Goal: Task Accomplishment & Management: Complete application form

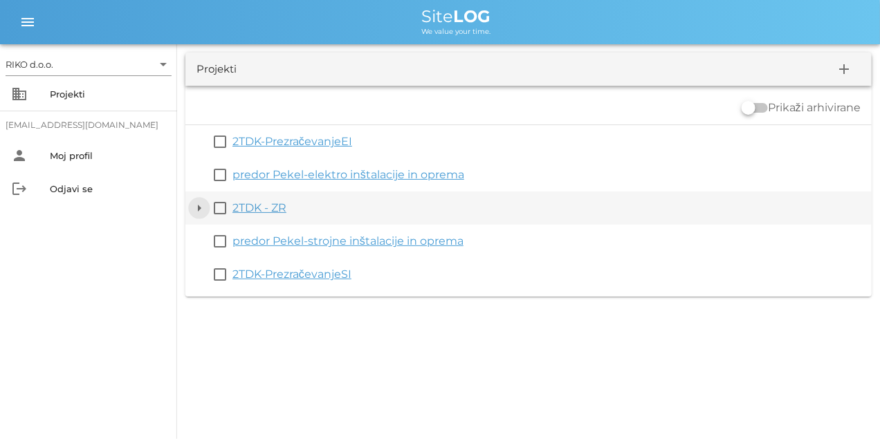
click at [199, 208] on button "arrow_drop_down" at bounding box center [199, 208] width 17 height 17
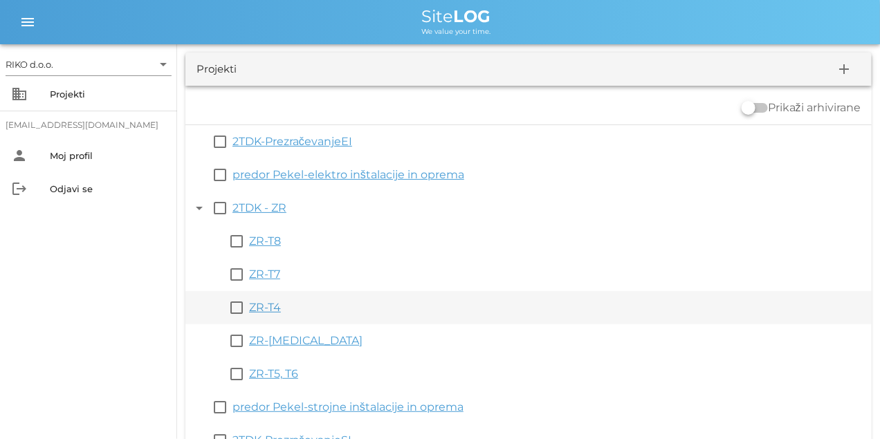
click at [258, 310] on link "ZR-T4" at bounding box center [265, 307] width 32 height 13
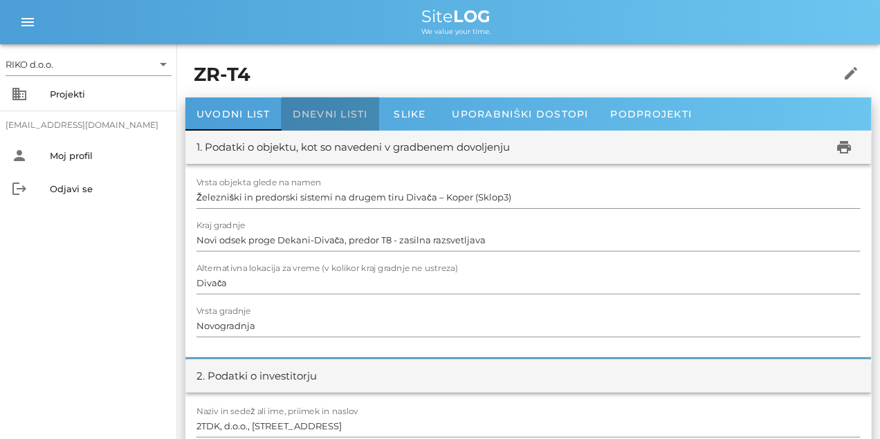
click at [337, 127] on div "Dnevni listi" at bounding box center [329, 113] width 97 height 33
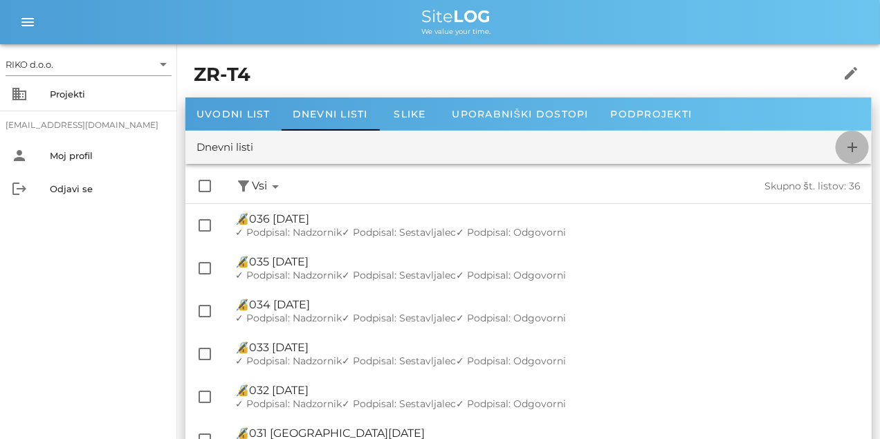
click at [859, 155] on icon "add" at bounding box center [852, 147] width 17 height 17
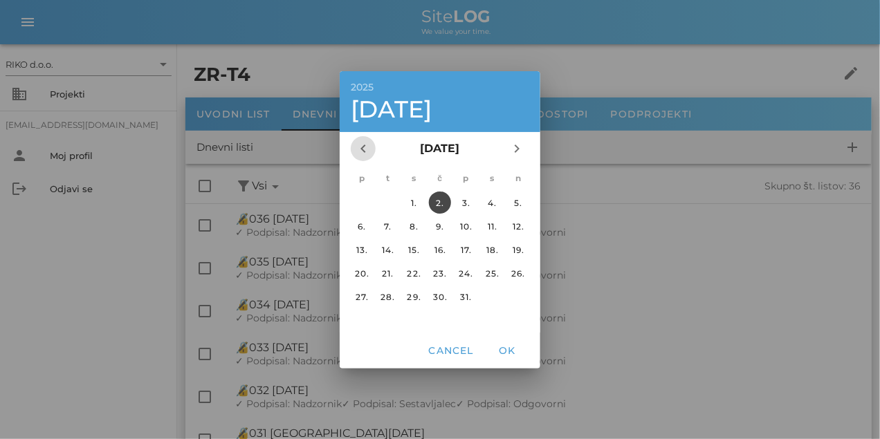
click at [369, 152] on span "chevron_left" at bounding box center [363, 148] width 25 height 17
click at [407, 248] on div "17." at bounding box center [413, 249] width 22 height 10
click at [511, 357] on button "OK" at bounding box center [507, 350] width 44 height 25
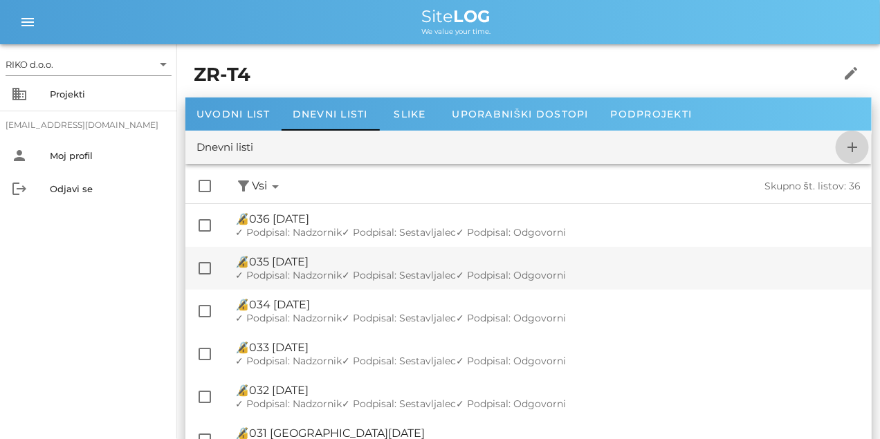
checkbox input "false"
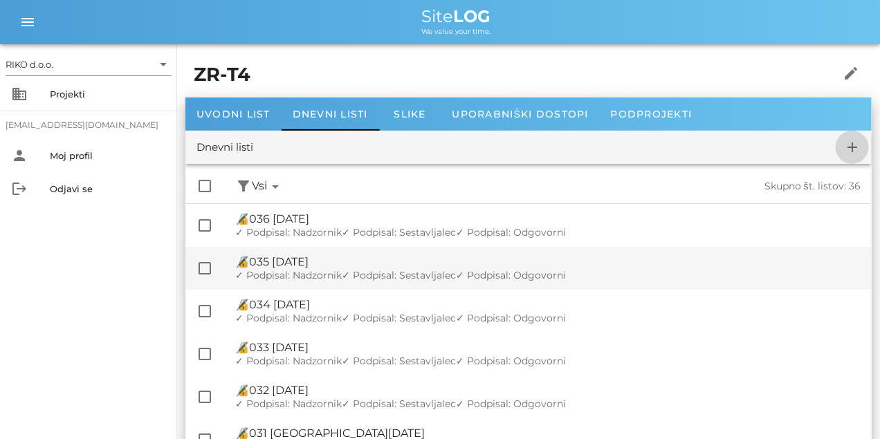
checkbox input "false"
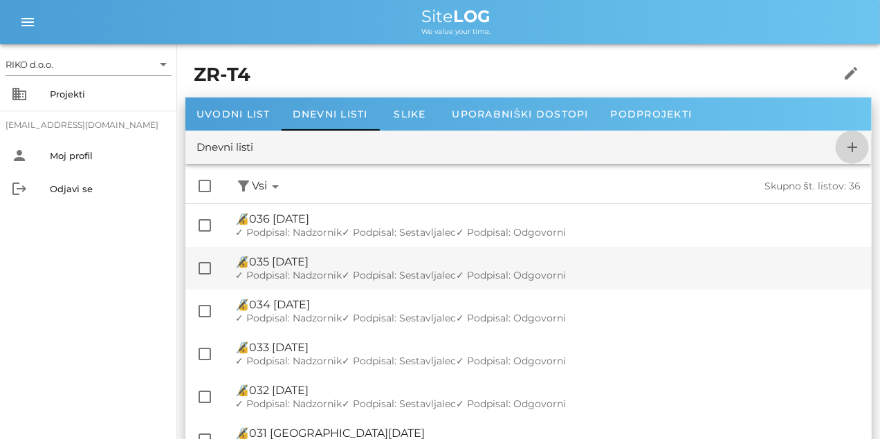
checkbox input "false"
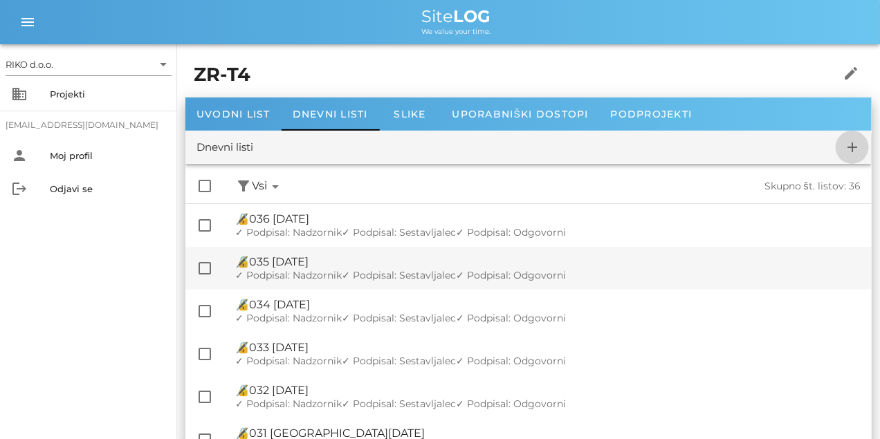
checkbox input "false"
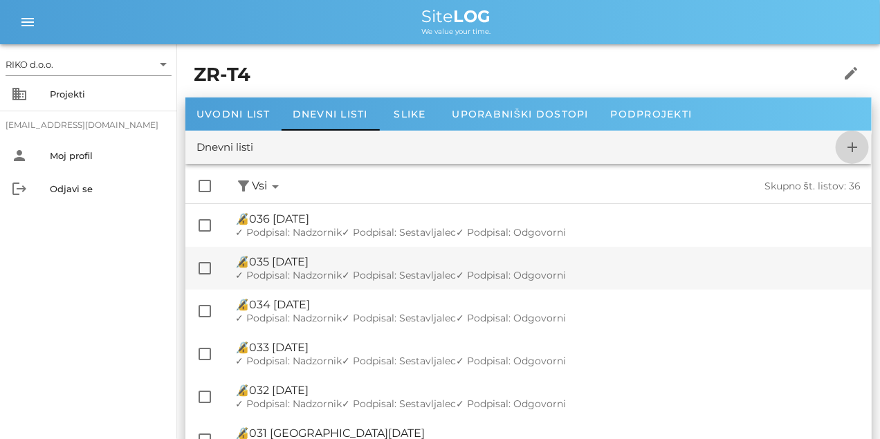
checkbox input "false"
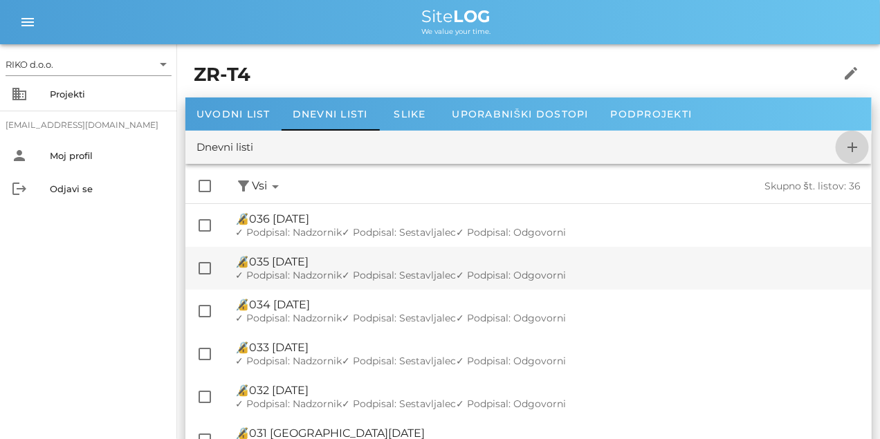
checkbox input "false"
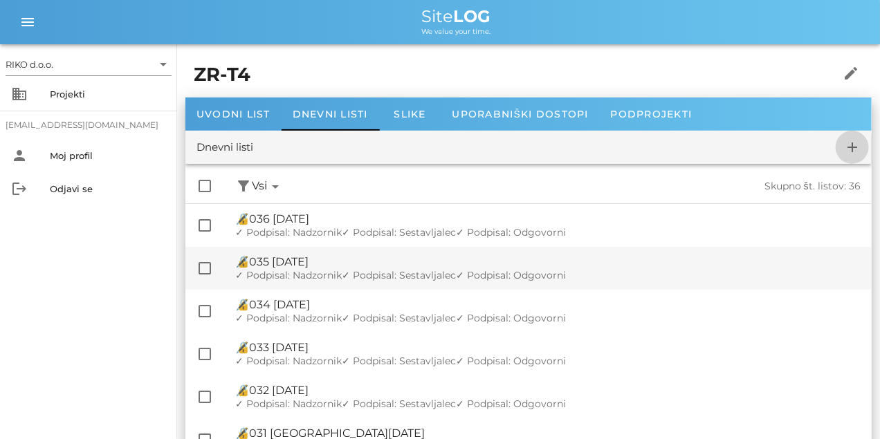
checkbox input "false"
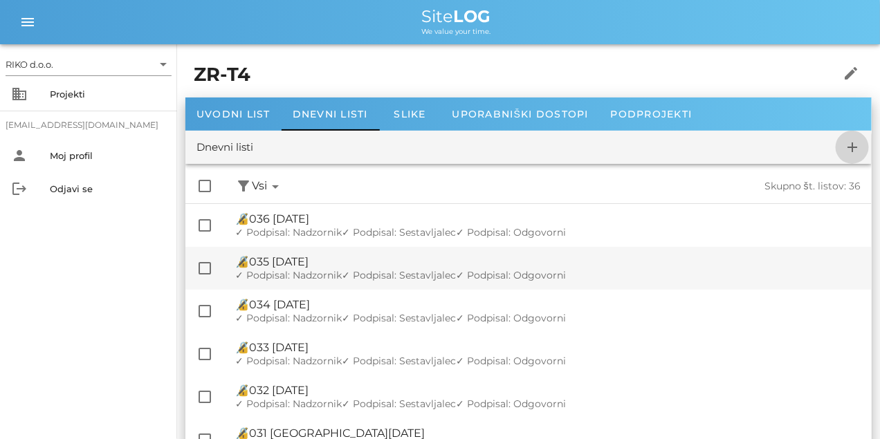
checkbox input "false"
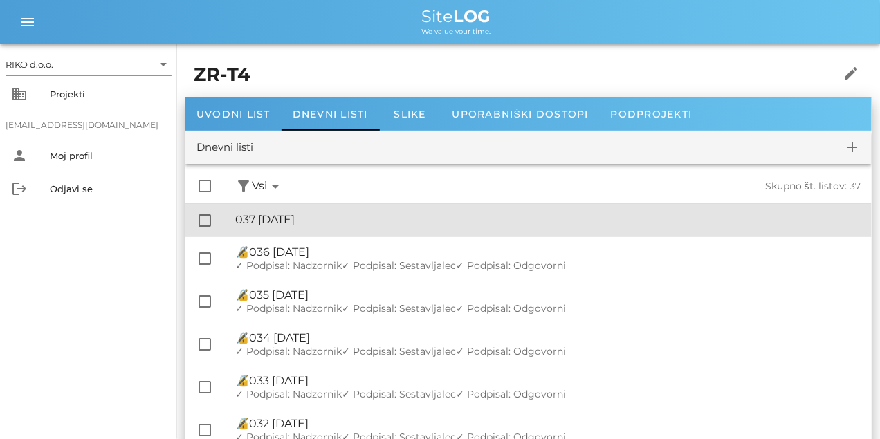
click at [355, 217] on div "🔏 037 [DATE]" at bounding box center [547, 219] width 625 height 13
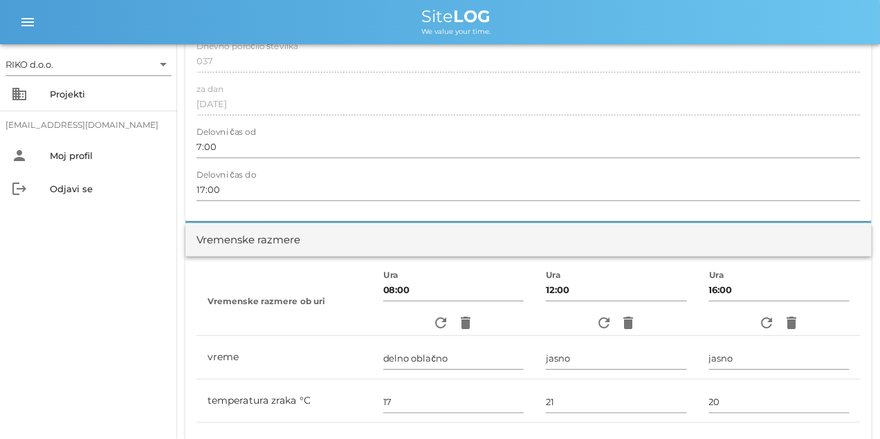
scroll to position [277, 0]
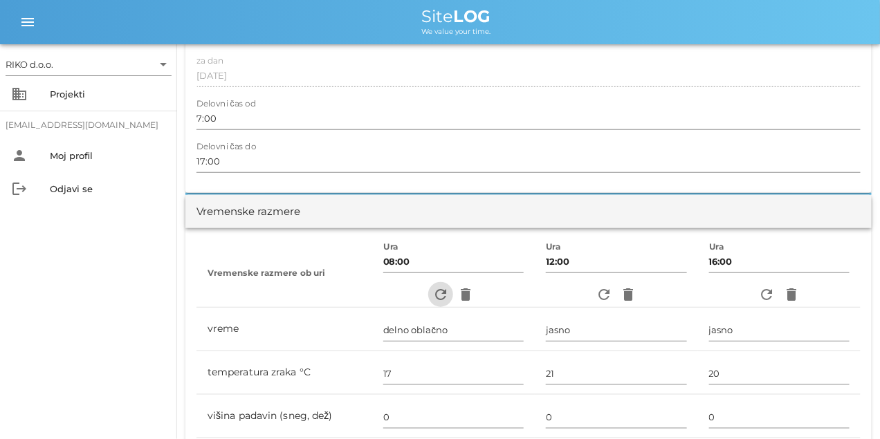
click at [441, 296] on icon "refresh" at bounding box center [440, 294] width 17 height 17
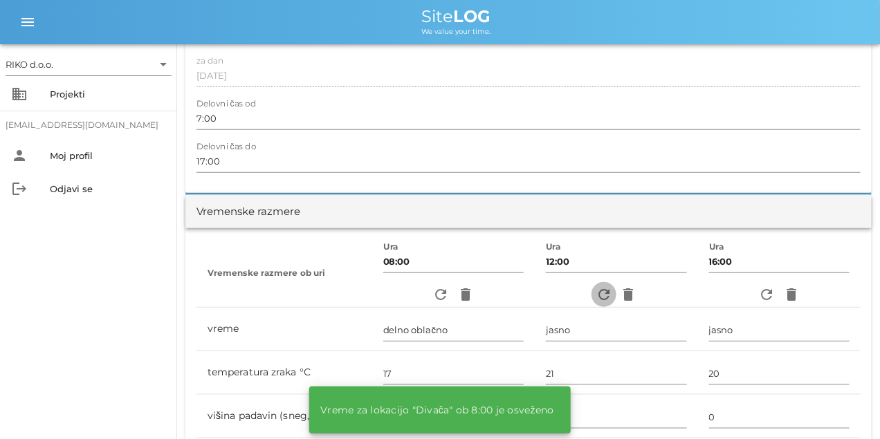
click at [595, 292] on icon "refresh" at bounding box center [603, 294] width 17 height 17
click at [768, 295] on icon "refresh" at bounding box center [766, 294] width 17 height 17
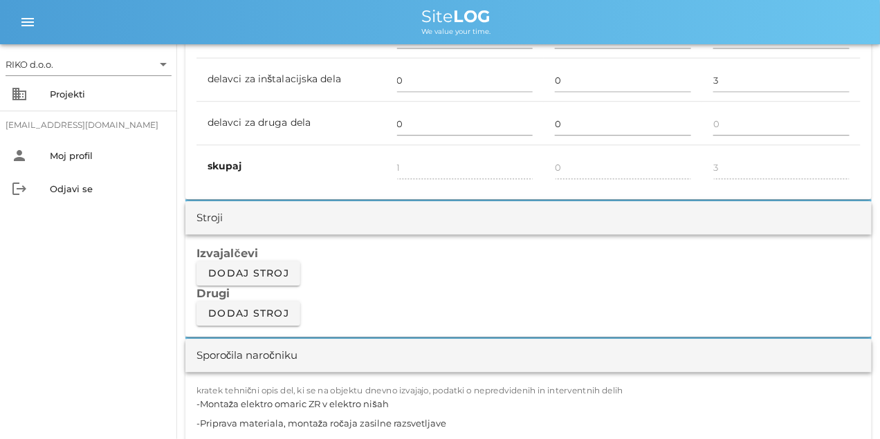
scroll to position [1072, 0]
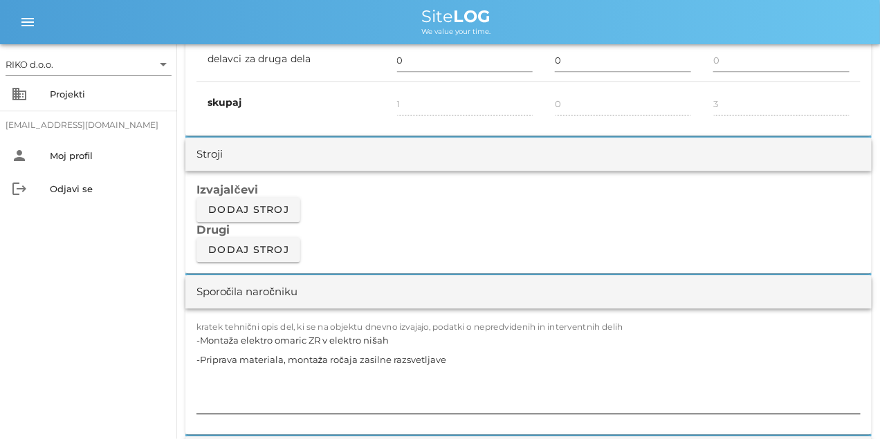
click at [346, 355] on textarea "-Montaža elektro omaric ZR v elektro nišah -Priprava materiala, montaža ročaja …" at bounding box center [528, 372] width 664 height 83
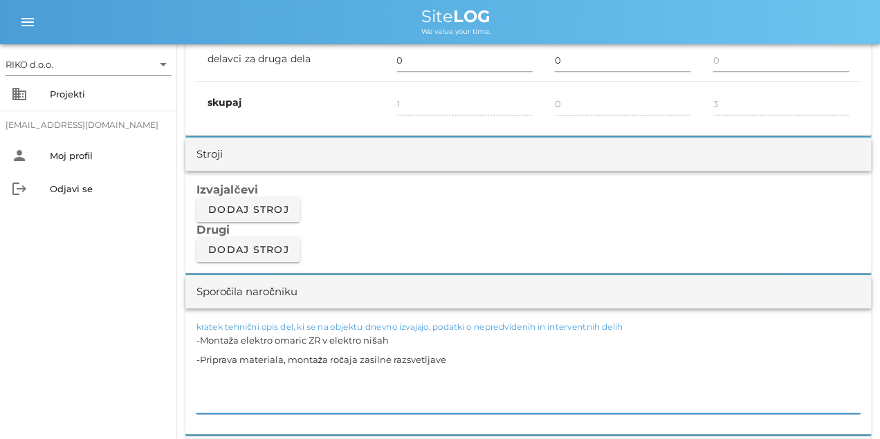
click at [249, 326] on label "kratek tehnični opis del, ki se na objektu dnevno izvajajo, podatki o nepredvid…" at bounding box center [409, 327] width 427 height 10
click at [249, 331] on textarea "-Montaža elektro omaric ZR v elektro nišah -Priprava materiala, montaža ročaja …" at bounding box center [528, 372] width 664 height 83
click at [254, 337] on textarea "-Montaža elektro omaric ZR v elektro nišah -Priprava materiala, montaža ročaja …" at bounding box center [528, 372] width 664 height 83
click at [255, 347] on textarea "-Montaža elektro omaric ZR v elektro nišah -Priprava materiala, montaža ročaja …" at bounding box center [528, 372] width 664 height 83
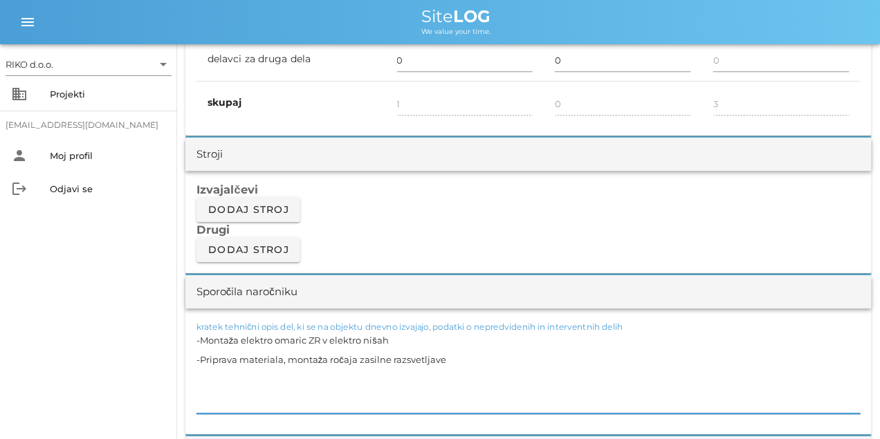
click at [254, 348] on textarea "-Montaža elektro omaric ZR v elektro nišah -Priprava materiala, montaža ročaja …" at bounding box center [528, 372] width 664 height 83
paste textarea "T4 -Montaža ročaja v predoru T4 -Montaža elektro omaric ZR v elektro nišah EN6 …"
click at [252, 352] on textarea "T4 -Montaža ročaja v predoru T4 -Montaža elektro omaric ZR v elektro nišah EN6 …" at bounding box center [528, 372] width 664 height 83
click at [212, 341] on textarea "T4 -Montaža ročaja v predoru T4 -Montaža elektro omaric ZR v elektro nišah EN6 …" at bounding box center [528, 372] width 664 height 83
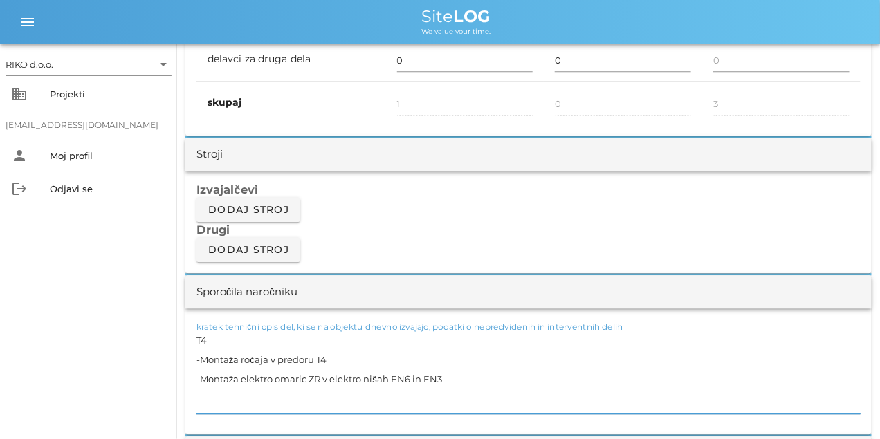
type textarea "T4 -Montaža ročaja v predoru T4 -Montaža elektro omaric ZR v elektro nišah EN6 …"
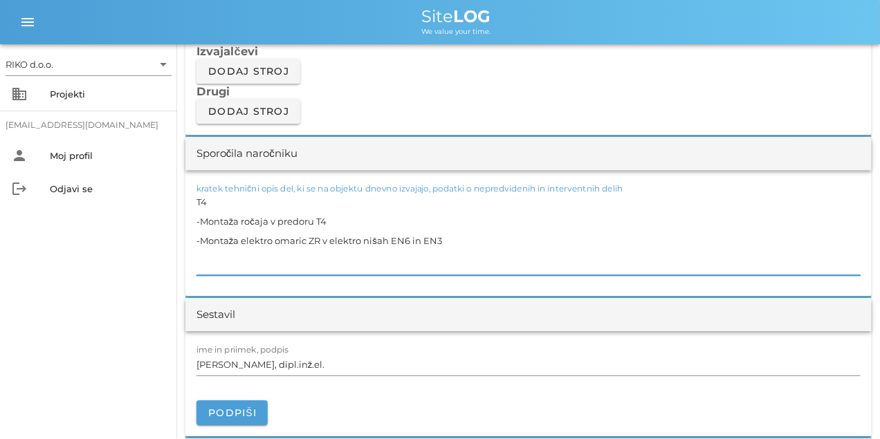
scroll to position [1314, 0]
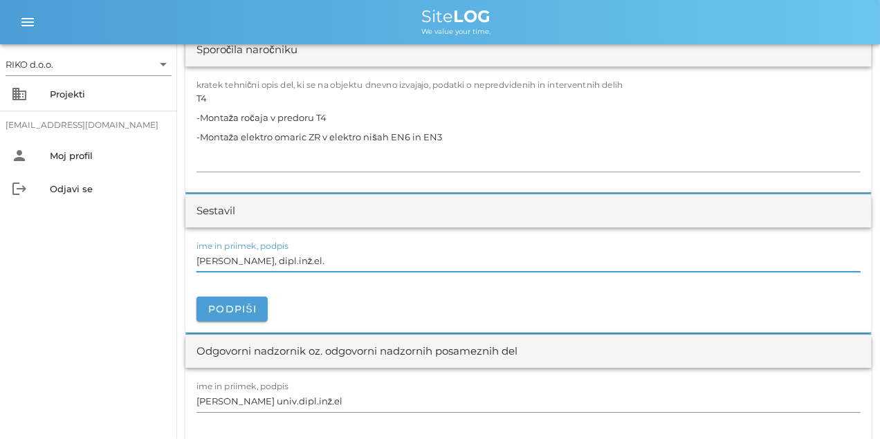
click at [250, 257] on input "[PERSON_NAME], dipl.inž.el." at bounding box center [528, 261] width 664 height 22
type input "[PERSON_NAME], mag. inž. el."
click at [249, 305] on span "Podpiši" at bounding box center [231, 309] width 49 height 12
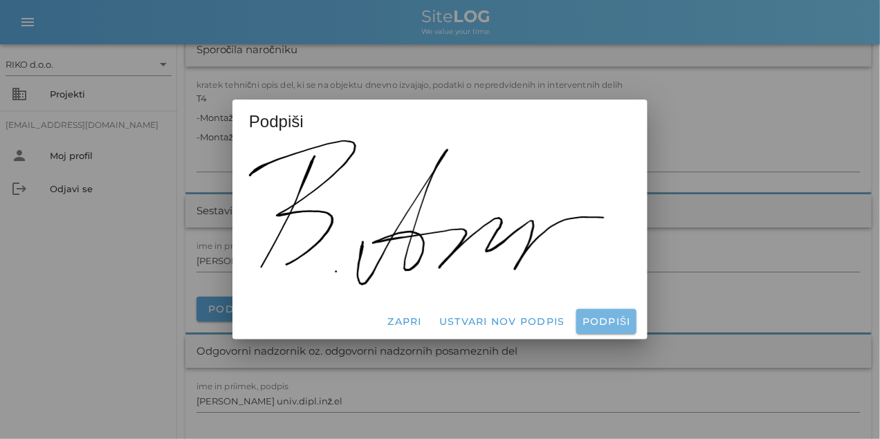
click at [585, 316] on span "Podpiši" at bounding box center [606, 321] width 49 height 12
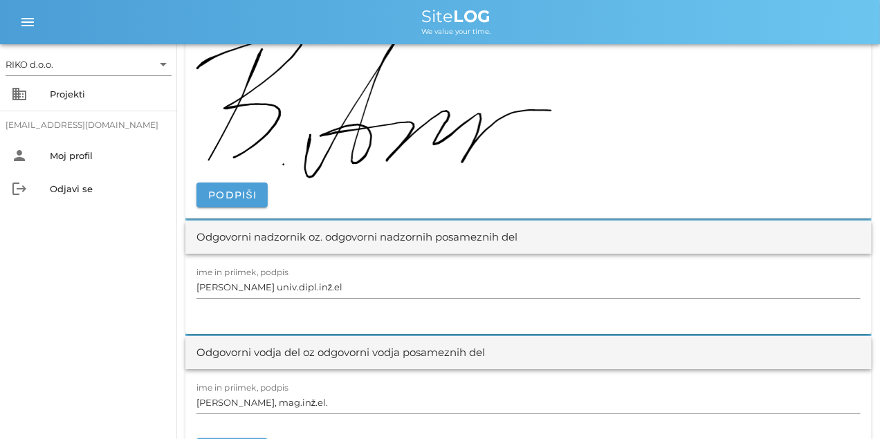
scroll to position [1590, 0]
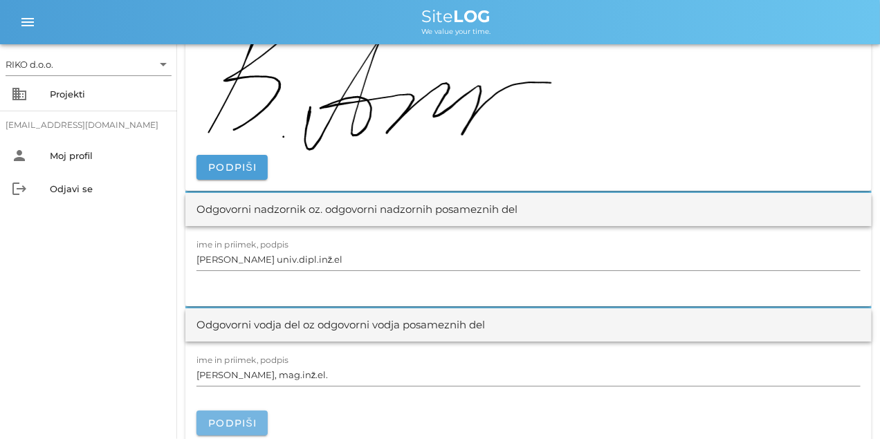
click at [240, 418] on span "Podpiši" at bounding box center [231, 423] width 49 height 12
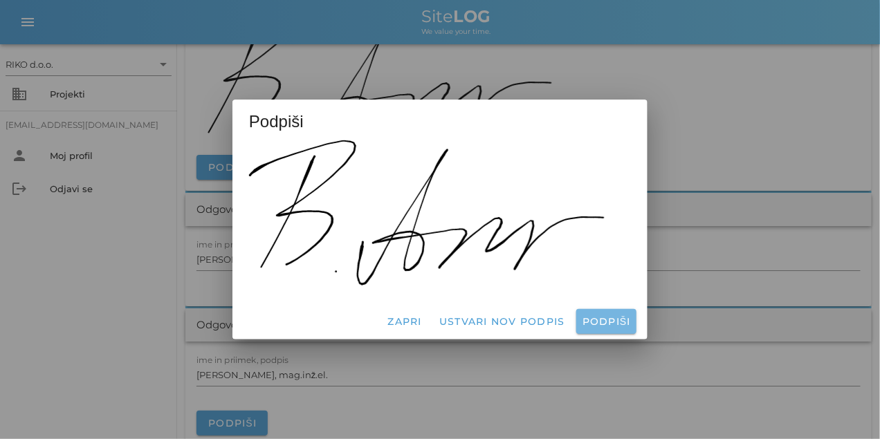
click at [606, 321] on span "Podpiši" at bounding box center [606, 321] width 49 height 12
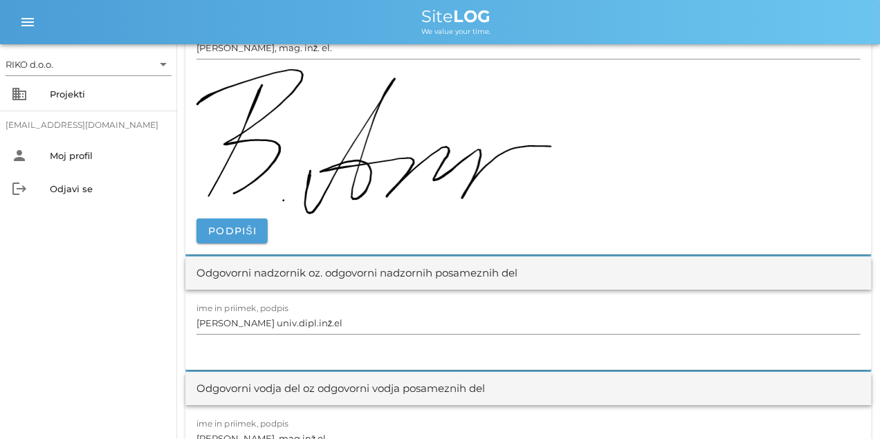
scroll to position [0, 0]
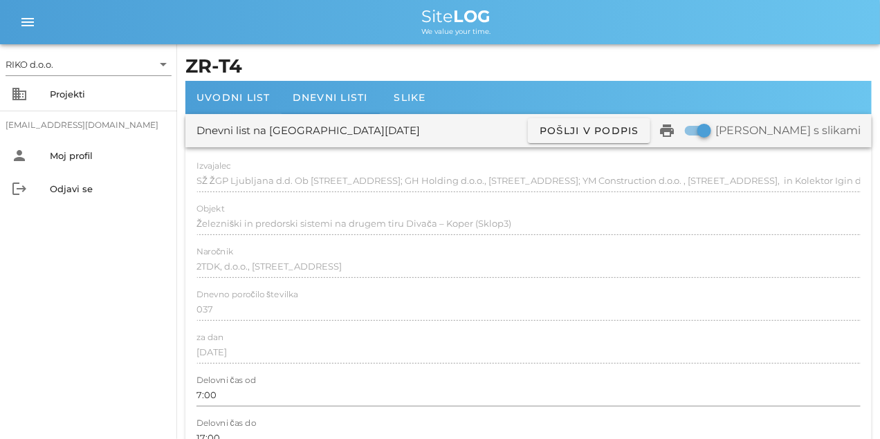
drag, startPoint x: 448, startPoint y: 272, endPoint x: 369, endPoint y: 89, distance: 199.7
click at [327, 101] on span "Dnevni listi" at bounding box center [329, 97] width 75 height 12
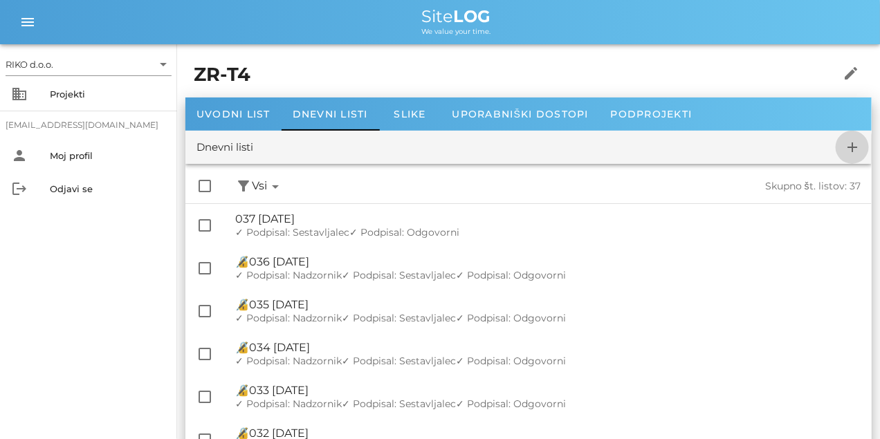
click at [852, 150] on icon "add" at bounding box center [852, 147] width 17 height 17
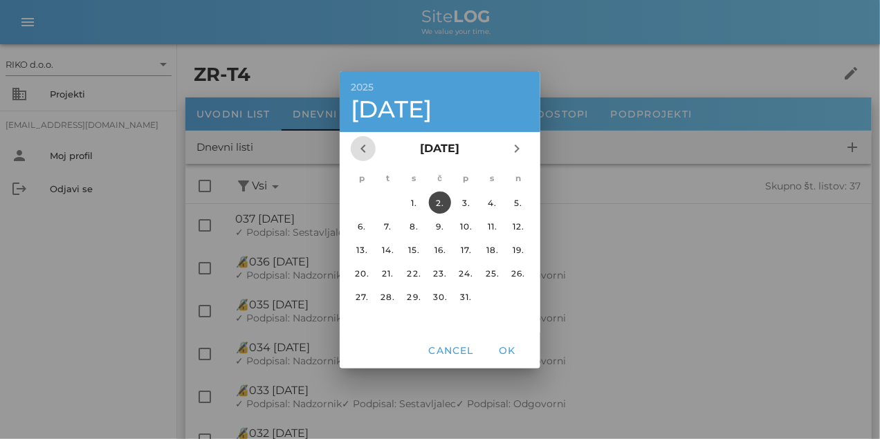
click at [362, 152] on icon "chevron_left" at bounding box center [363, 148] width 17 height 17
click at [466, 250] on div "19." at bounding box center [466, 249] width 22 height 10
click at [438, 249] on div "18." at bounding box center [440, 249] width 22 height 10
click at [503, 351] on span "OK" at bounding box center [506, 350] width 33 height 12
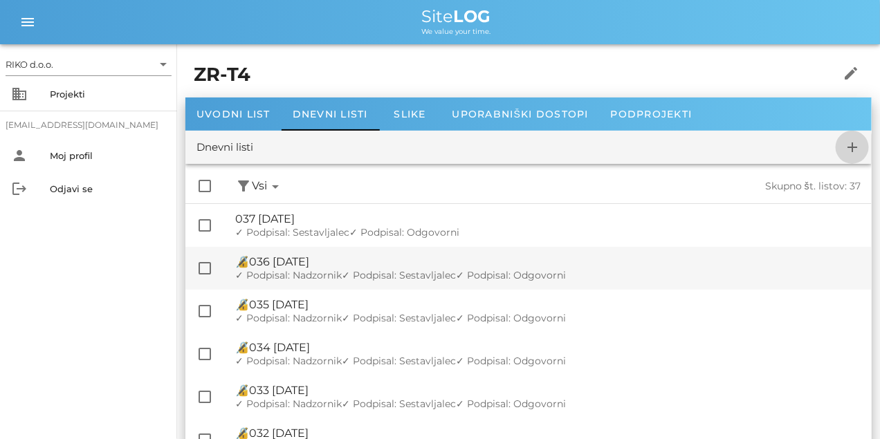
checkbox input "false"
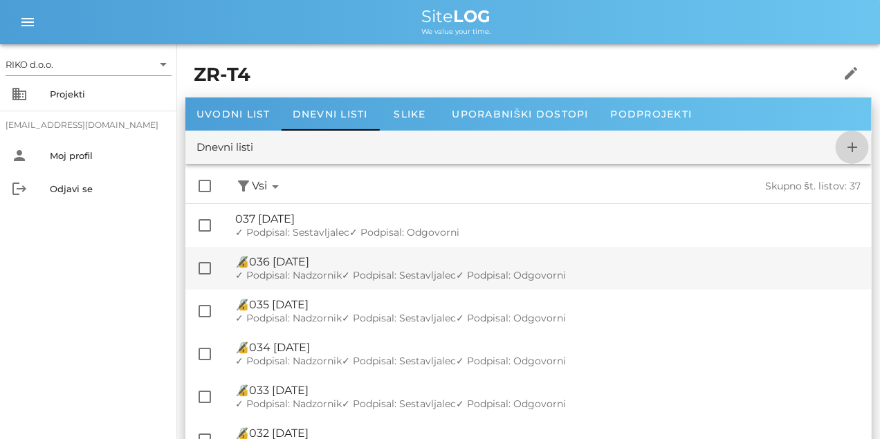
checkbox input "false"
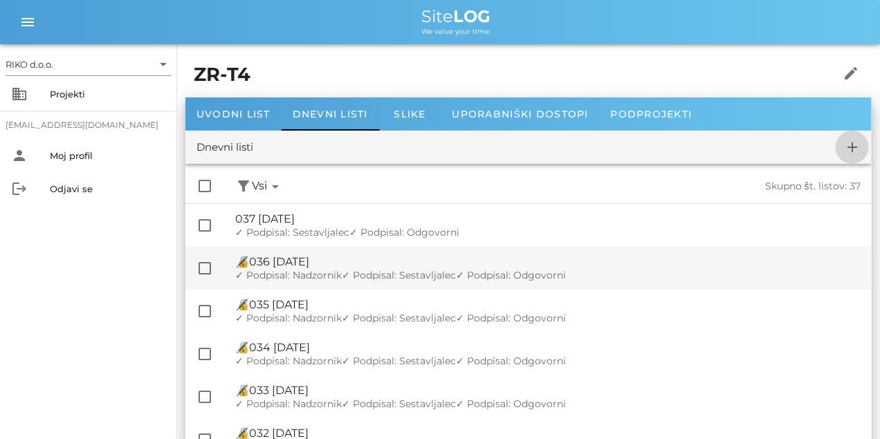
checkbox input "false"
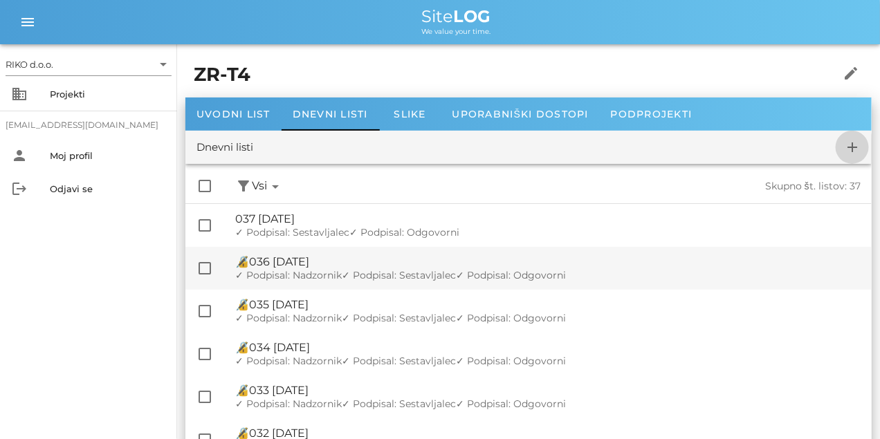
checkbox input "false"
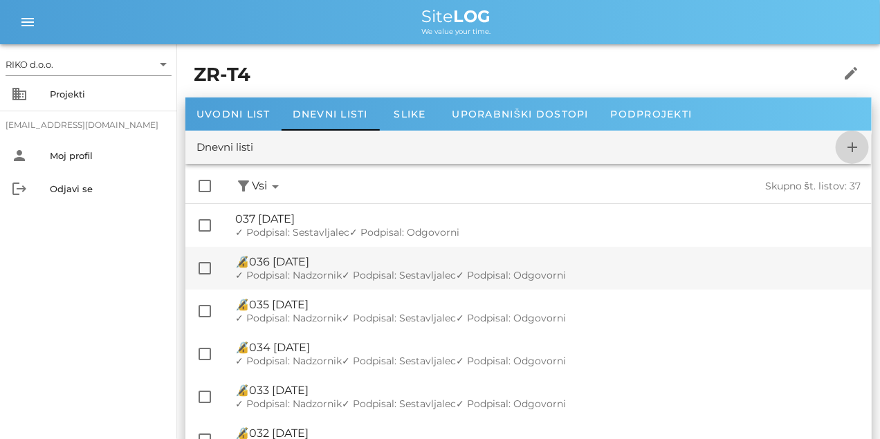
checkbox input "false"
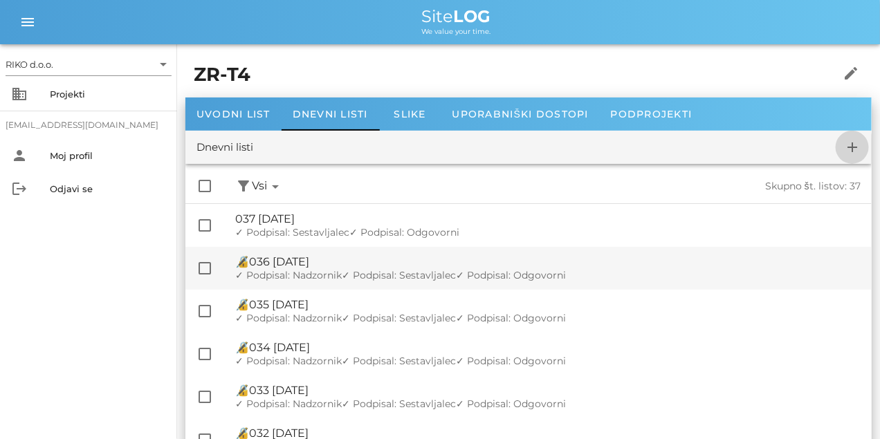
checkbox input "false"
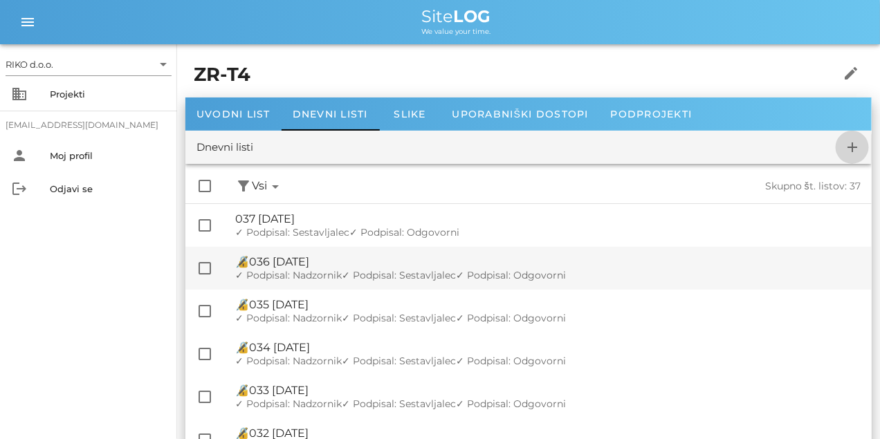
checkbox input "false"
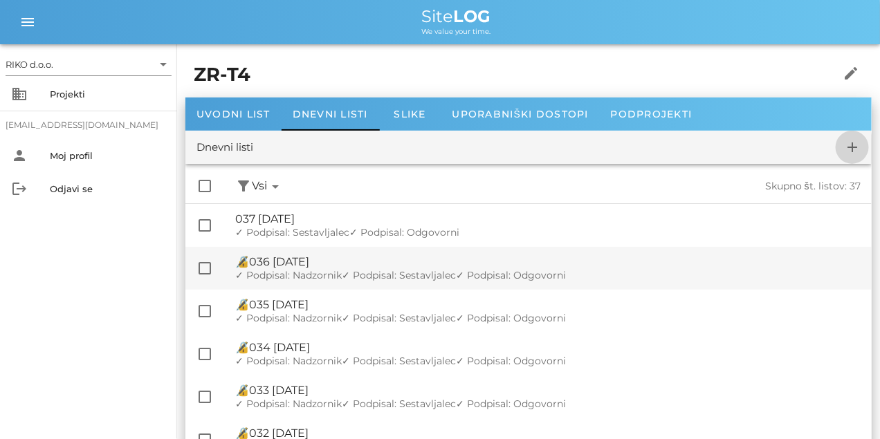
checkbox input "false"
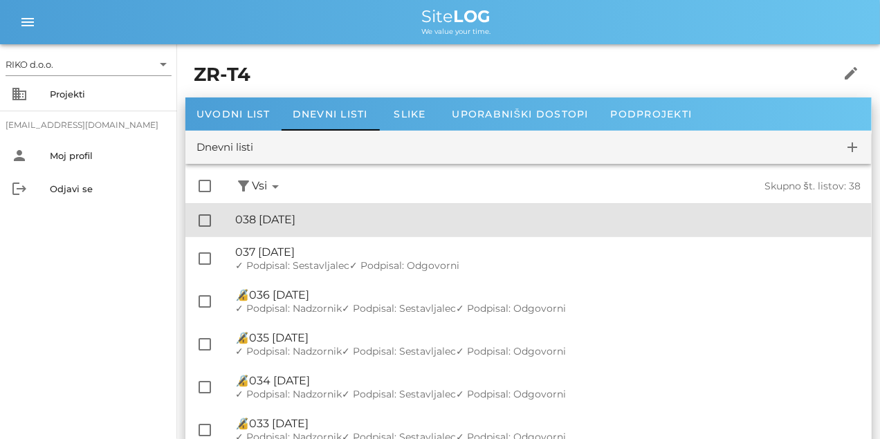
click at [331, 225] on div "🔏 038 [DATE]" at bounding box center [547, 219] width 625 height 13
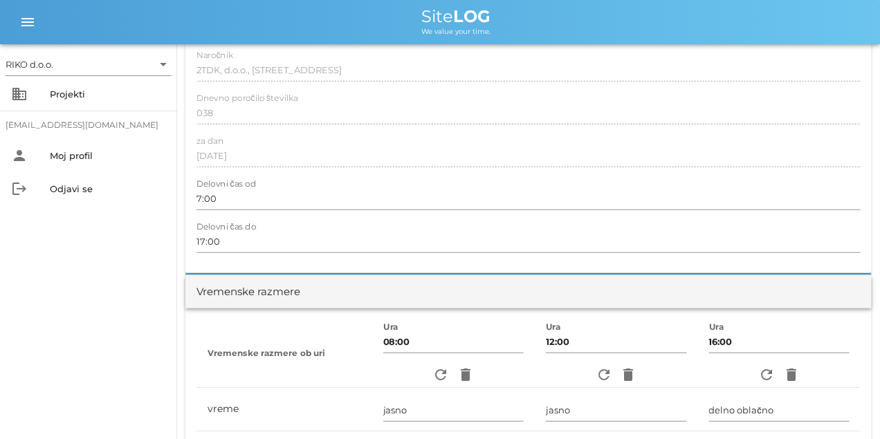
scroll to position [277, 0]
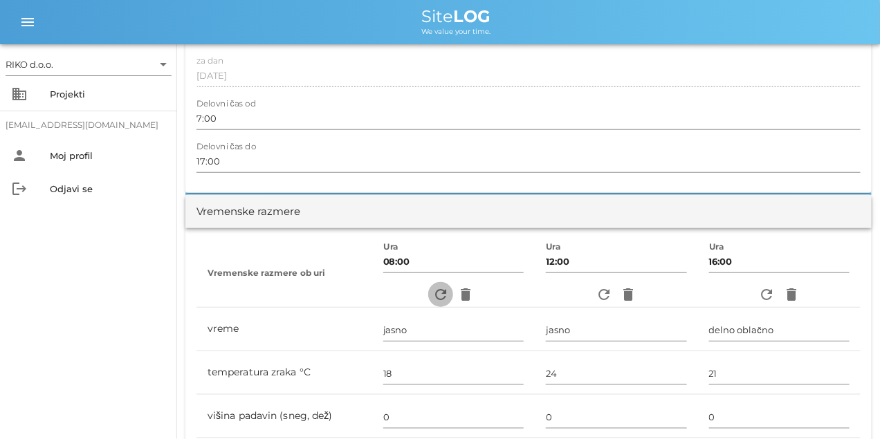
click at [434, 295] on icon "refresh" at bounding box center [440, 294] width 17 height 17
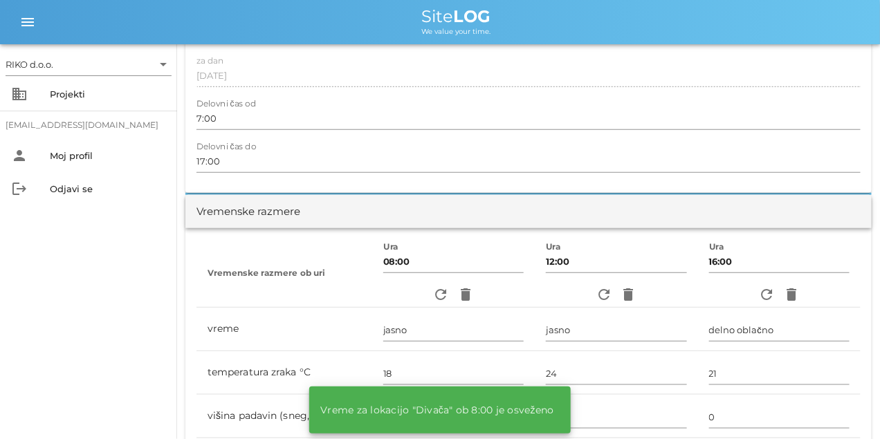
click at [586, 288] on div "refresh delete" at bounding box center [616, 294] width 140 height 25
click at [598, 291] on icon "refresh" at bounding box center [603, 294] width 17 height 17
click at [761, 290] on span "refresh" at bounding box center [766, 294] width 25 height 17
click at [761, 290] on icon "refresh" at bounding box center [766, 294] width 17 height 17
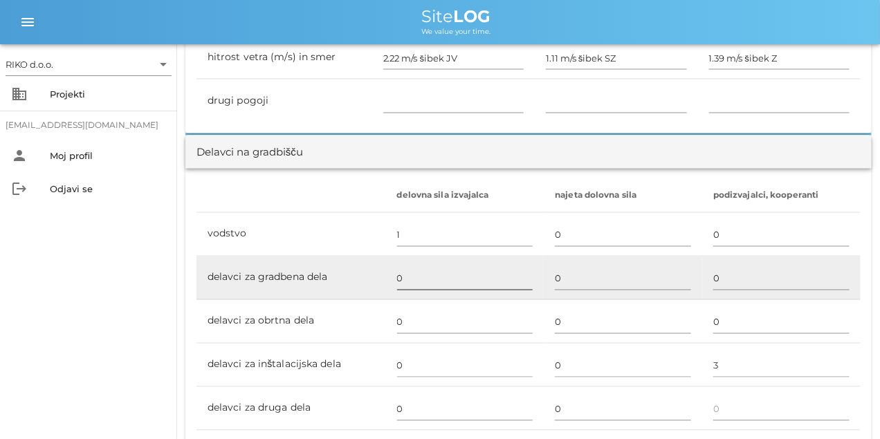
scroll to position [726, 0]
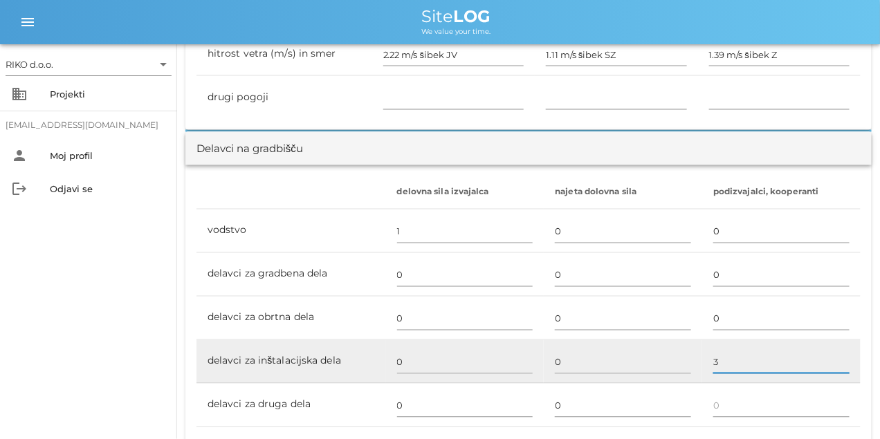
click at [745, 358] on input "3" at bounding box center [781, 362] width 136 height 22
type input "8"
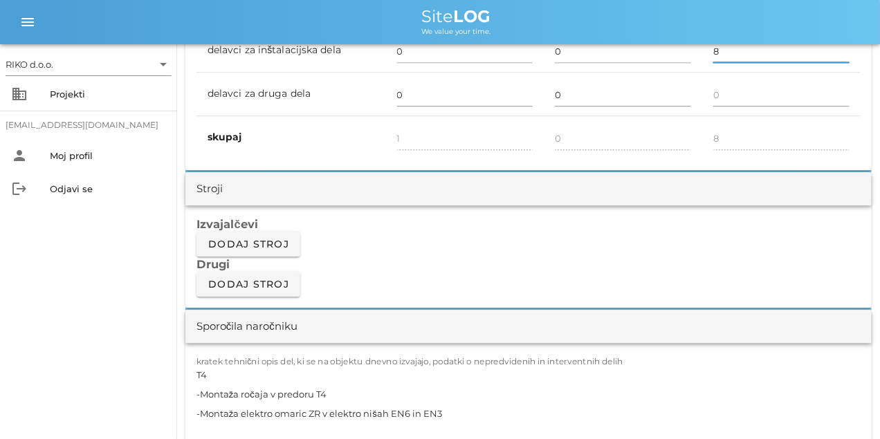
click at [413, 227] on h3 "Izvajalčevi" at bounding box center [528, 223] width 664 height 15
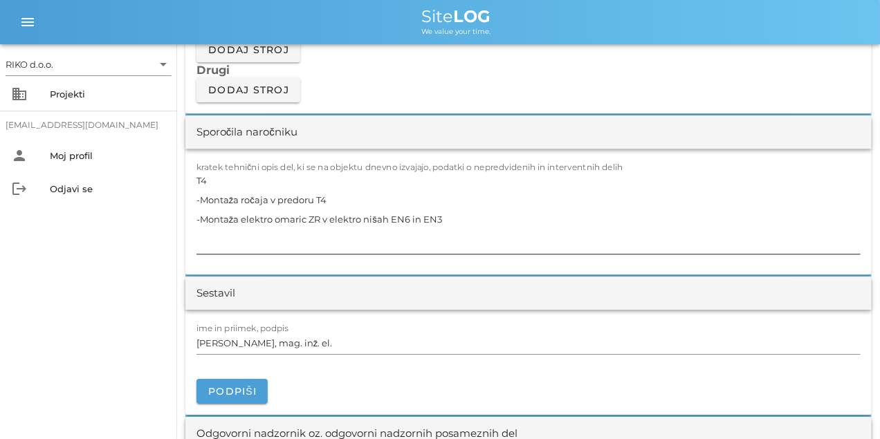
scroll to position [1245, 0]
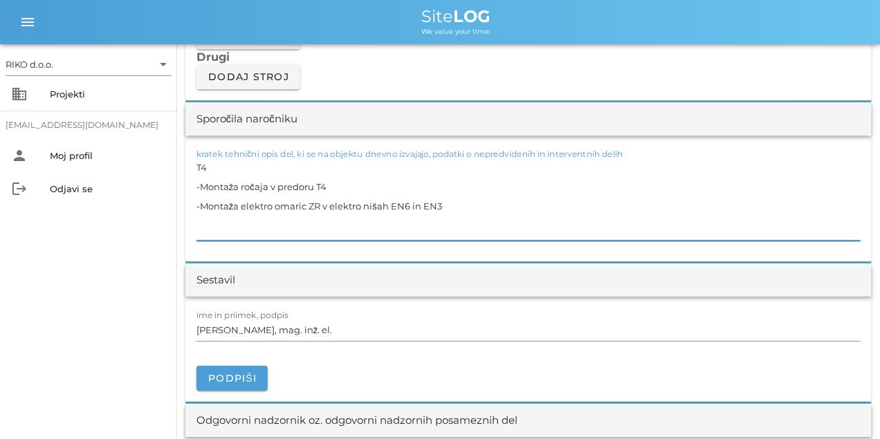
click at [313, 189] on textarea "T4 -Montaža ročaja v predoru T4 -Montaža elektro omaric ZR v elektro nišah EN6 …" at bounding box center [528, 199] width 664 height 83
paste textarea "-Montaža ročaja v predoru T4 do K100 -Montaža elektro omaric ZR v TP4.1, TP4.2,…"
click at [298, 194] on textarea "-Montaža ročaja v predoru T4 do K100 -Montaža elektro omaric ZR v TP4.1, TP4.2,…" at bounding box center [528, 199] width 664 height 83
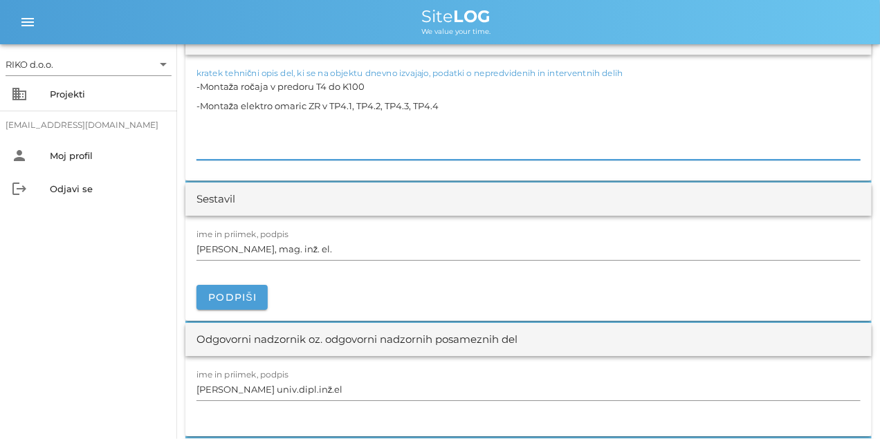
scroll to position [1348, 0]
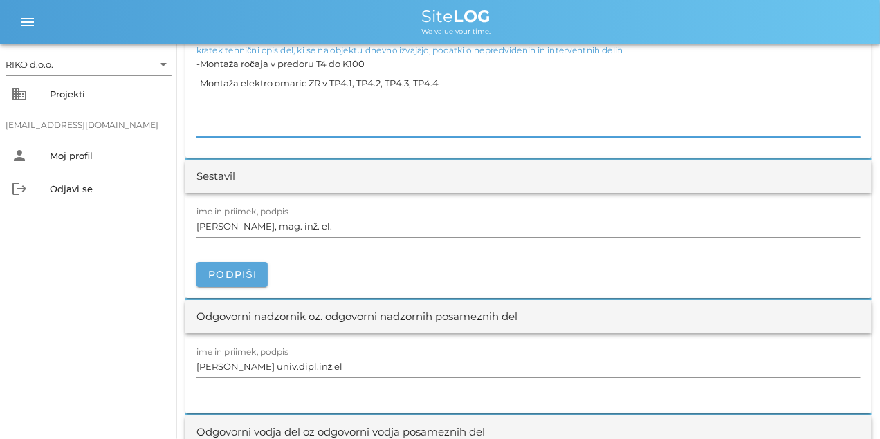
type textarea "-Montaža ročaja v predoru T4 do K100 -Montaža elektro omaric ZR v TP4.1, TP4.2,…"
click at [242, 270] on span "Podpiši" at bounding box center [231, 274] width 49 height 12
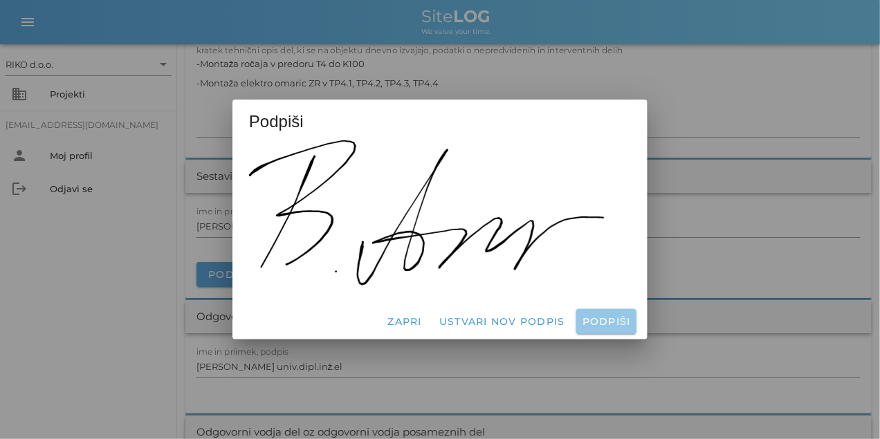
click at [600, 311] on button "Podpiši" at bounding box center [606, 321] width 60 height 25
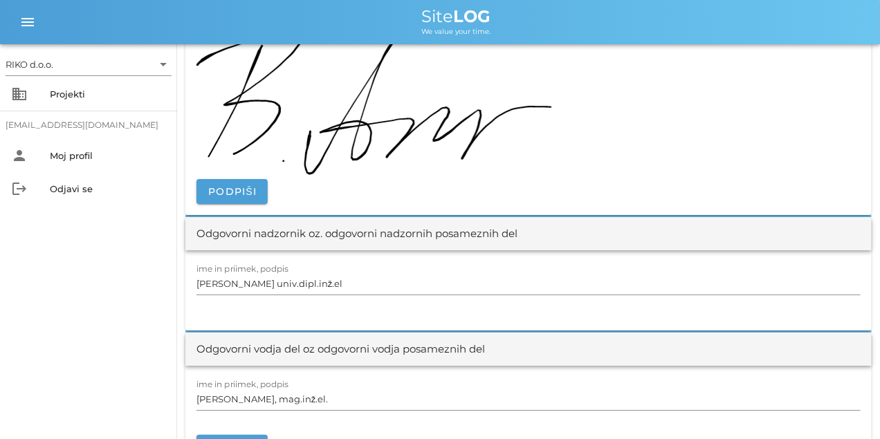
scroll to position [1590, 0]
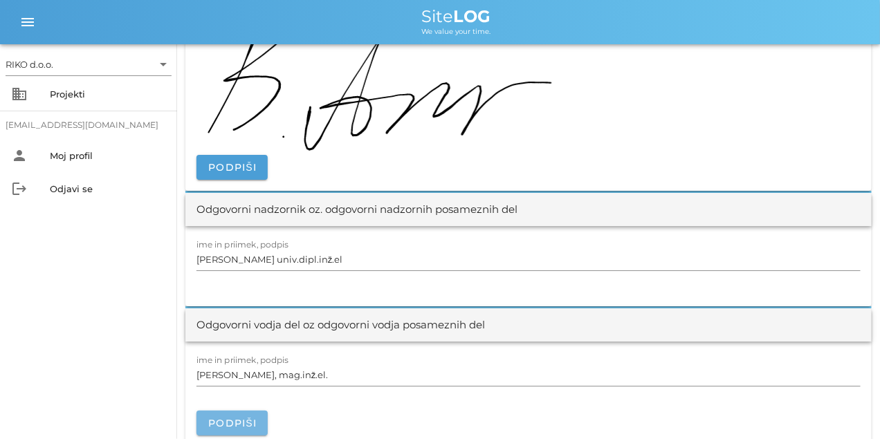
click at [236, 418] on span "Podpiši" at bounding box center [231, 423] width 49 height 12
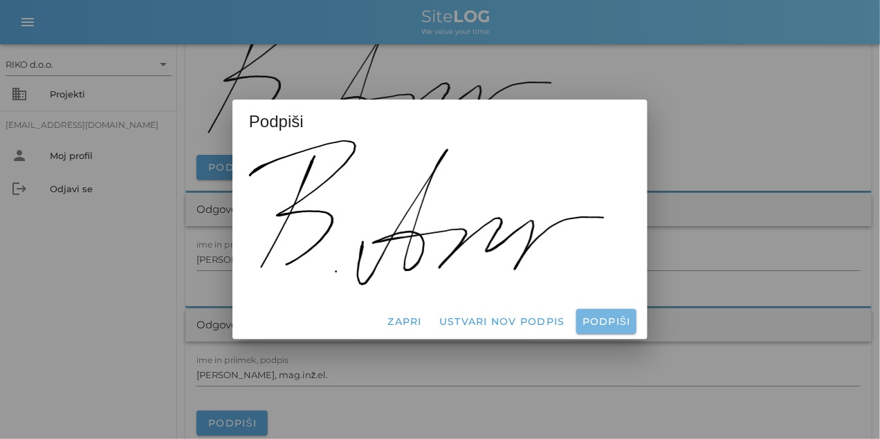
click at [624, 318] on span "Podpiši" at bounding box center [606, 321] width 49 height 12
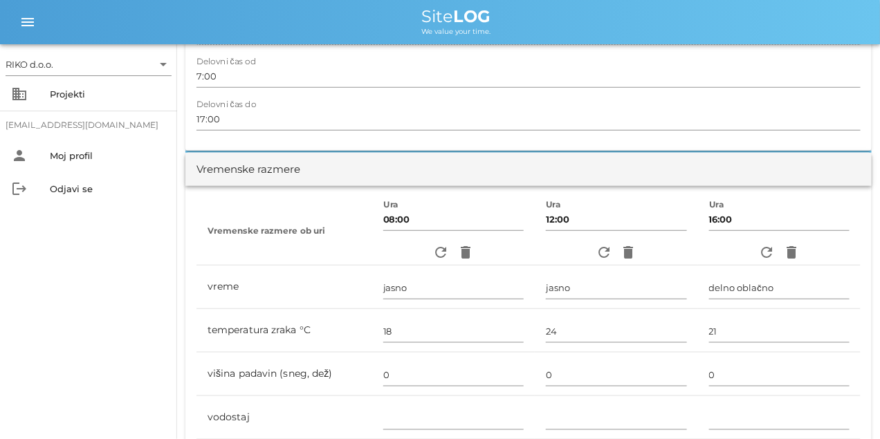
scroll to position [0, 0]
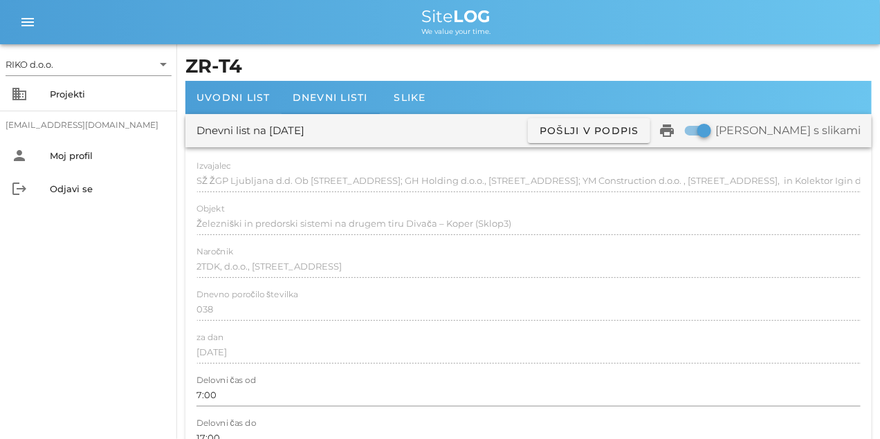
drag, startPoint x: 484, startPoint y: 342, endPoint x: 325, endPoint y: 89, distance: 298.9
click at [317, 88] on div "Dnevni listi" at bounding box center [329, 97] width 97 height 33
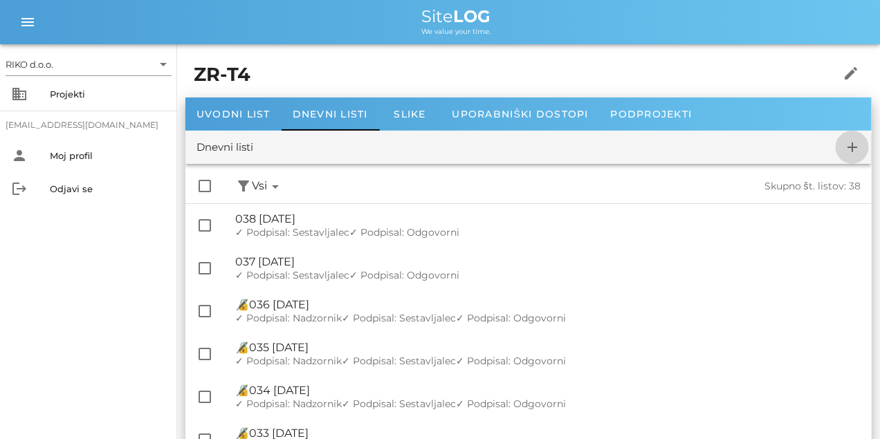
click at [851, 147] on icon "add" at bounding box center [852, 147] width 17 height 17
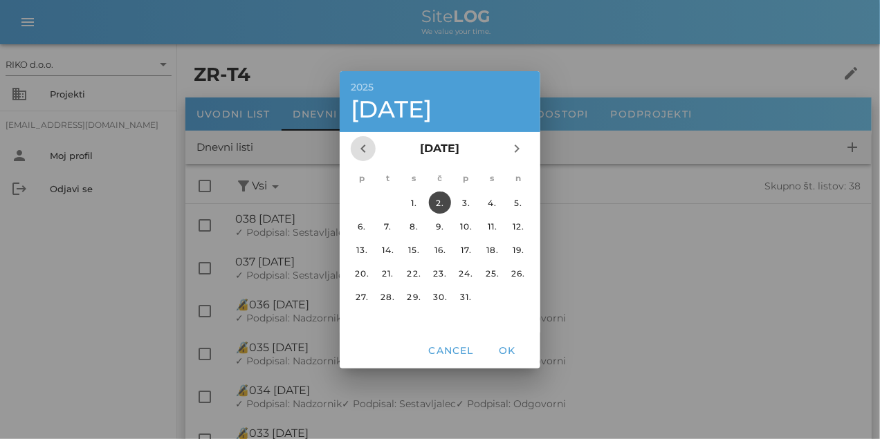
click at [366, 151] on icon "chevron_left" at bounding box center [363, 148] width 17 height 17
click at [470, 245] on div "19." at bounding box center [466, 249] width 22 height 10
click at [514, 344] on span "OK" at bounding box center [506, 350] width 33 height 12
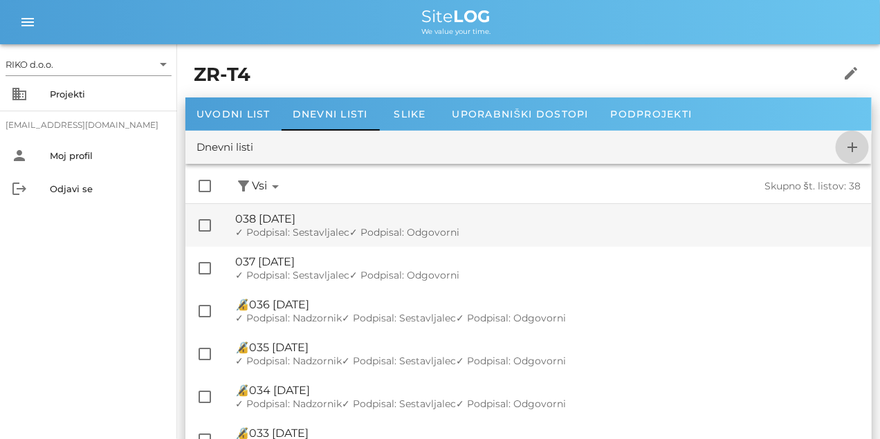
checkbox input "false"
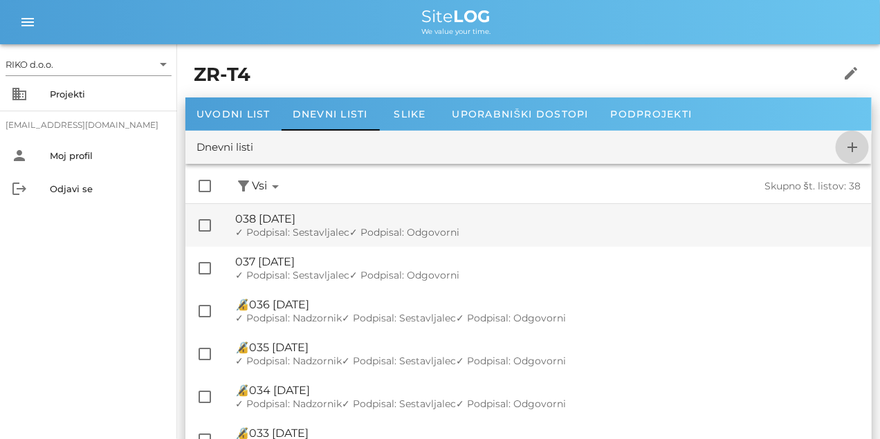
checkbox input "false"
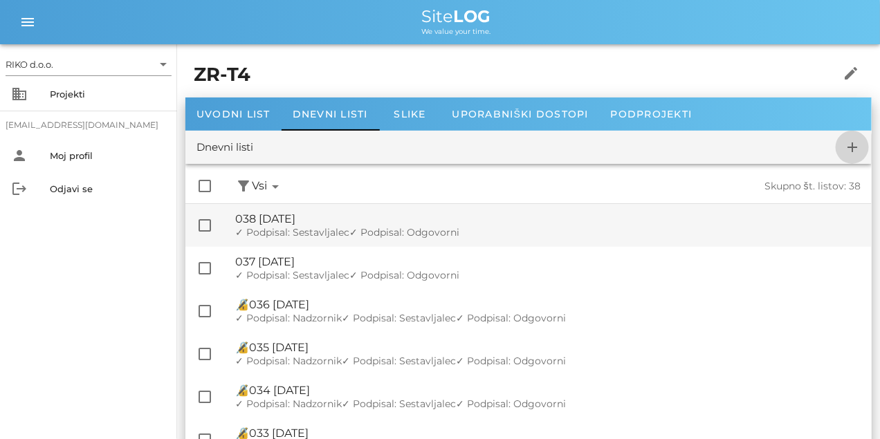
checkbox input "false"
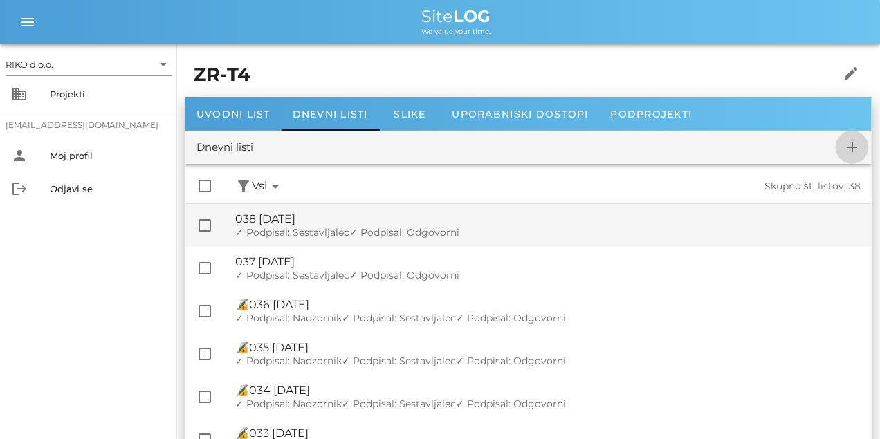
checkbox input "false"
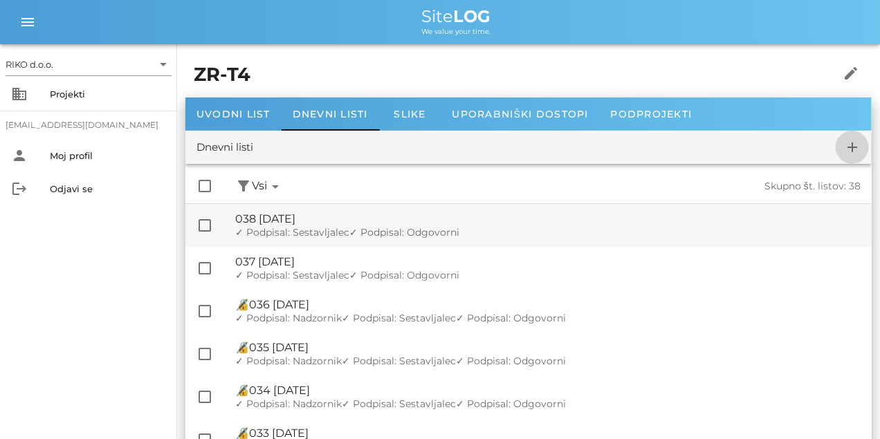
checkbox input "false"
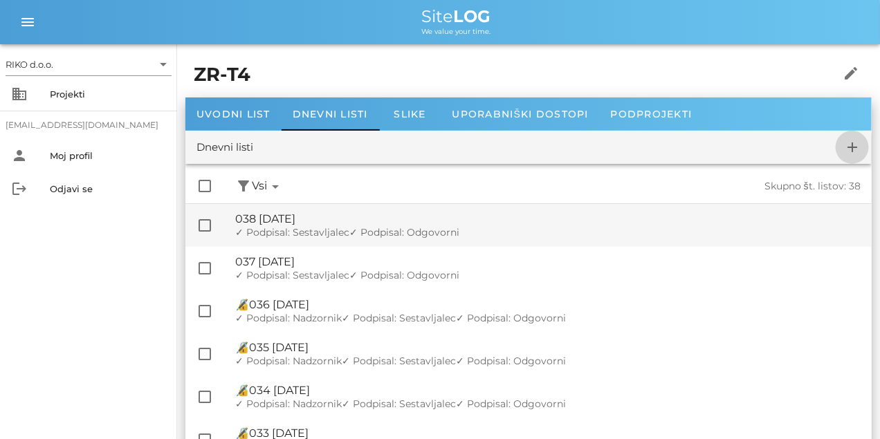
checkbox input "false"
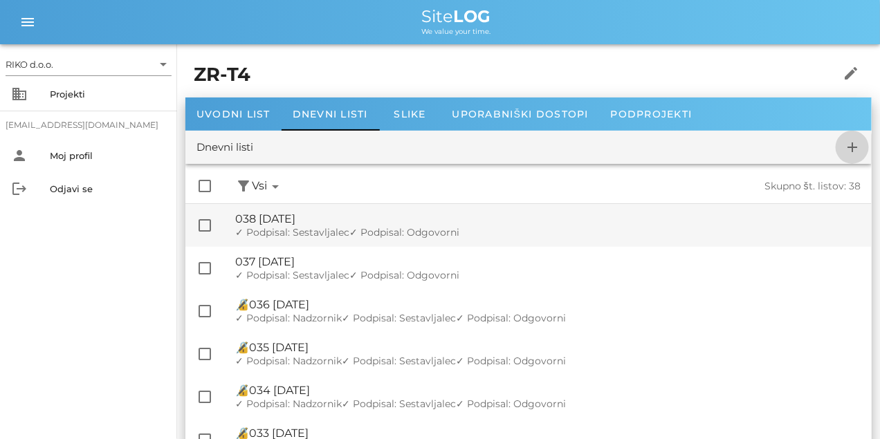
checkbox input "false"
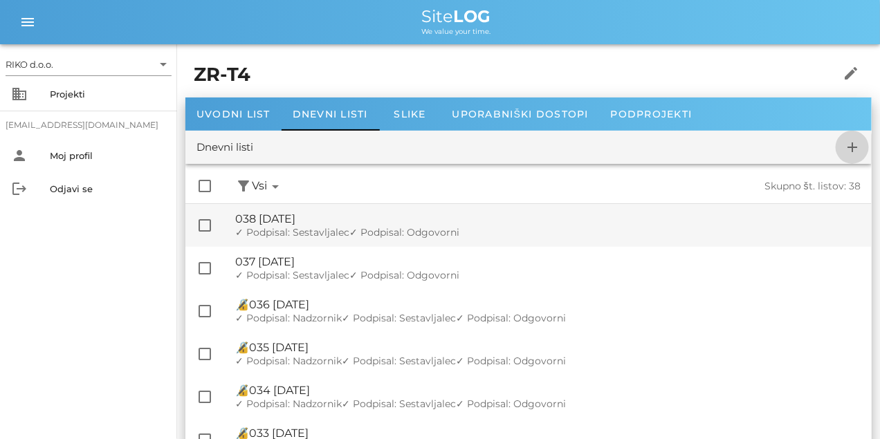
checkbox input "false"
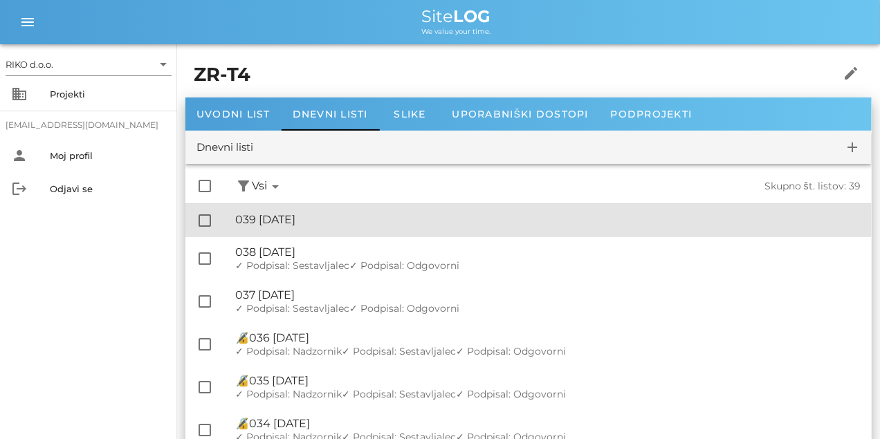
click at [377, 221] on div "🔏 039 [DATE]" at bounding box center [547, 219] width 625 height 13
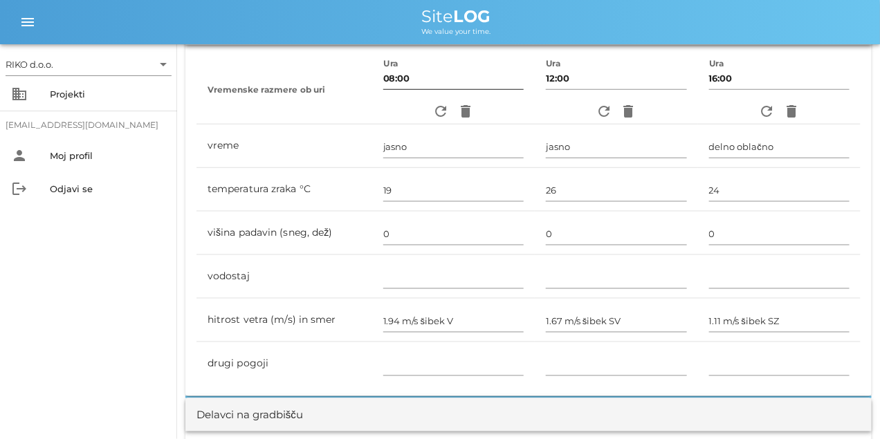
scroll to position [346, 0]
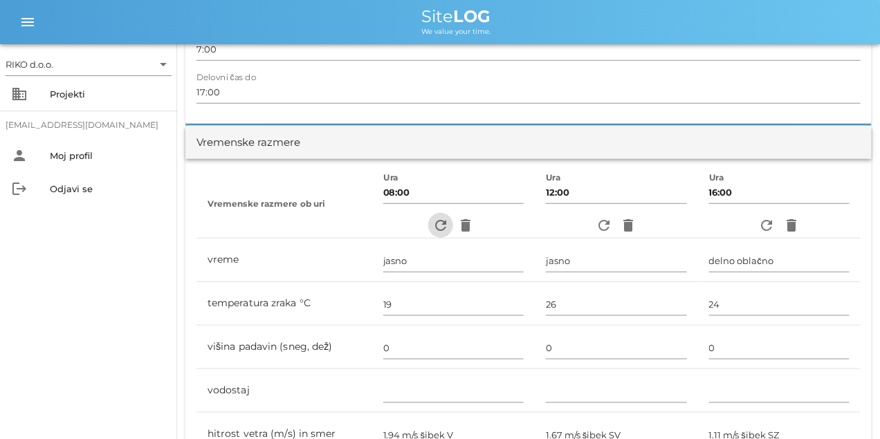
click at [438, 228] on icon "refresh" at bounding box center [440, 225] width 17 height 17
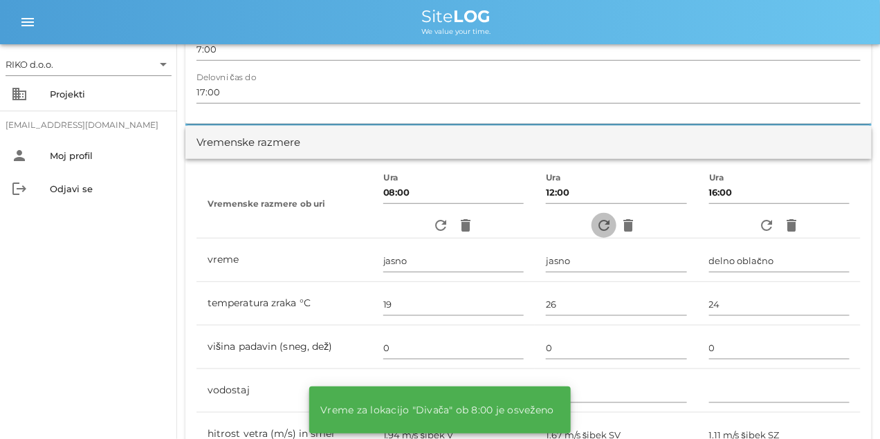
click at [606, 234] on button "refresh" at bounding box center [603, 225] width 25 height 25
click at [772, 226] on icon "refresh" at bounding box center [766, 225] width 17 height 17
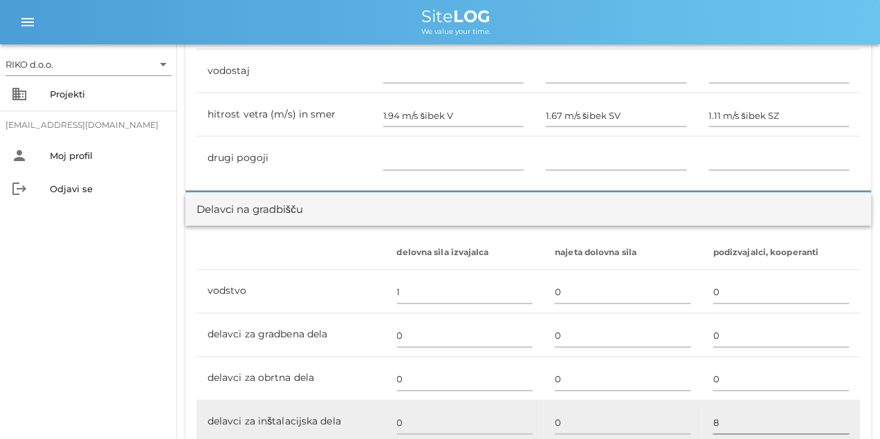
scroll to position [761, 0]
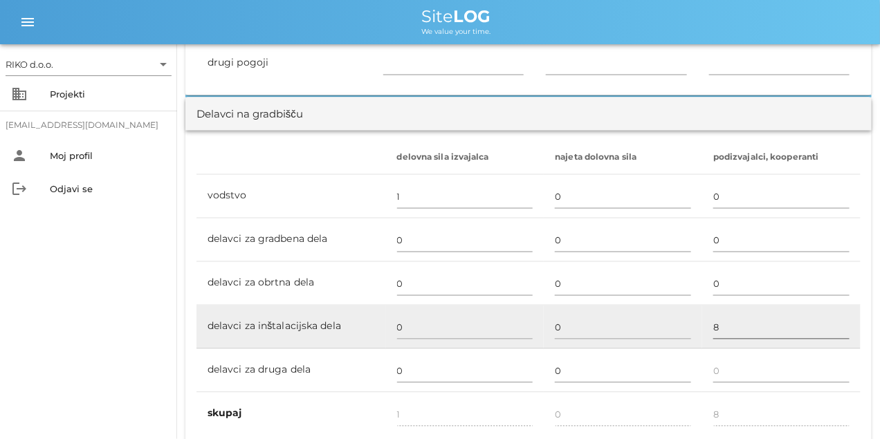
click at [732, 320] on input "8" at bounding box center [781, 328] width 136 height 22
type input "3"
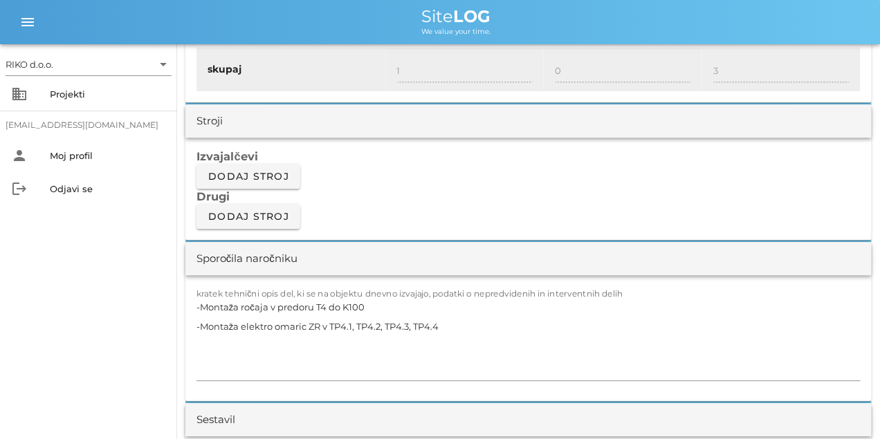
scroll to position [1106, 0]
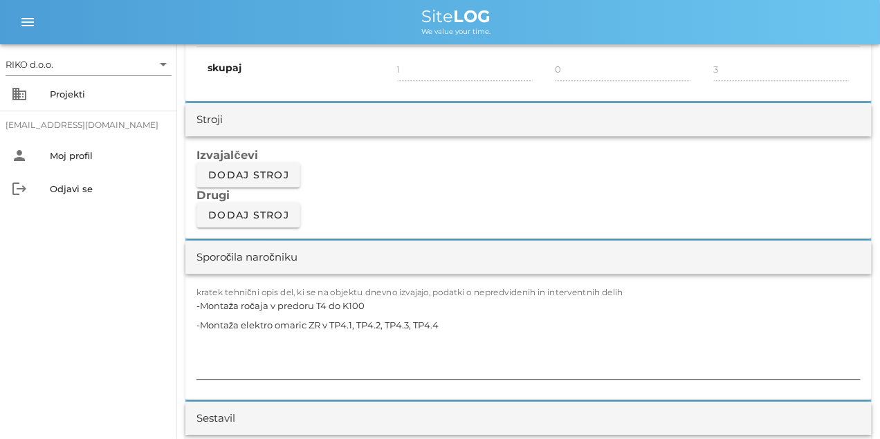
click at [260, 328] on textarea "-Montaža ročaja v predoru T4 do K100 -Montaža elektro omaric ZR v TP4.1, TP4.2,…" at bounding box center [528, 337] width 664 height 83
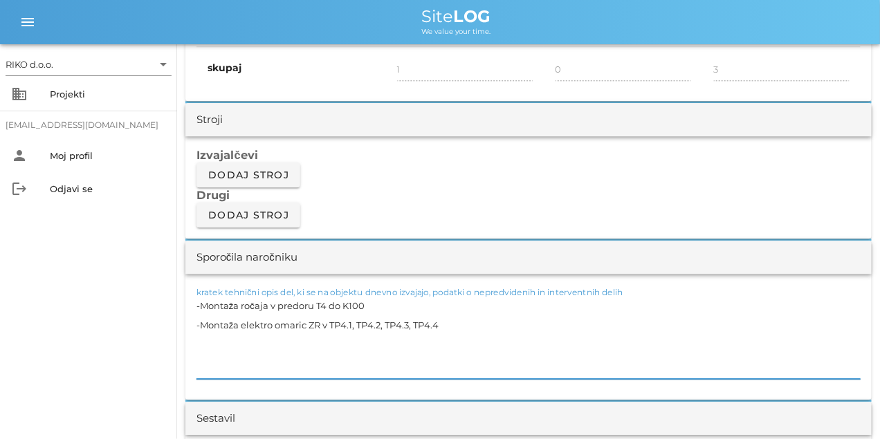
paste textarea
click at [266, 325] on textarea "-Montaža ročaja v predoru T4" at bounding box center [528, 337] width 664 height 83
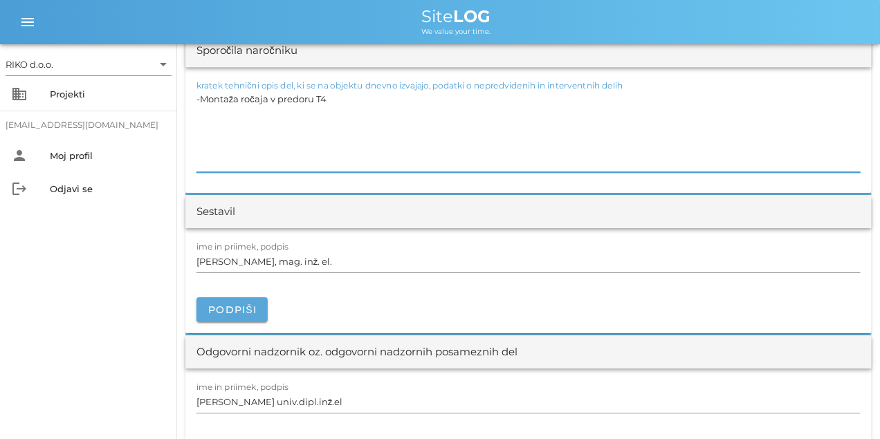
scroll to position [1314, 0]
type textarea "-Montaža ročaja v predoru T4"
click at [248, 306] on span "Podpiši" at bounding box center [231, 309] width 49 height 12
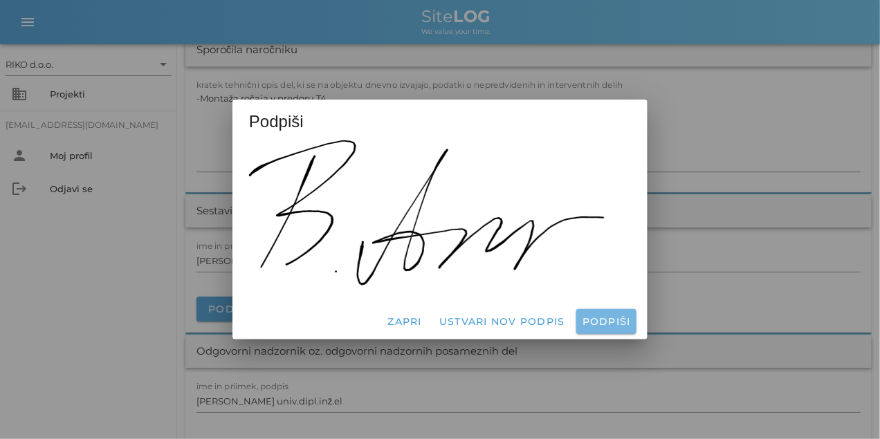
click at [618, 319] on span "Podpiši" at bounding box center [606, 321] width 49 height 12
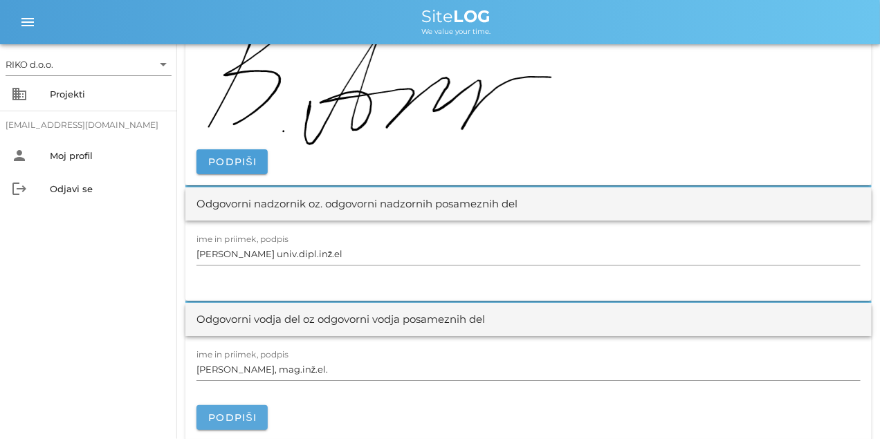
scroll to position [1625, 0]
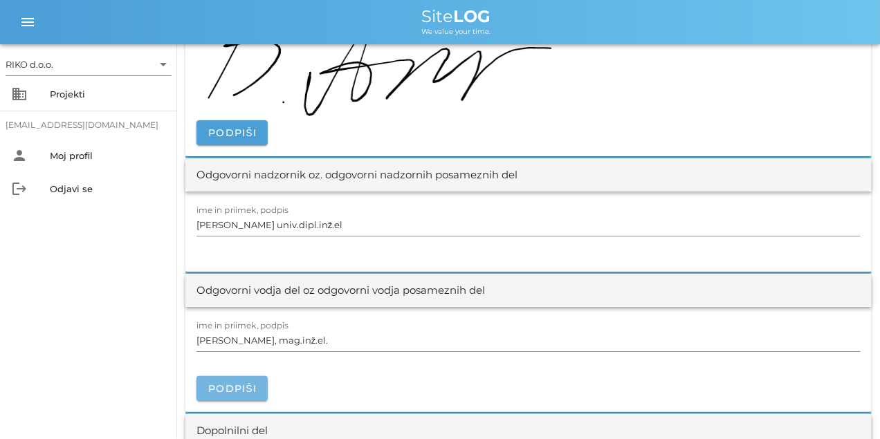
click at [236, 378] on button "Podpiši" at bounding box center [231, 388] width 71 height 25
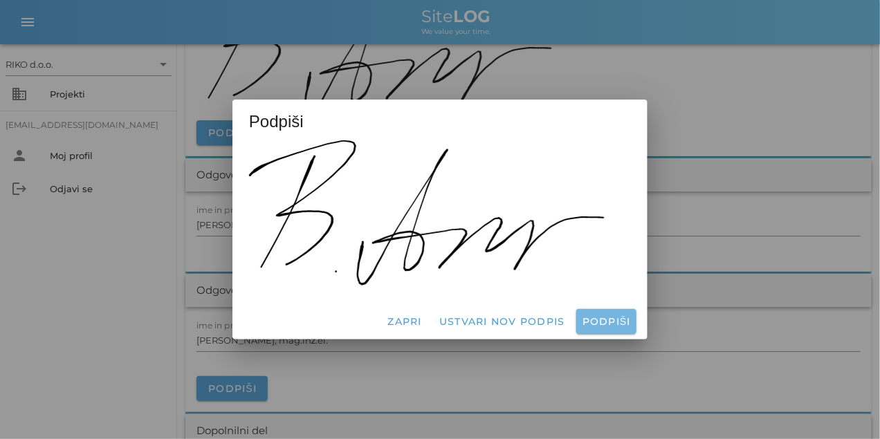
click at [604, 319] on span "Podpiši" at bounding box center [606, 321] width 49 height 12
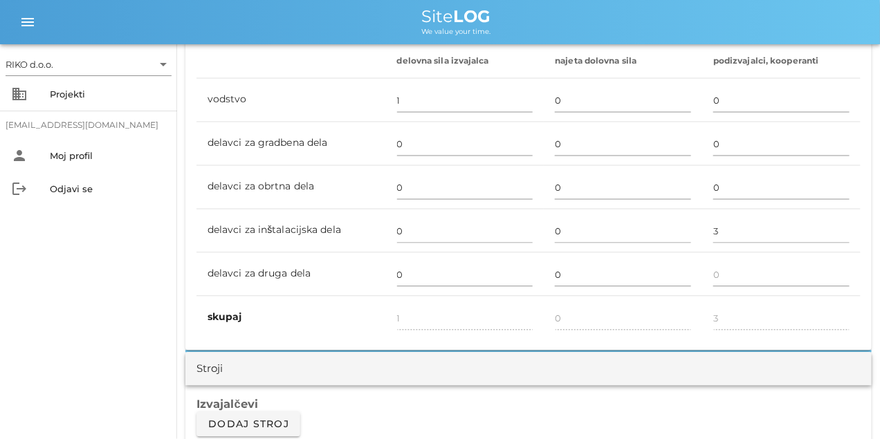
scroll to position [0, 0]
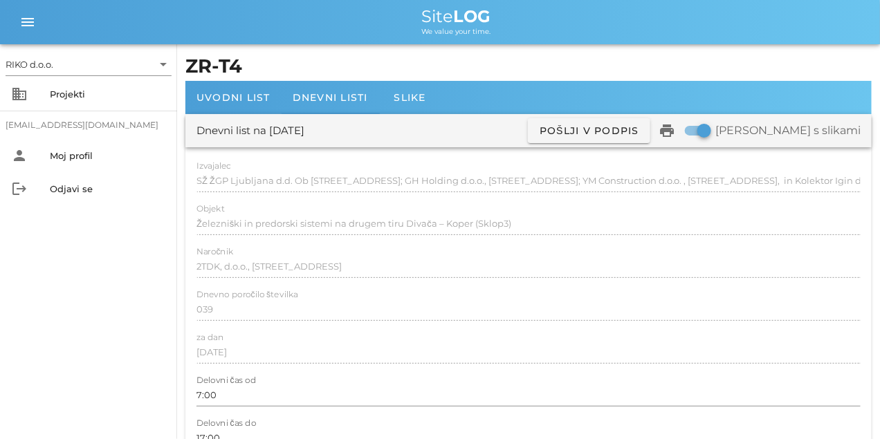
drag, startPoint x: 548, startPoint y: 396, endPoint x: 339, endPoint y: 82, distance: 378.0
click at [342, 94] on span "Dnevni listi" at bounding box center [329, 97] width 75 height 12
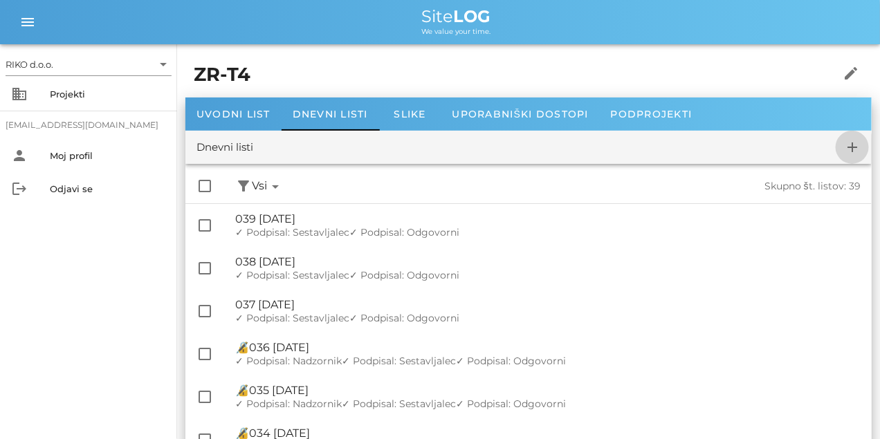
click at [843, 146] on span "add" at bounding box center [851, 147] width 33 height 17
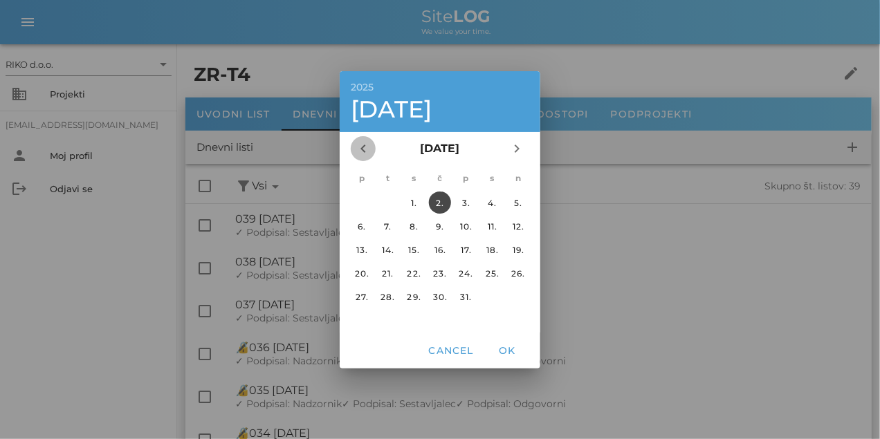
click at [357, 144] on icon "chevron_left" at bounding box center [363, 148] width 17 height 17
click at [384, 272] on div "23." at bounding box center [388, 273] width 22 height 10
click at [499, 350] on span "OK" at bounding box center [506, 350] width 33 height 12
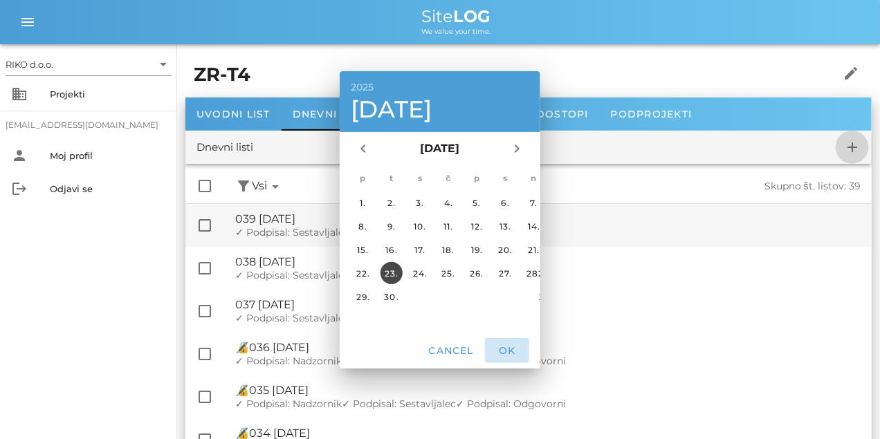
checkbox input "false"
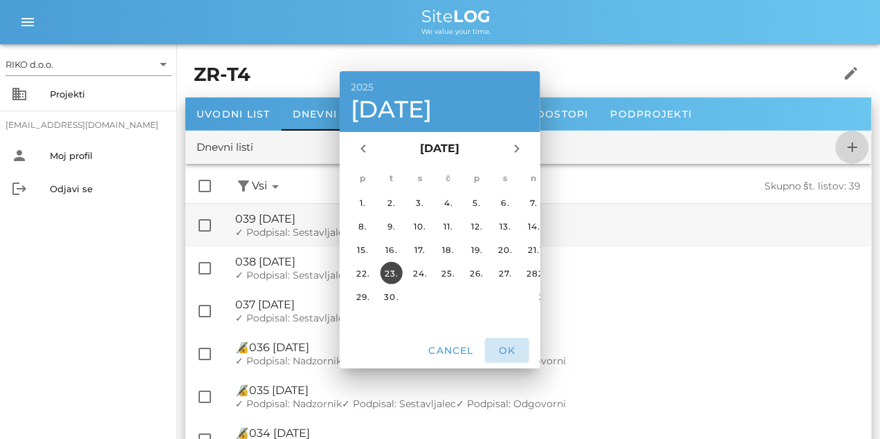
checkbox input "false"
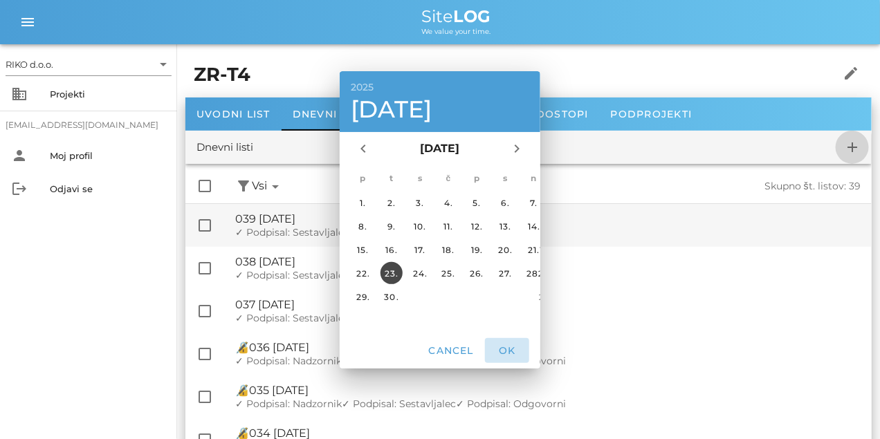
checkbox input "false"
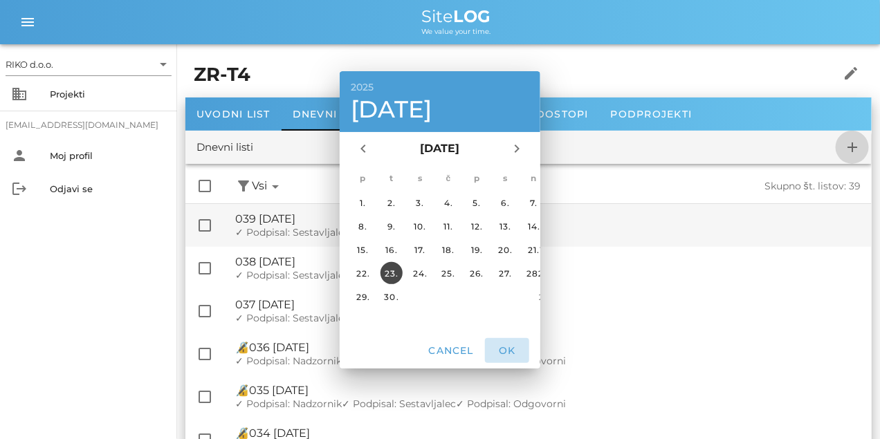
checkbox input "false"
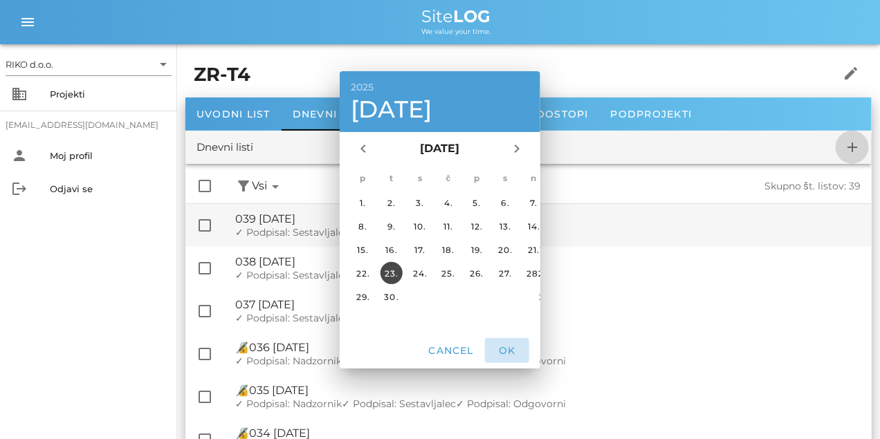
checkbox input "false"
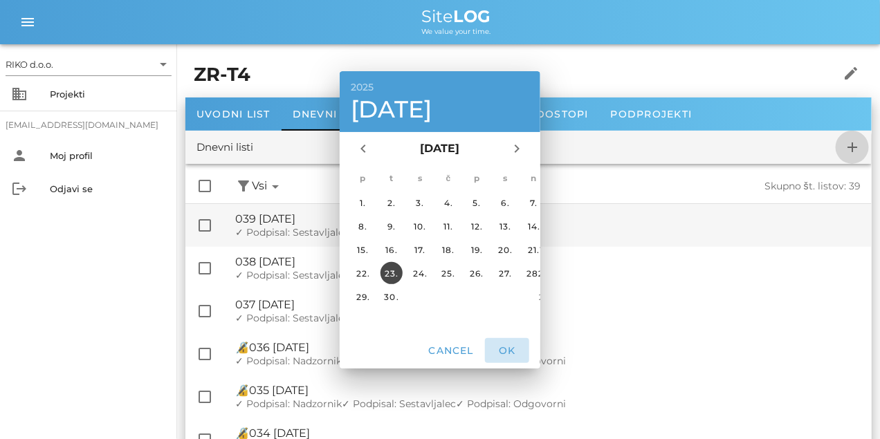
checkbox input "false"
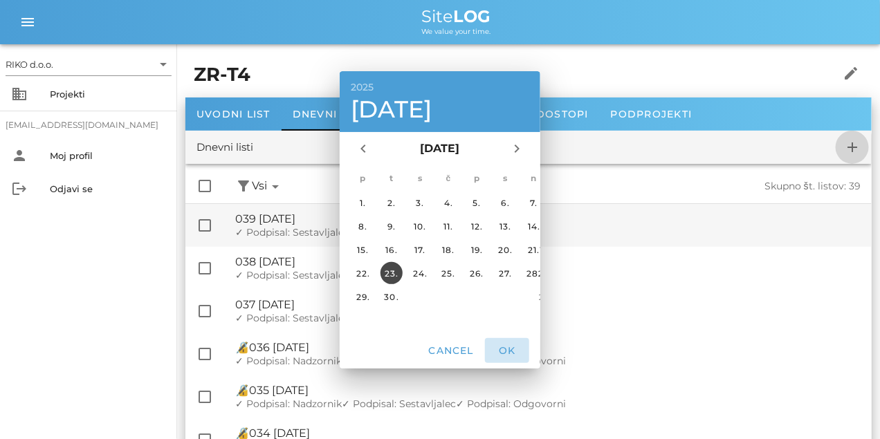
checkbox input "false"
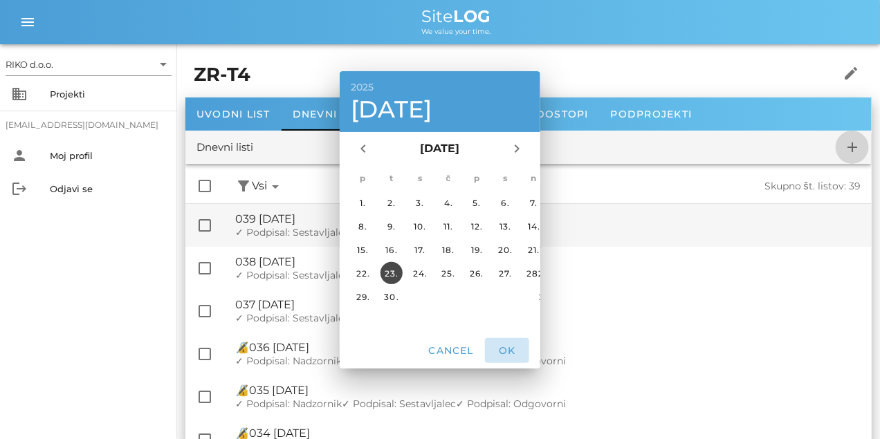
checkbox input "false"
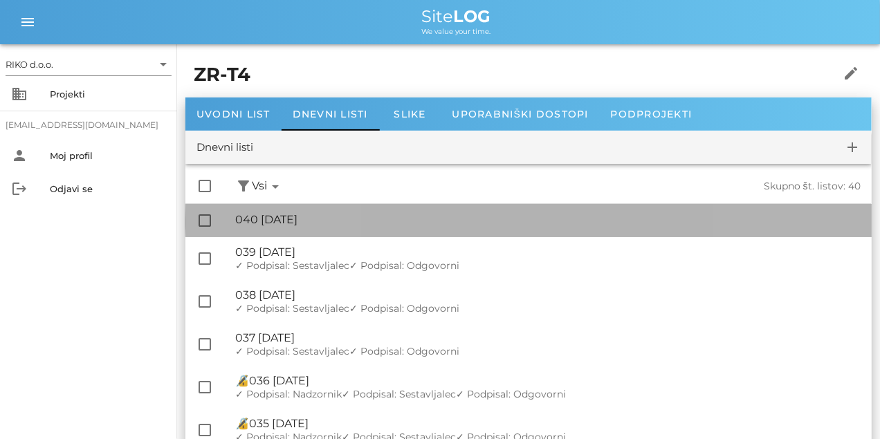
click at [305, 222] on div "🔏 040 [DATE]" at bounding box center [547, 219] width 625 height 13
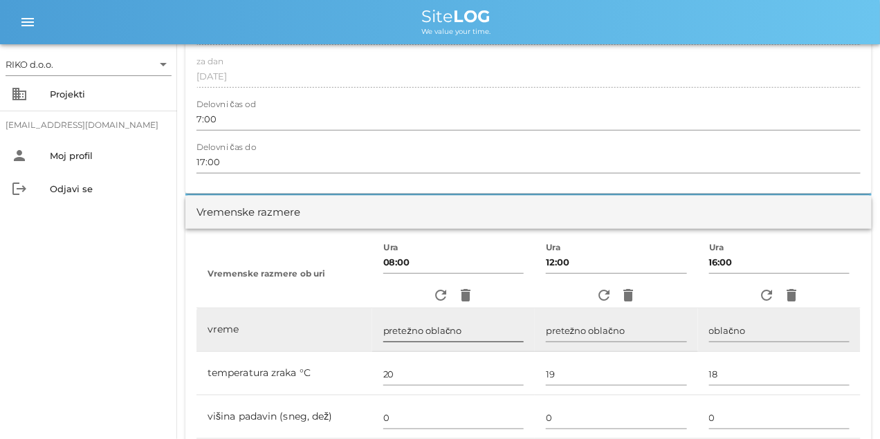
scroll to position [346, 0]
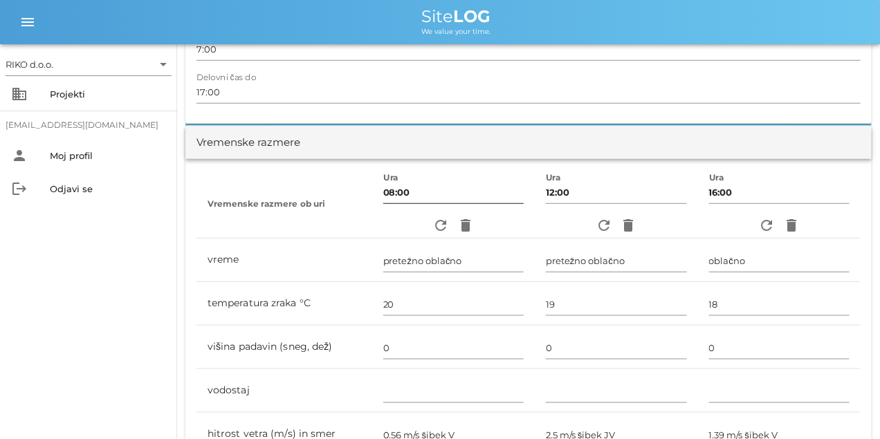
click at [439, 210] on div at bounding box center [453, 208] width 140 height 10
click at [437, 223] on icon "refresh" at bounding box center [440, 225] width 17 height 17
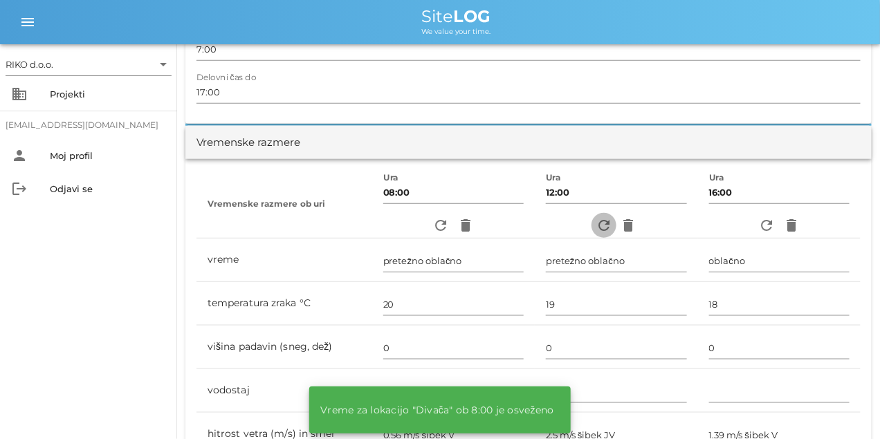
click at [596, 221] on icon "refresh" at bounding box center [603, 225] width 17 height 17
click at [769, 222] on icon "refresh" at bounding box center [766, 225] width 17 height 17
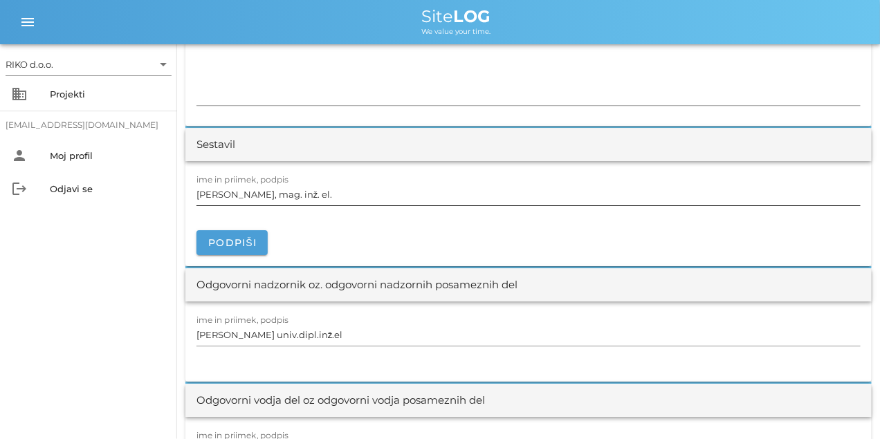
scroll to position [1210, 0]
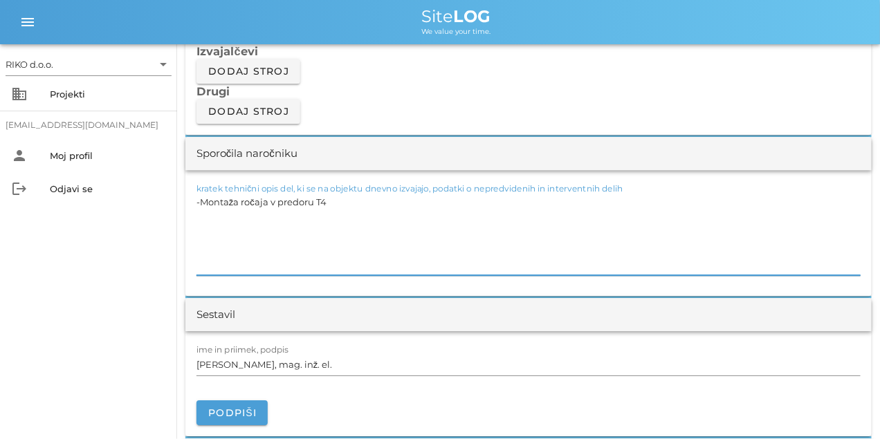
click at [347, 234] on textarea "-Montaža ročaja v predoru T4" at bounding box center [528, 233] width 664 height 83
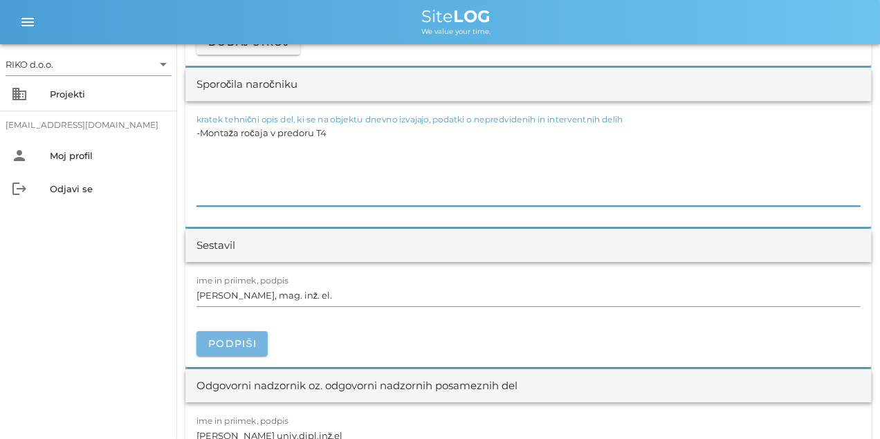
click at [227, 340] on span "Podpiši" at bounding box center [231, 343] width 49 height 12
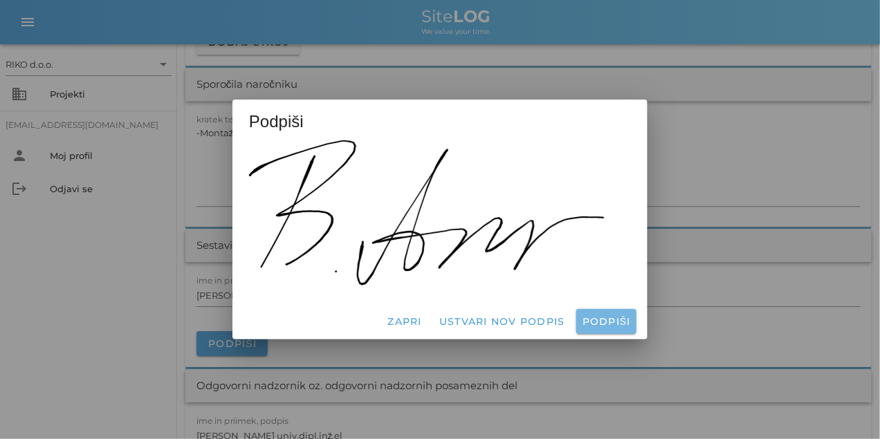
click at [624, 310] on button "Podpiši" at bounding box center [606, 321] width 60 height 25
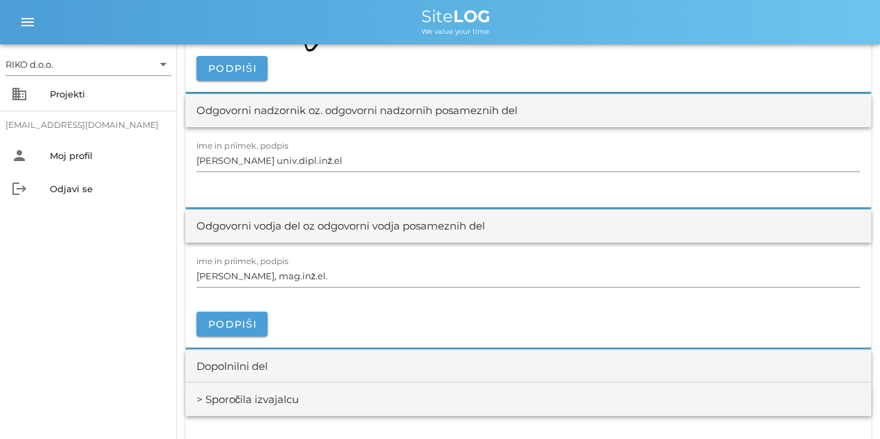
scroll to position [1763, 0]
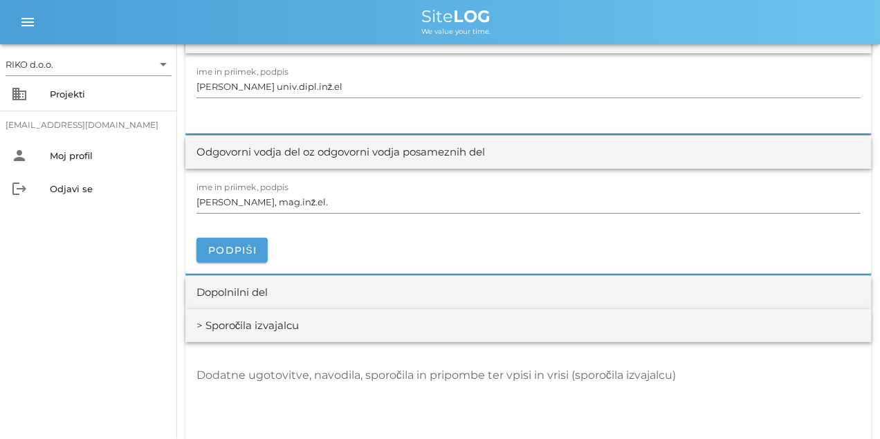
click at [269, 248] on div "Podpiši" at bounding box center [528, 243] width 664 height 40
click at [261, 251] on button "Podpiši" at bounding box center [231, 250] width 71 height 25
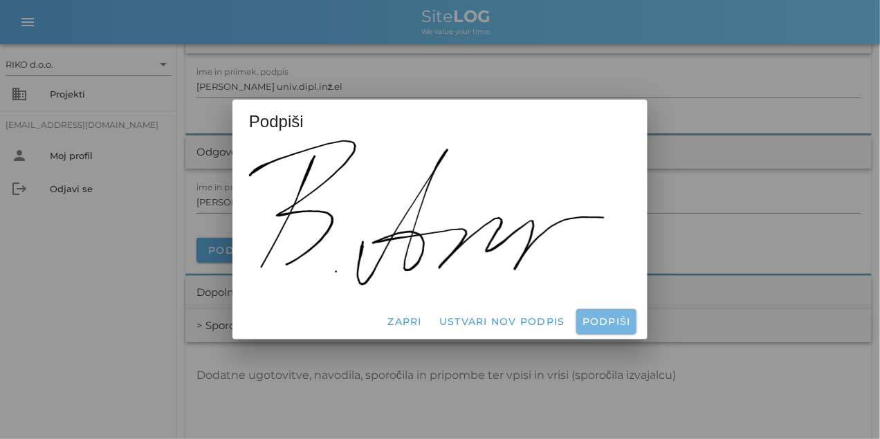
click at [593, 317] on span "Podpiši" at bounding box center [606, 321] width 49 height 12
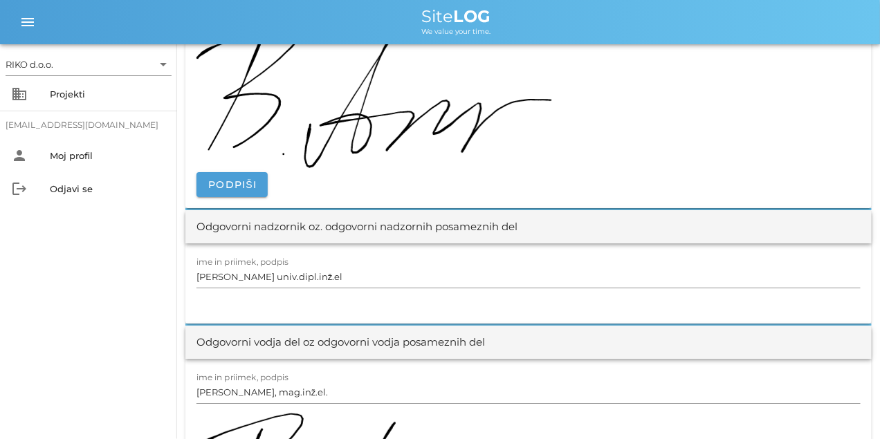
scroll to position [0, 0]
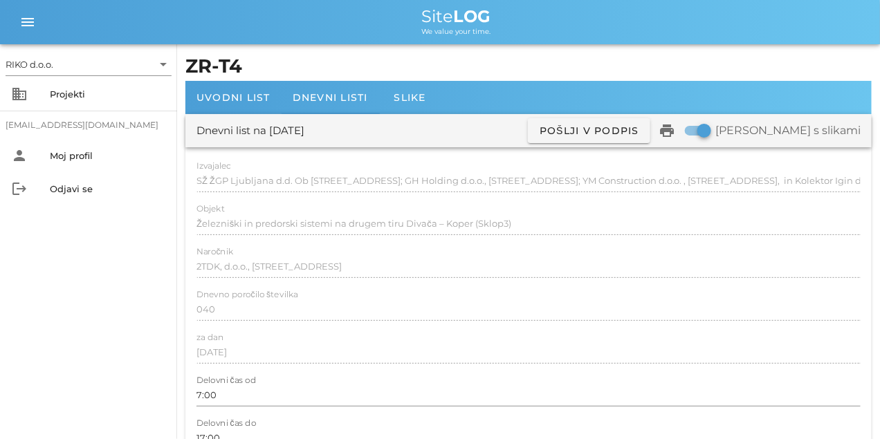
drag, startPoint x: 329, startPoint y: 278, endPoint x: 279, endPoint y: 80, distance: 204.1
click at [331, 97] on span "Dnevni listi" at bounding box center [329, 97] width 75 height 12
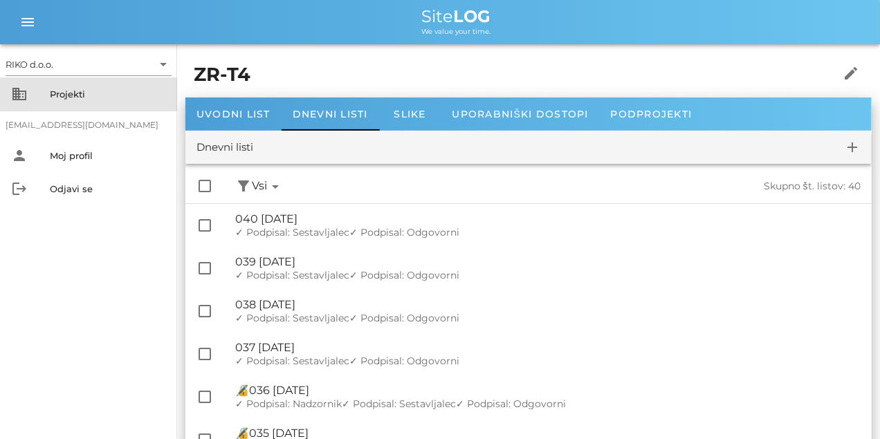
click at [75, 100] on div "Projekti" at bounding box center [108, 94] width 116 height 22
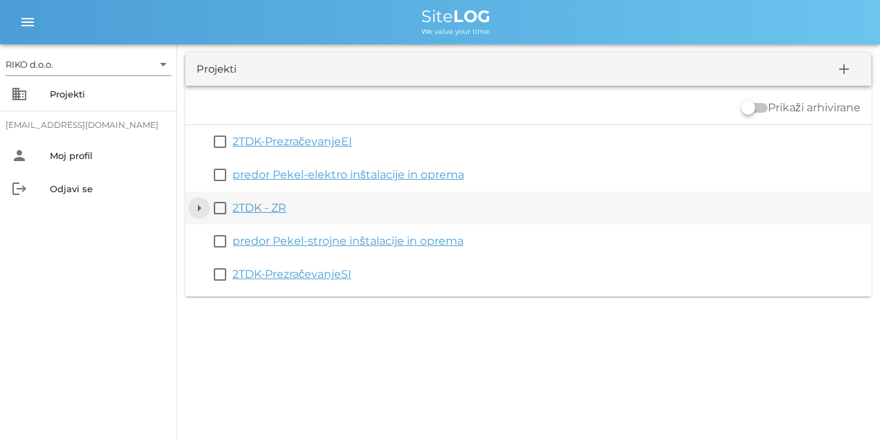
click at [198, 207] on button "arrow_drop_down" at bounding box center [199, 208] width 17 height 17
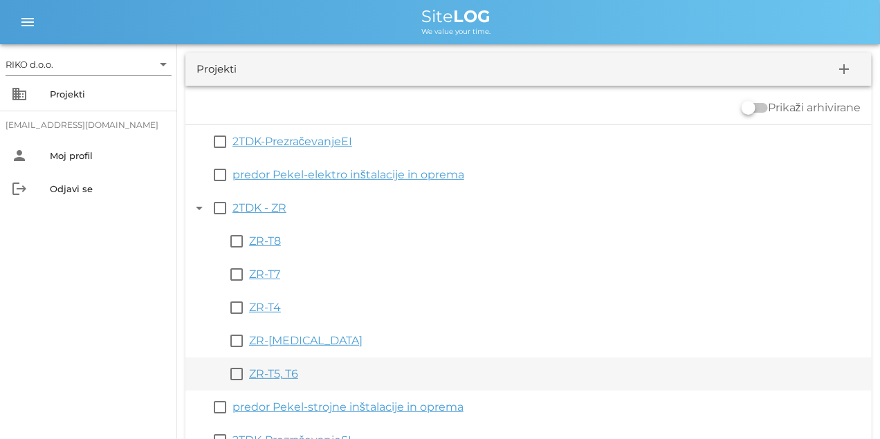
click at [273, 375] on link "ZR-T5, T6" at bounding box center [273, 373] width 49 height 13
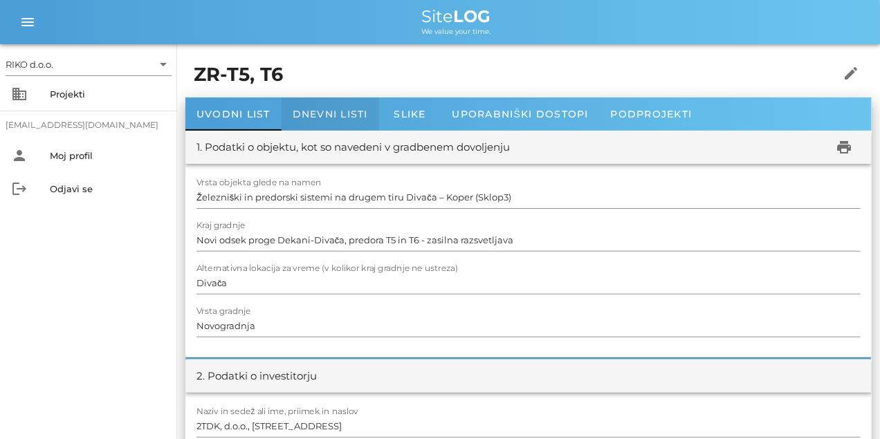
click at [305, 122] on div "Dnevni listi" at bounding box center [329, 113] width 97 height 33
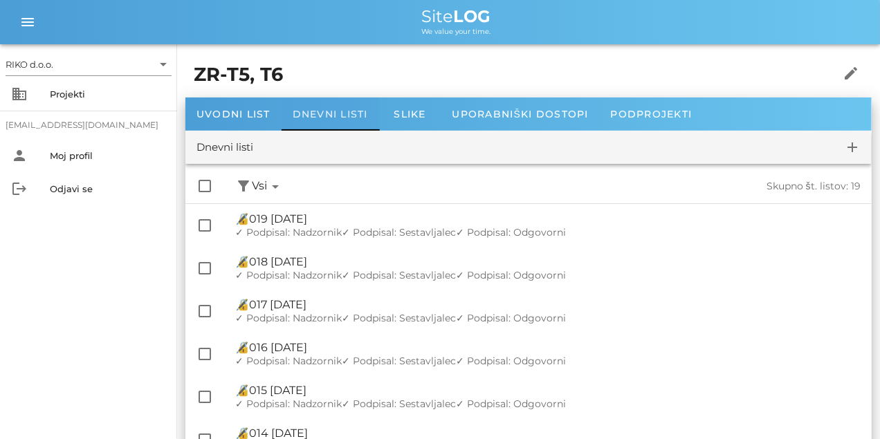
click at [328, 106] on div "Dnevni listi" at bounding box center [329, 113] width 97 height 33
click at [847, 158] on button "add" at bounding box center [851, 147] width 33 height 33
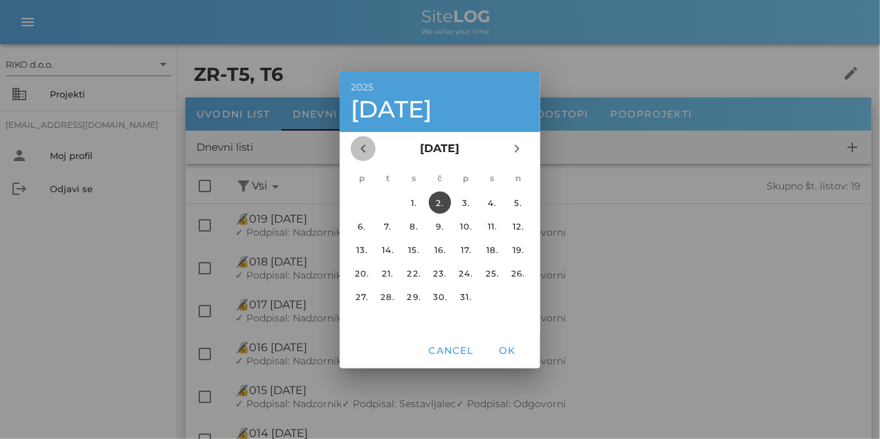
click at [357, 153] on icon "chevron_left" at bounding box center [363, 148] width 17 height 17
click at [437, 276] on div "25." at bounding box center [440, 273] width 22 height 10
click at [501, 353] on span "OK" at bounding box center [506, 350] width 33 height 12
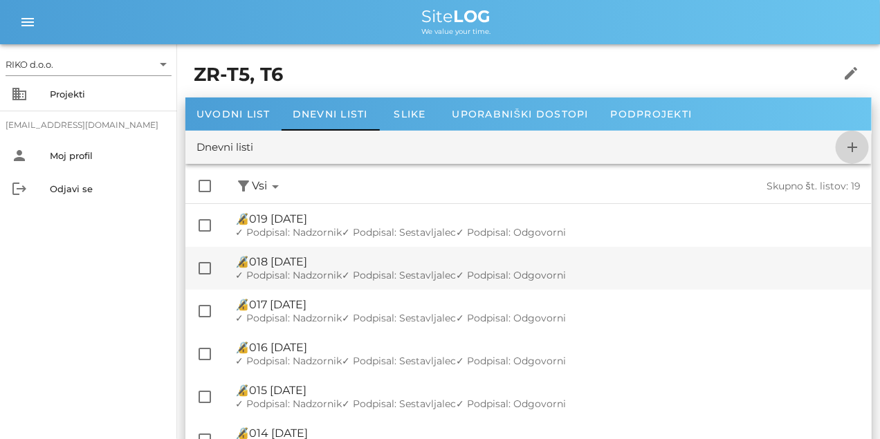
checkbox input "false"
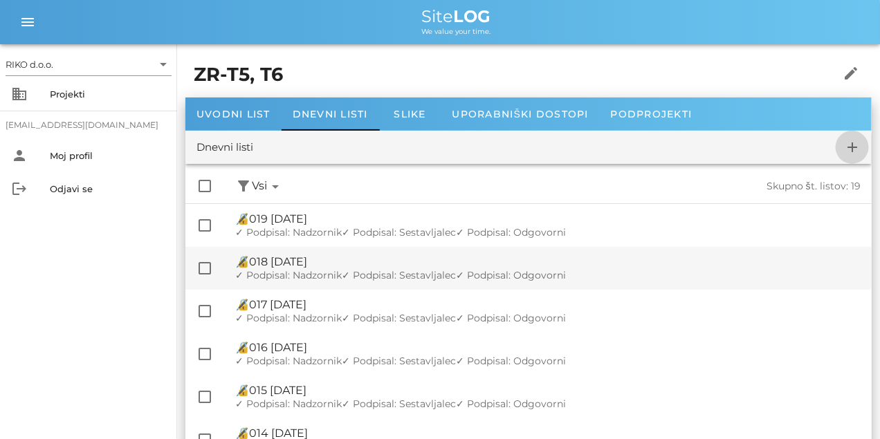
checkbox input "false"
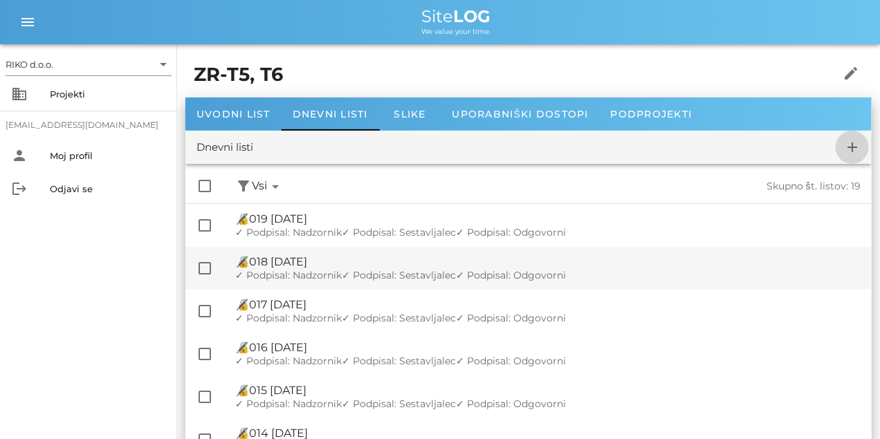
checkbox input "false"
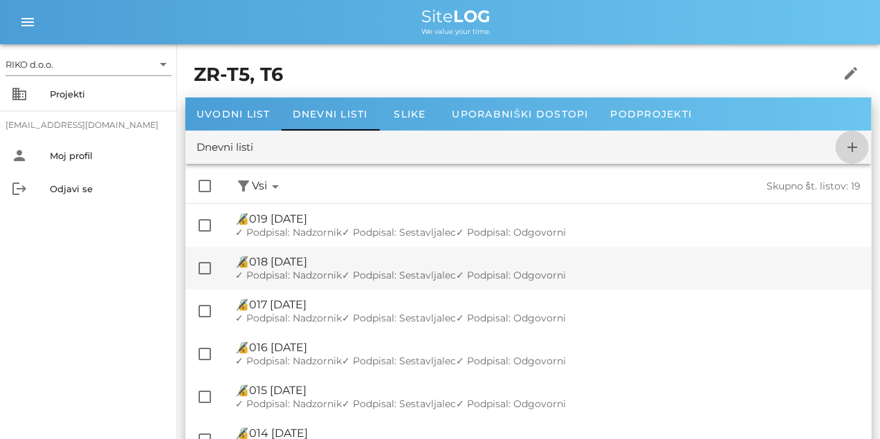
checkbox input "false"
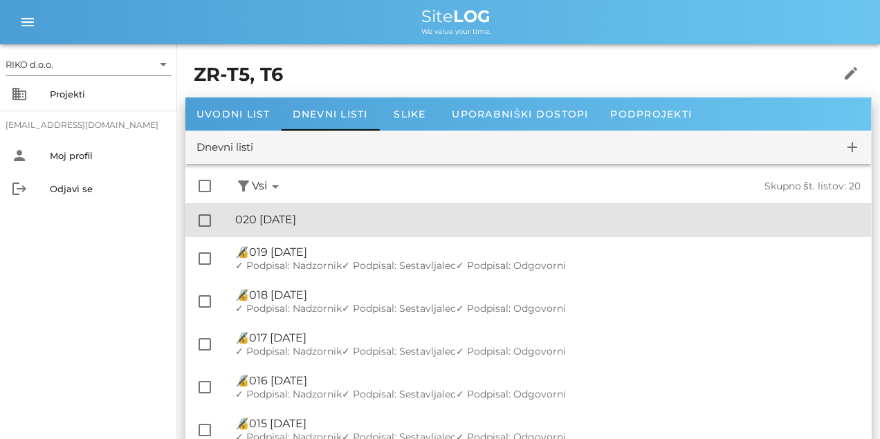
click at [357, 227] on div "🔏 020 [DATE] ✓ Podpisal: Nadzornik ✓ Podpisal: Sestavljalec ✓ Podpisal: Odgovor…" at bounding box center [547, 220] width 625 height 31
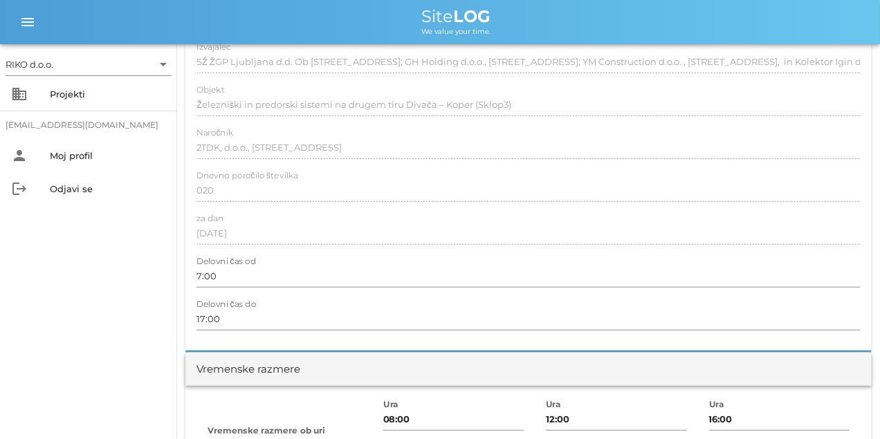
scroll to position [346, 0]
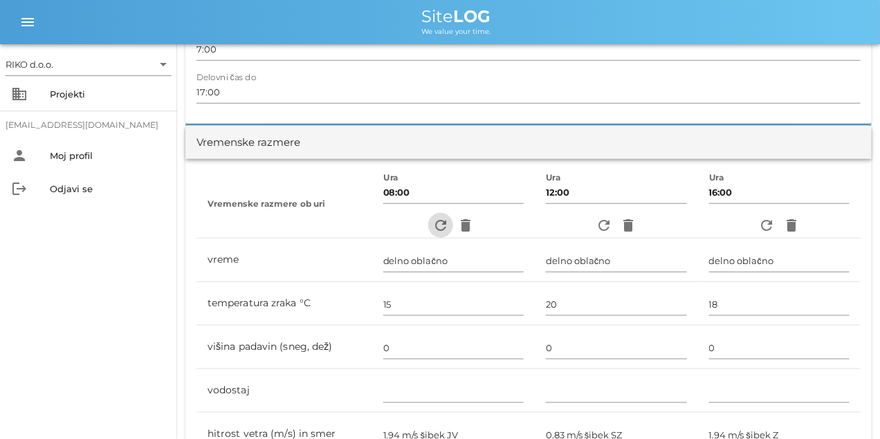
click at [432, 218] on button "refresh" at bounding box center [440, 225] width 25 height 25
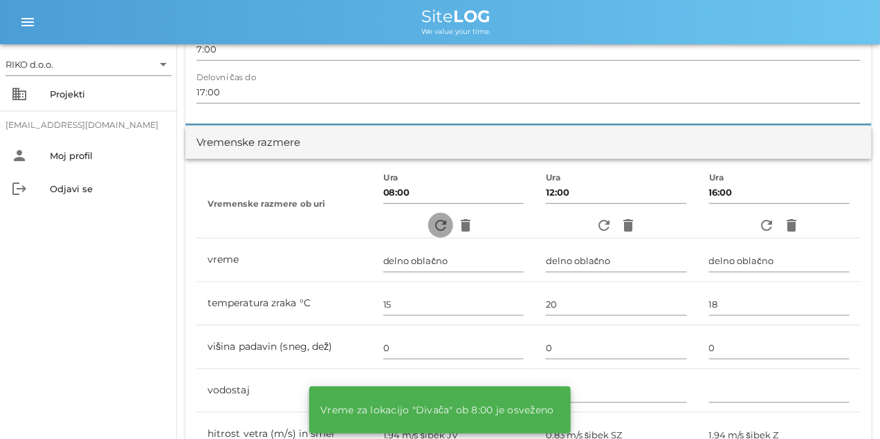
click at [436, 219] on icon "refresh" at bounding box center [440, 225] width 17 height 17
click at [597, 223] on icon "refresh" at bounding box center [603, 225] width 17 height 17
click at [765, 215] on button "refresh" at bounding box center [766, 225] width 25 height 25
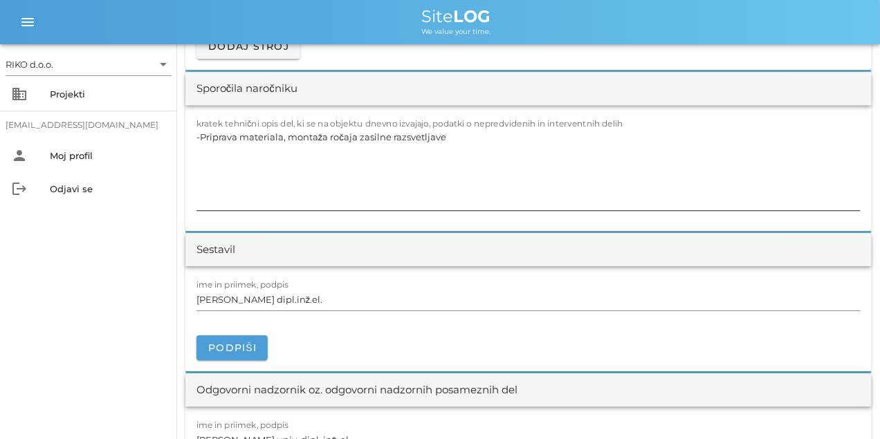
scroll to position [1279, 0]
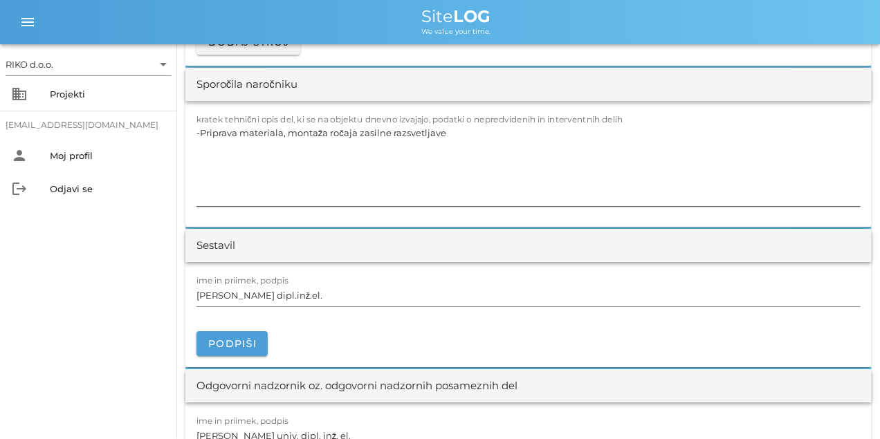
click at [254, 139] on textarea "-Priprava materiala, montaža ročaja zasilne razsvetljave" at bounding box center [528, 164] width 664 height 83
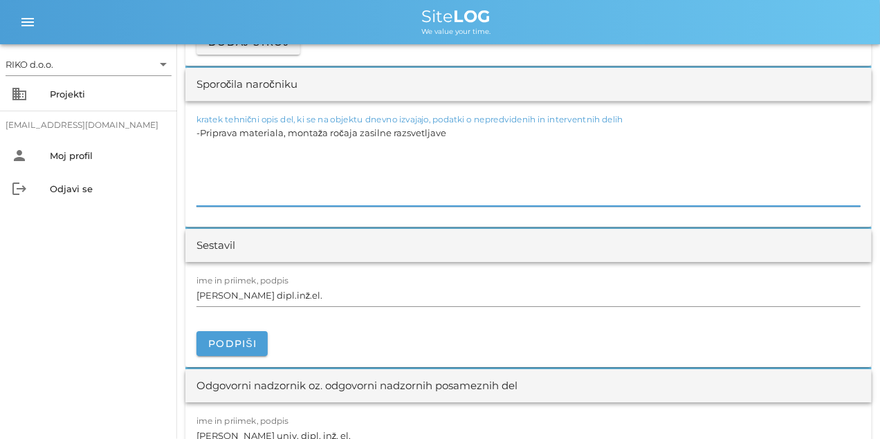
paste textarea "zajle ter montaža zajle na kandelabre"
click at [268, 162] on textarea "-Priprava zajle ter montaža zajle na kandelabre" at bounding box center [528, 164] width 664 height 83
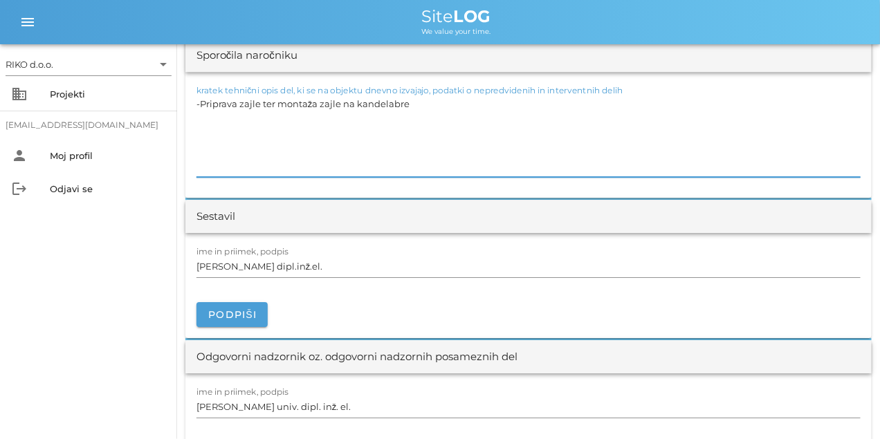
scroll to position [1348, 0]
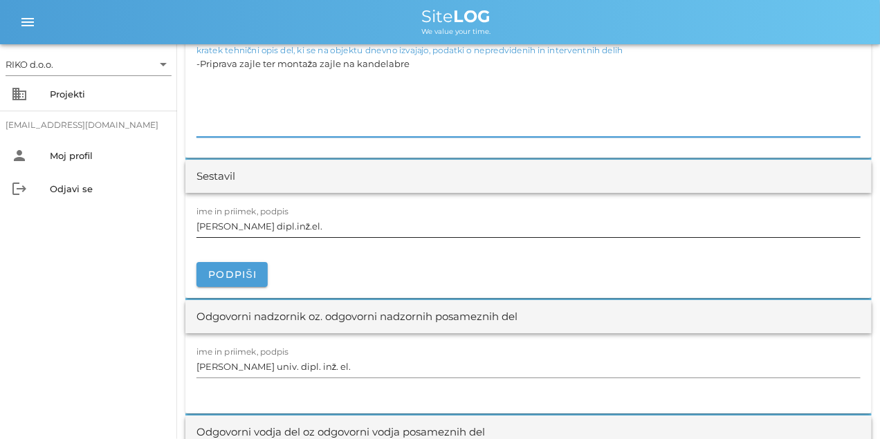
type textarea "-Priprava zajle ter montaža zajle na kandelabre"
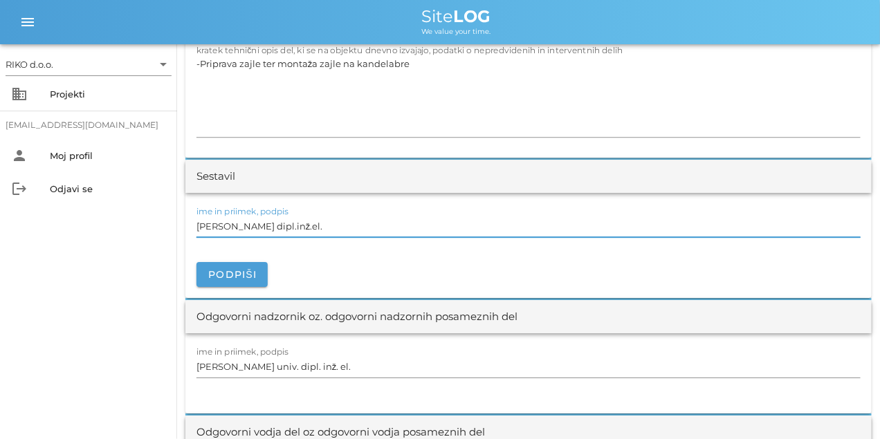
drag, startPoint x: 307, startPoint y: 221, endPoint x: 73, endPoint y: 212, distance: 233.9
click at [73, 212] on div "RIKO d.o.o. arrow_drop_down business Projekti [EMAIL_ADDRESS][DOMAIN_NAME] pers…" at bounding box center [440, 243] width 880 height 3182
type input "a"
type input "[PERSON_NAME], mag. inž. el."
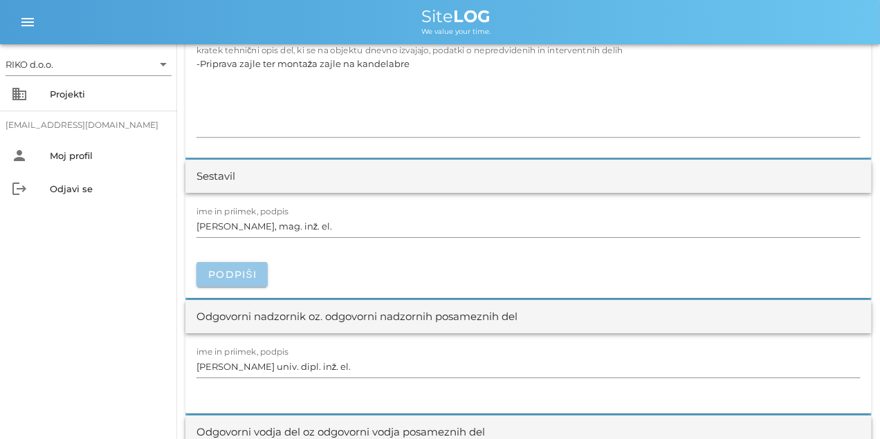
click at [236, 281] on button "Podpiši" at bounding box center [231, 274] width 71 height 25
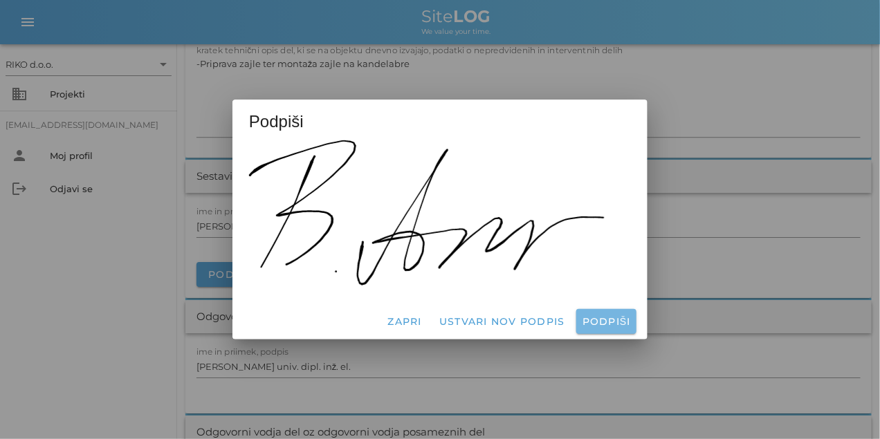
click at [595, 324] on span "Podpiši" at bounding box center [606, 321] width 49 height 12
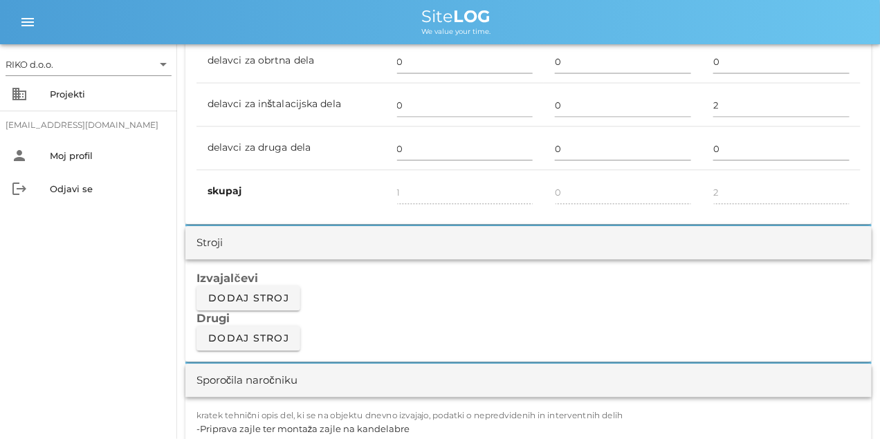
scroll to position [0, 0]
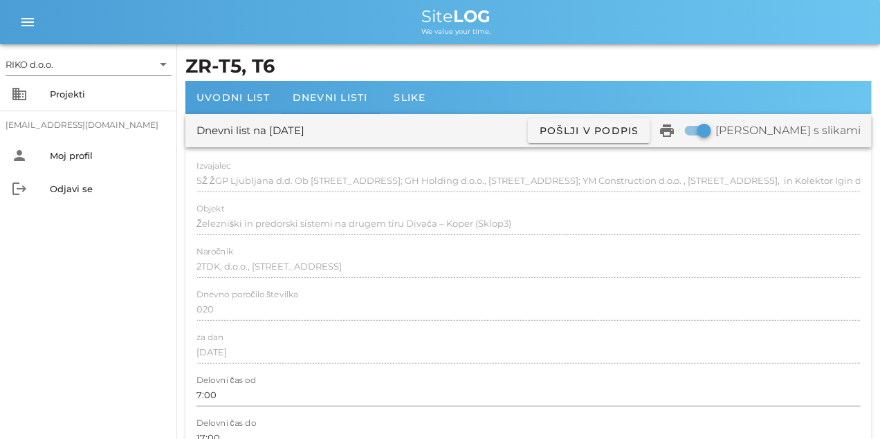
drag, startPoint x: 412, startPoint y: 317, endPoint x: 320, endPoint y: 15, distance: 316.5
click at [252, 98] on span "Uvodni list" at bounding box center [233, 97] width 74 height 12
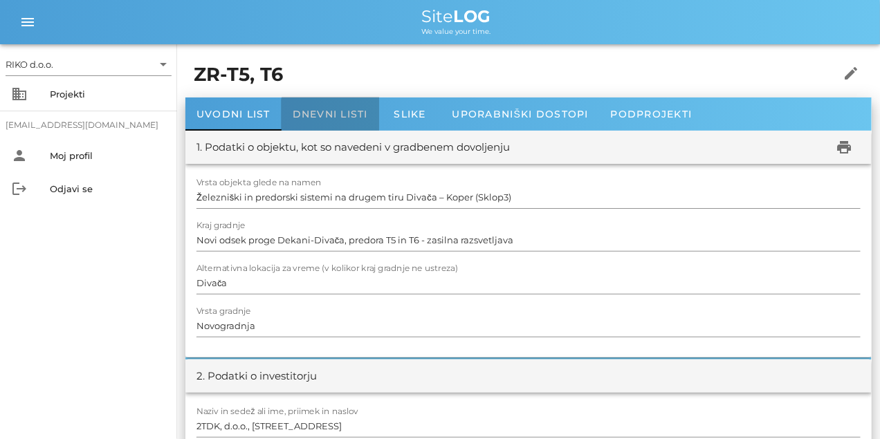
click at [303, 97] on div "Dnevni listi" at bounding box center [329, 113] width 97 height 33
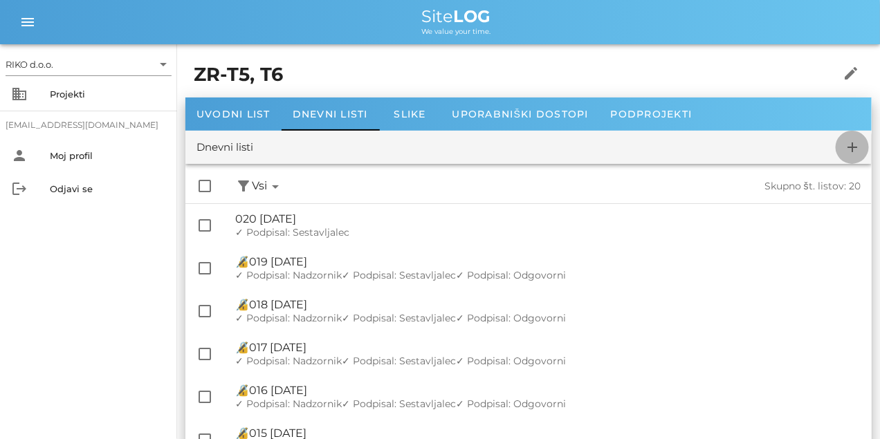
click at [845, 145] on icon "add" at bounding box center [852, 147] width 17 height 17
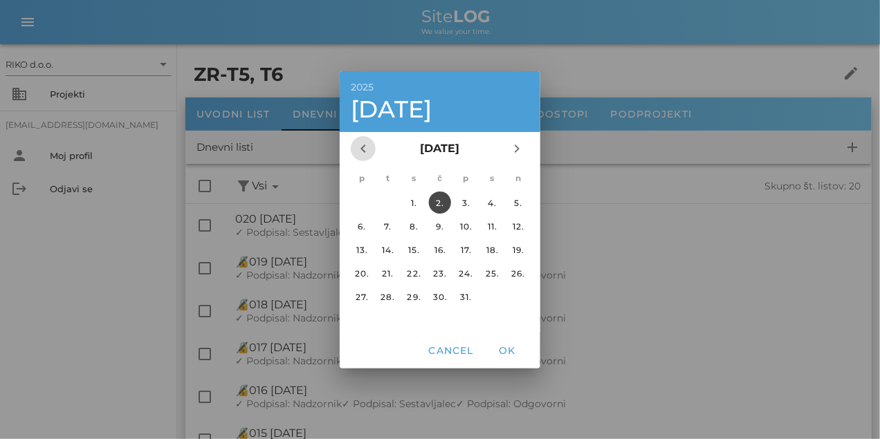
click at [353, 154] on span "chevron_left" at bounding box center [363, 148] width 25 height 17
click at [483, 276] on div "27." at bounding box center [492, 273] width 22 height 10
click at [506, 340] on button "OK" at bounding box center [507, 350] width 44 height 25
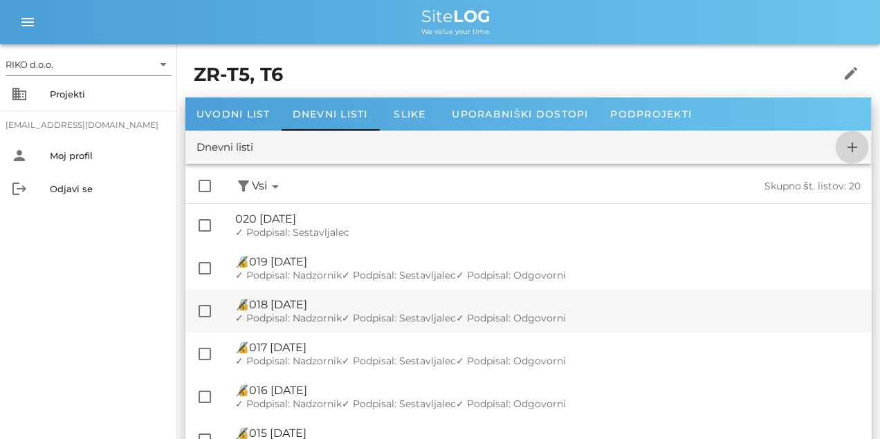
checkbox input "false"
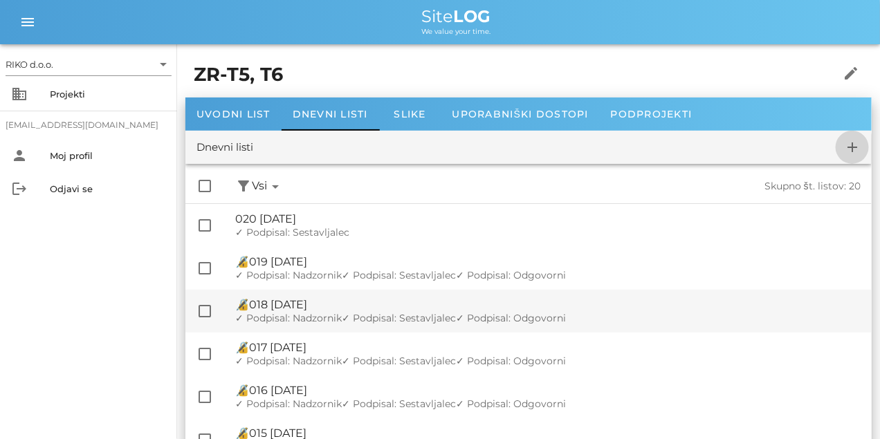
checkbox input "false"
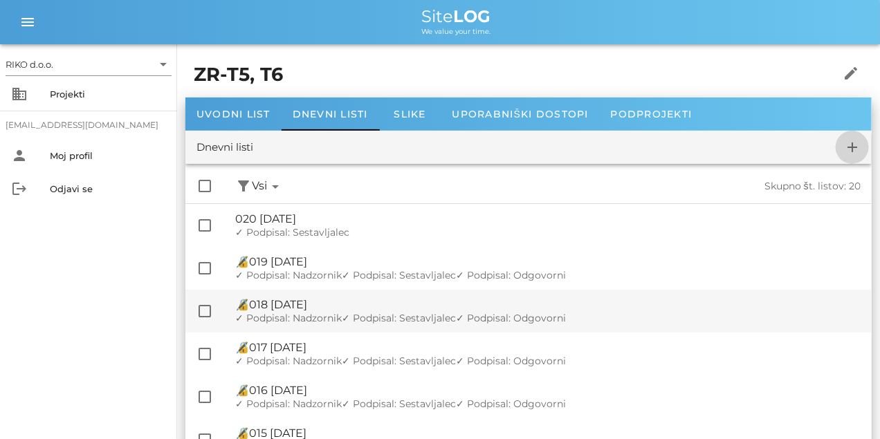
checkbox input "false"
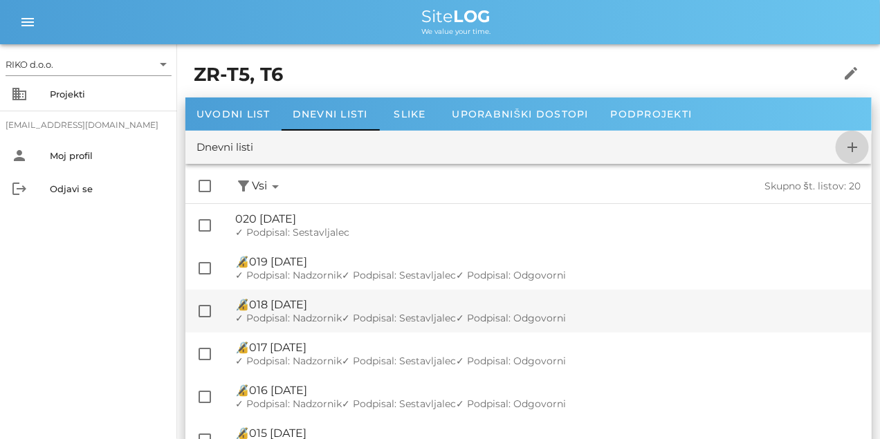
checkbox input "false"
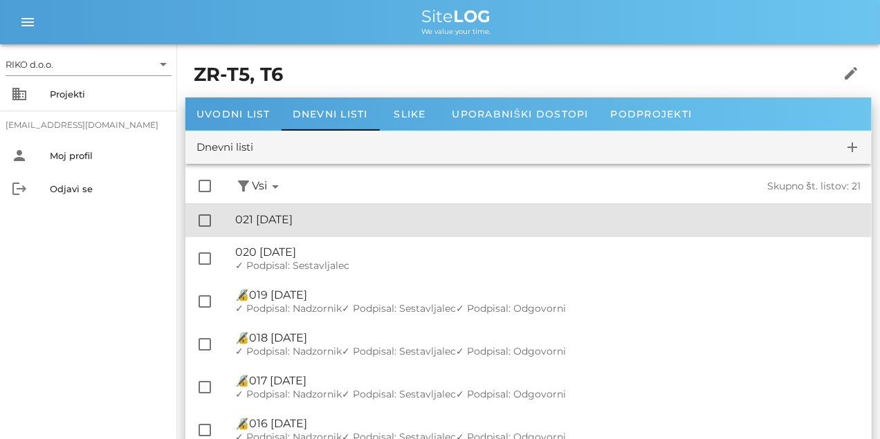
click at [375, 229] on div "🔏 021 [DATE] ✓ Podpisal: Nadzornik ✓ Podpisal: Sestavljalec ✓ Podpisal: Odgovor…" at bounding box center [547, 220] width 625 height 31
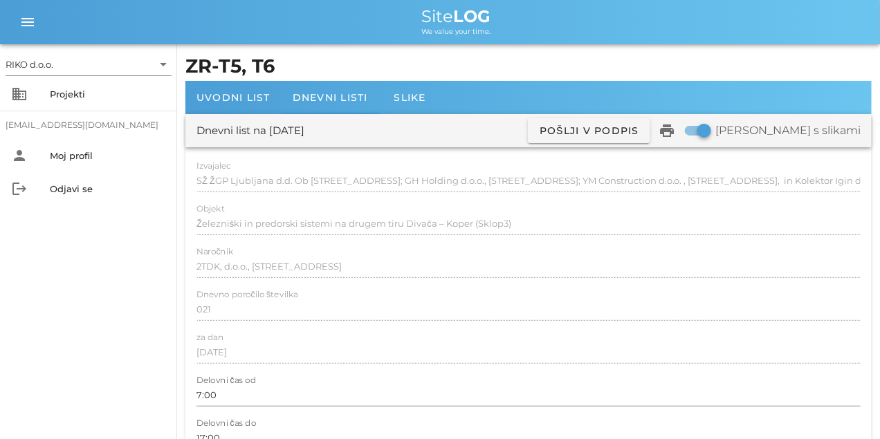
scroll to position [207, 0]
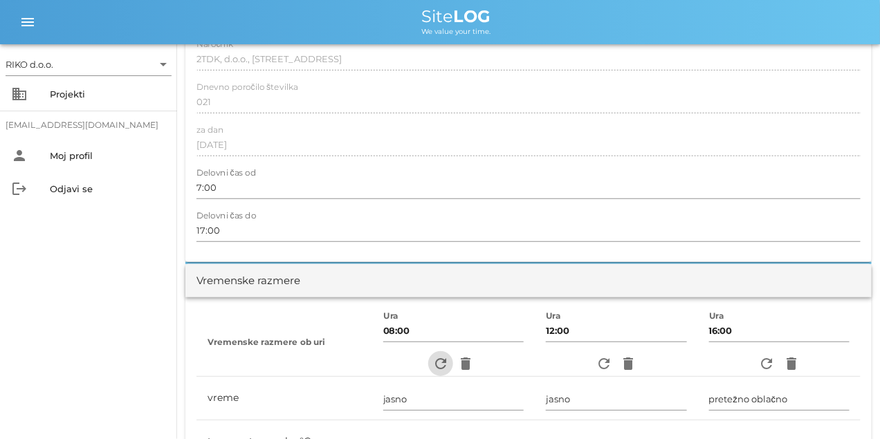
click at [439, 363] on icon "refresh" at bounding box center [440, 363] width 17 height 17
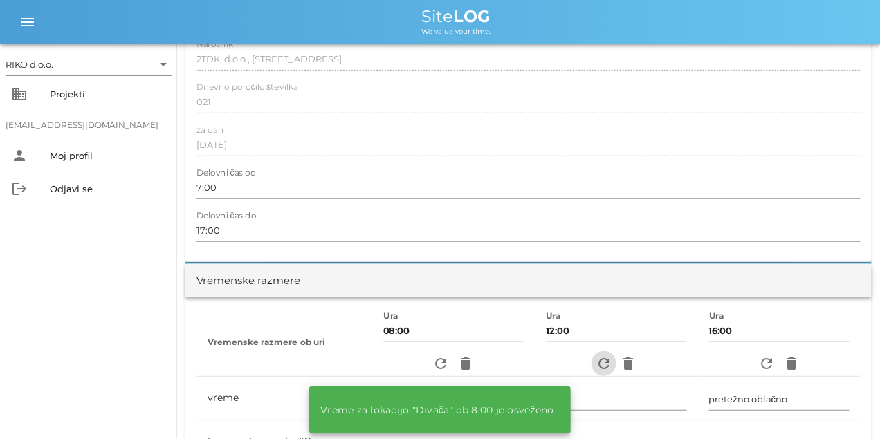
click at [604, 356] on icon "refresh" at bounding box center [603, 363] width 17 height 17
click at [778, 365] on div "refresh delete" at bounding box center [779, 363] width 140 height 25
click at [768, 366] on icon "refresh" at bounding box center [766, 363] width 17 height 17
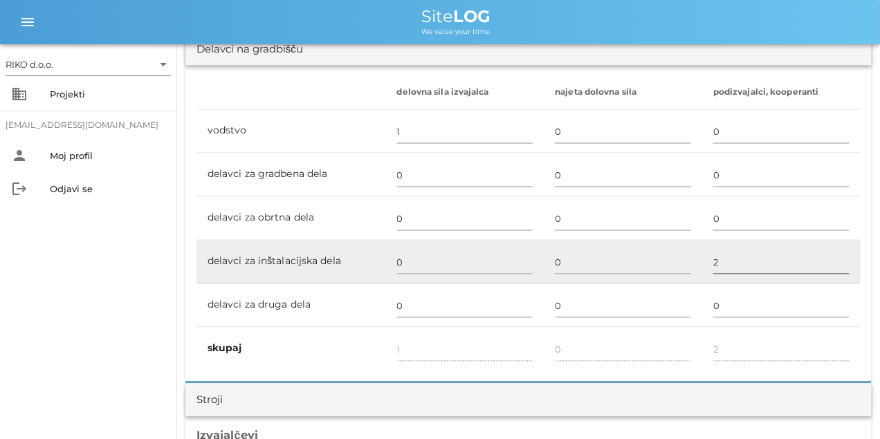
scroll to position [830, 0]
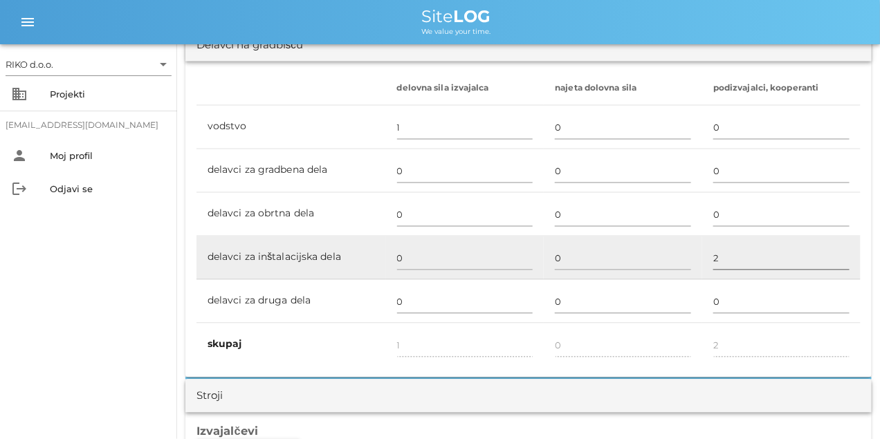
click at [747, 275] on div at bounding box center [781, 275] width 136 height 10
click at [740, 258] on input "2" at bounding box center [781, 259] width 136 height 22
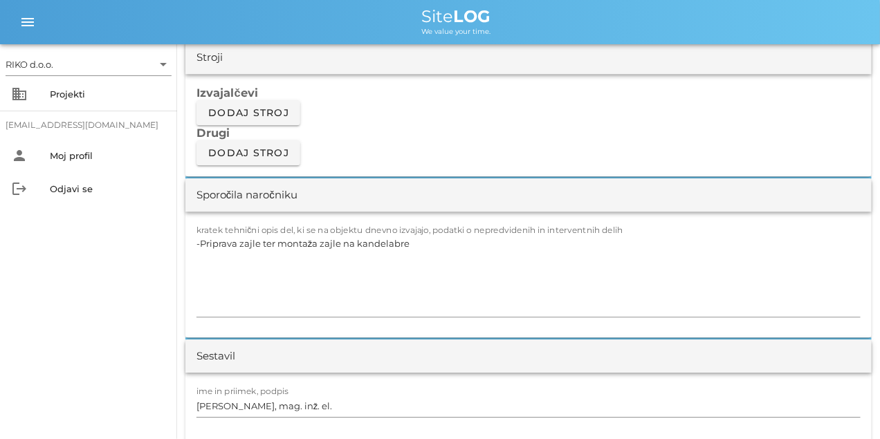
scroll to position [1279, 0]
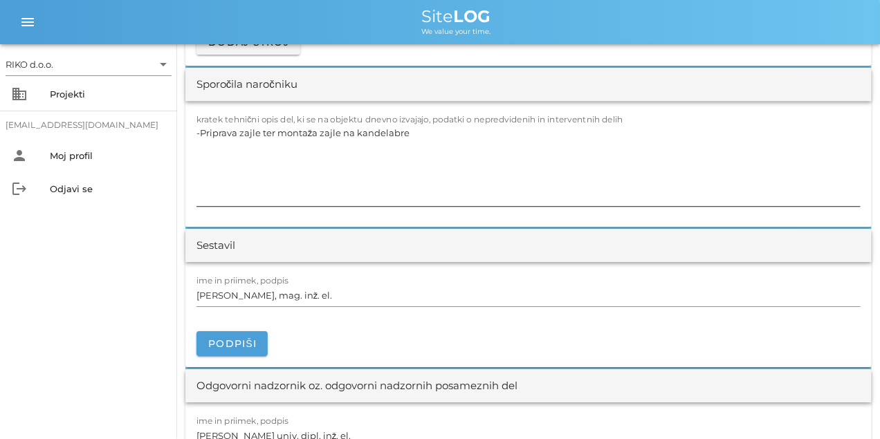
click at [293, 173] on textarea "-Priprava zajle ter montaža zajle na kandelabre" at bounding box center [528, 164] width 664 height 83
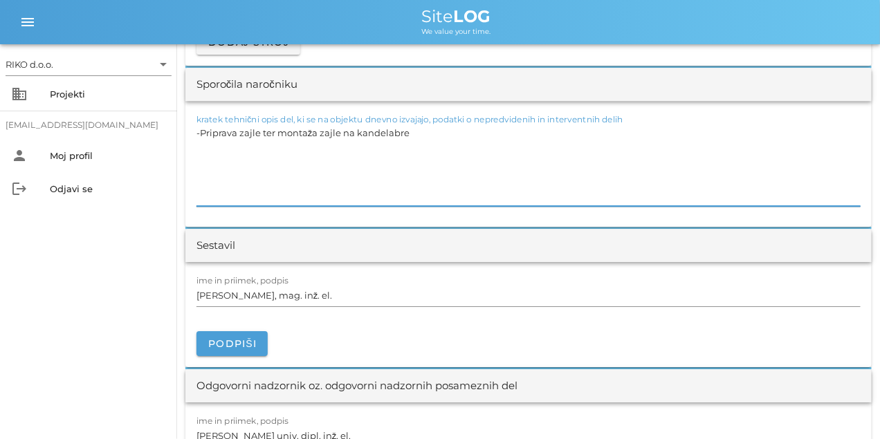
paste textarea "Vrtanje, montaža cevi ter svetilk za osvetlitev hidrantnih niš"
click at [299, 168] on textarea "-Vrtanje, montaža cevi ter svetilk za osvetlitev hidrantnih niš" at bounding box center [528, 164] width 664 height 83
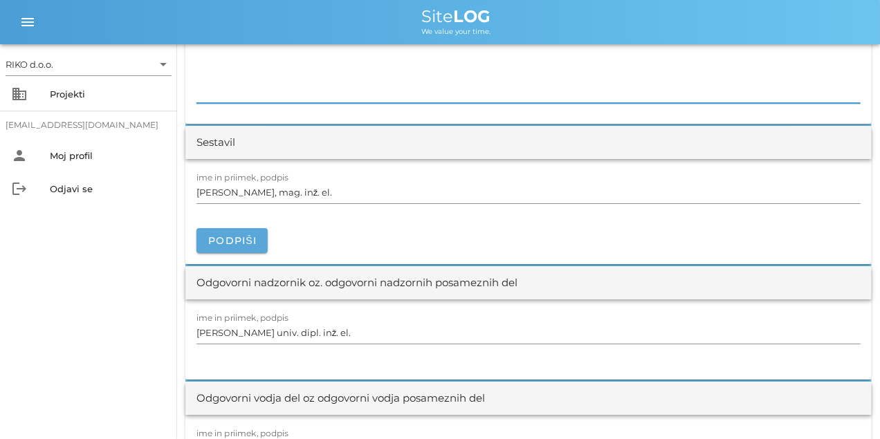
scroll to position [1383, 0]
click at [243, 239] on span "Podpiši" at bounding box center [231, 240] width 49 height 12
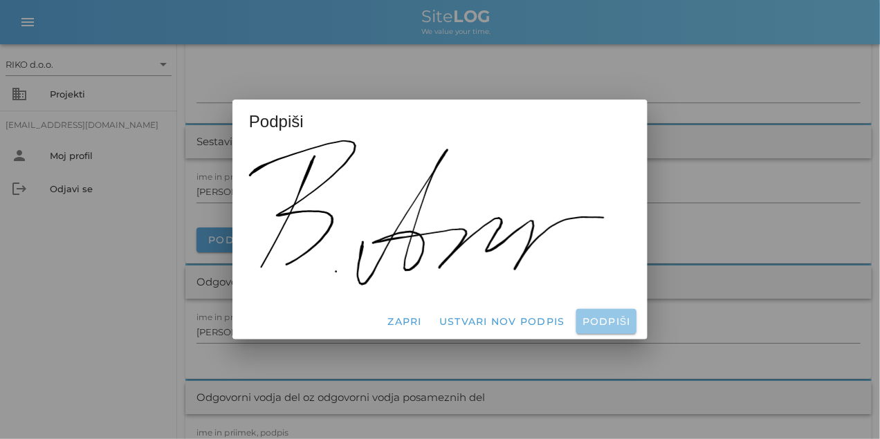
click at [584, 320] on span "Podpiši" at bounding box center [606, 321] width 49 height 12
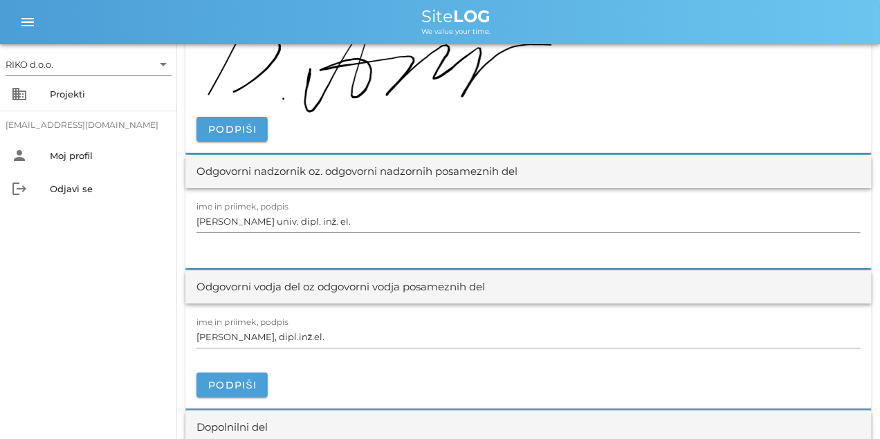
scroll to position [1694, 0]
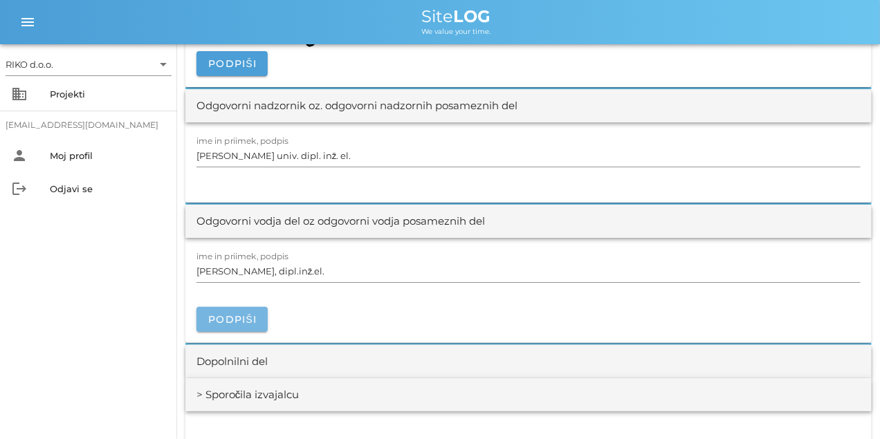
click at [229, 324] on span "Podpiši" at bounding box center [231, 319] width 49 height 12
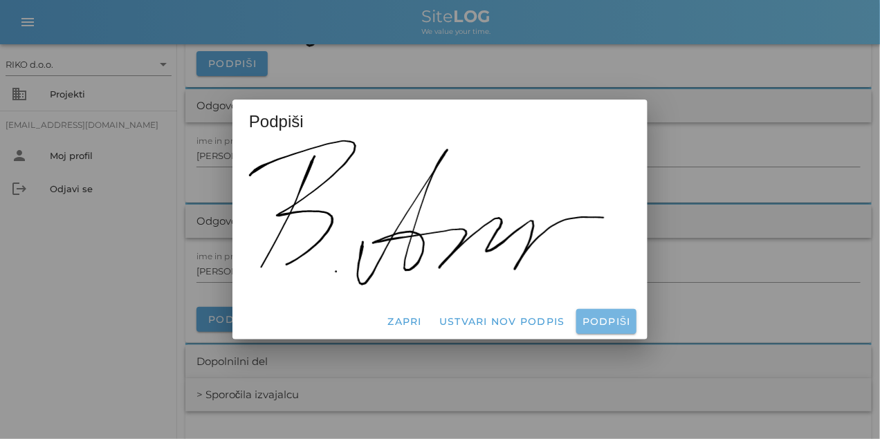
click at [608, 322] on span "Podpiši" at bounding box center [606, 321] width 49 height 12
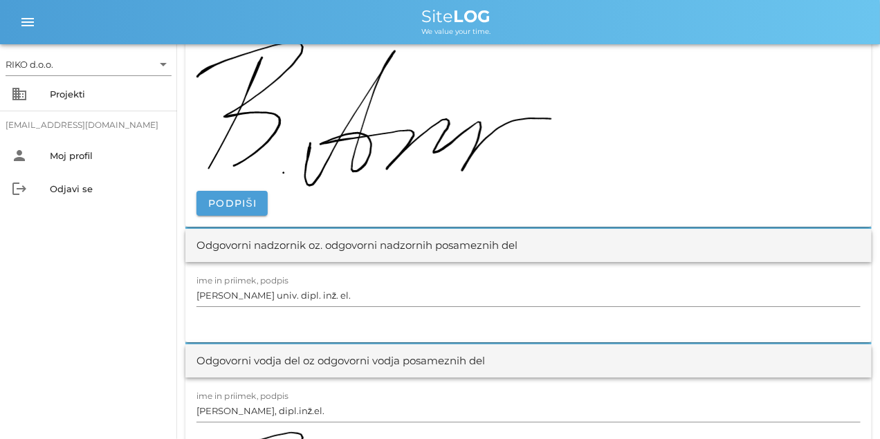
scroll to position [0, 0]
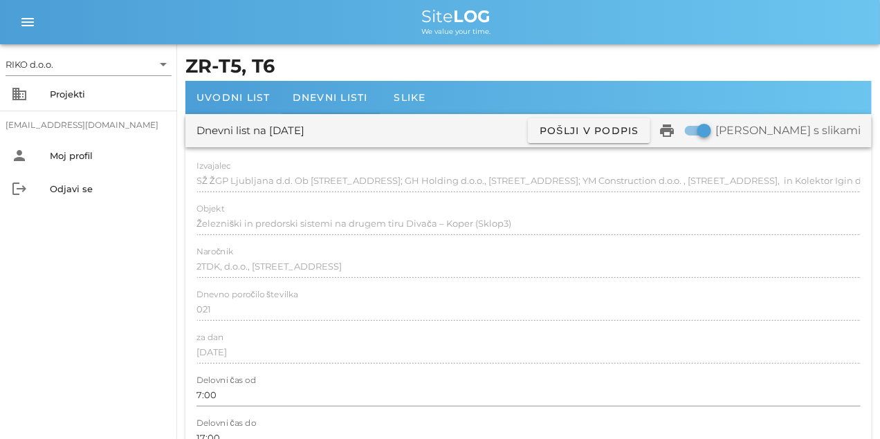
drag, startPoint x: 373, startPoint y: 247, endPoint x: 315, endPoint y: 56, distance: 199.3
click at [311, 99] on span "Dnevni listi" at bounding box center [329, 97] width 75 height 12
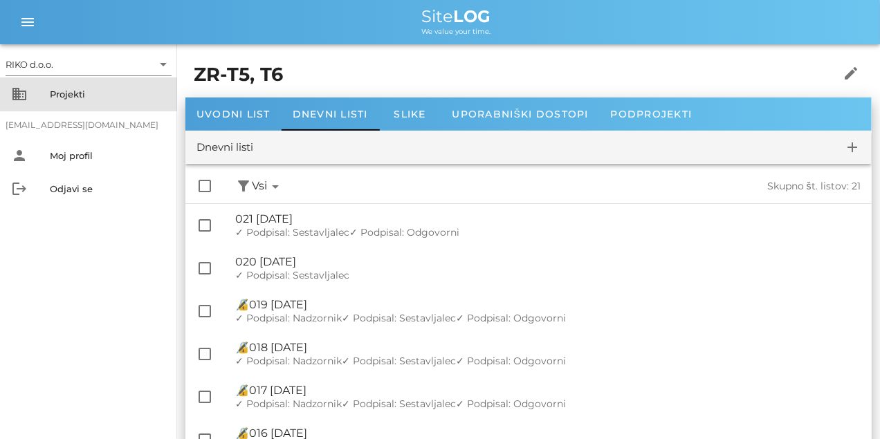
click at [73, 95] on div "Projekti" at bounding box center [108, 94] width 116 height 11
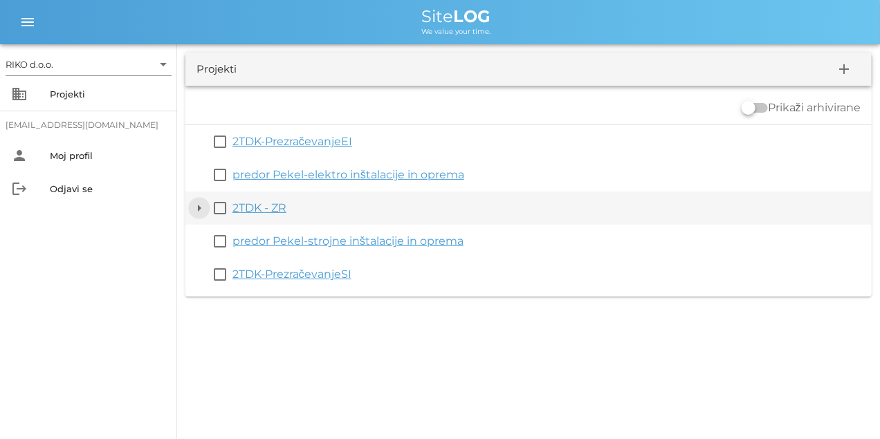
click at [194, 206] on button "arrow_drop_down" at bounding box center [199, 208] width 17 height 17
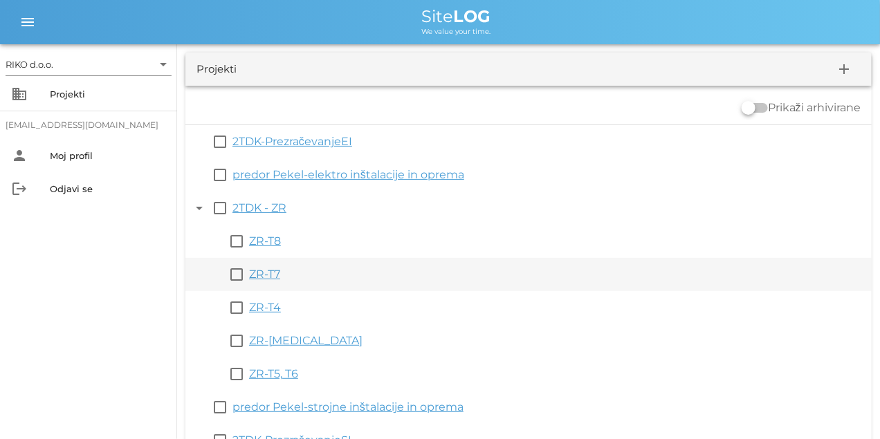
click at [259, 270] on link "ZR-T7" at bounding box center [264, 274] width 31 height 13
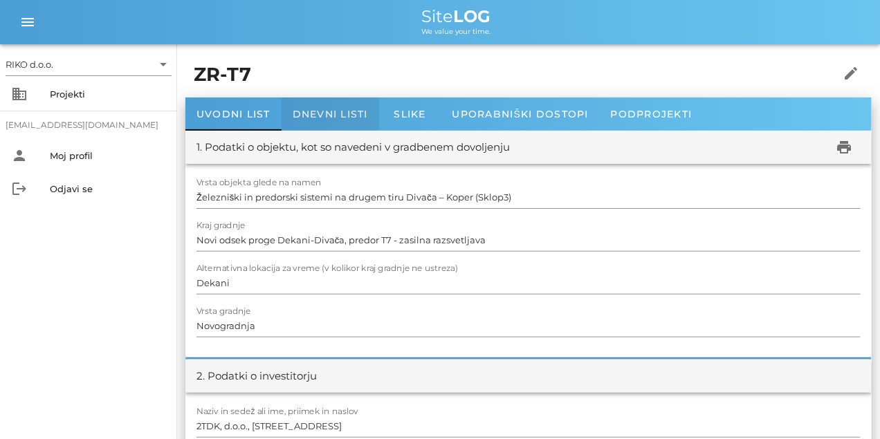
click at [331, 115] on span "Dnevni listi" at bounding box center [329, 114] width 75 height 12
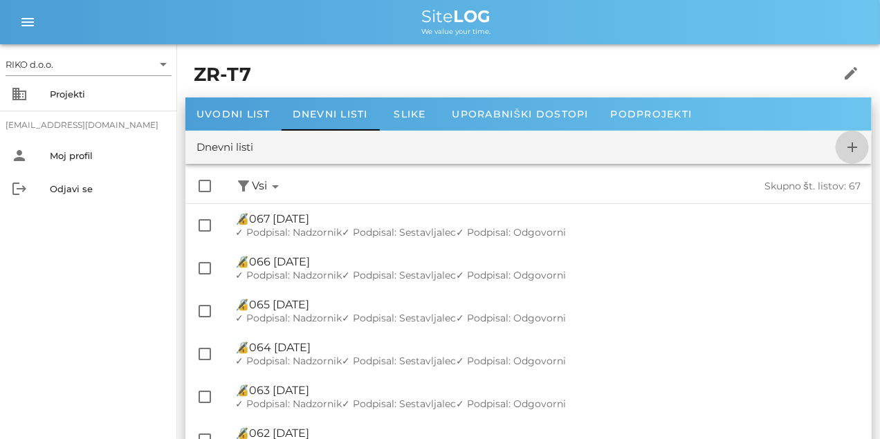
click at [859, 147] on icon "add" at bounding box center [852, 147] width 17 height 17
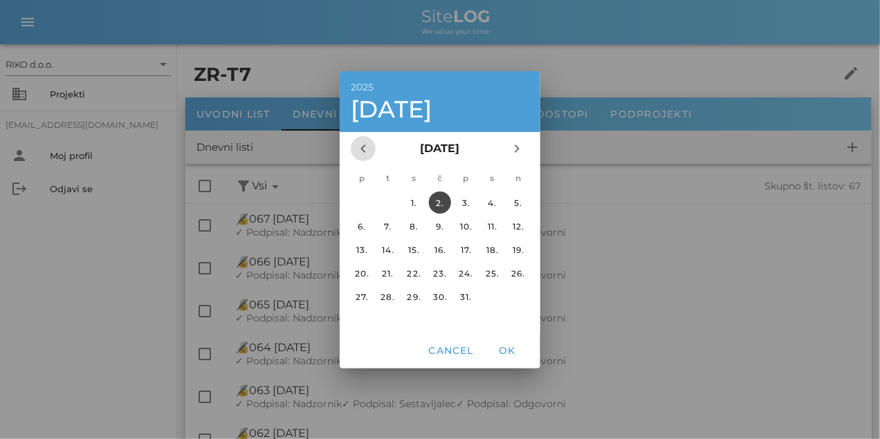
click at [371, 156] on icon "chevron_left" at bounding box center [363, 148] width 17 height 17
click at [489, 273] on div "27." at bounding box center [492, 273] width 22 height 10
click at [515, 342] on button "OK" at bounding box center [507, 350] width 44 height 25
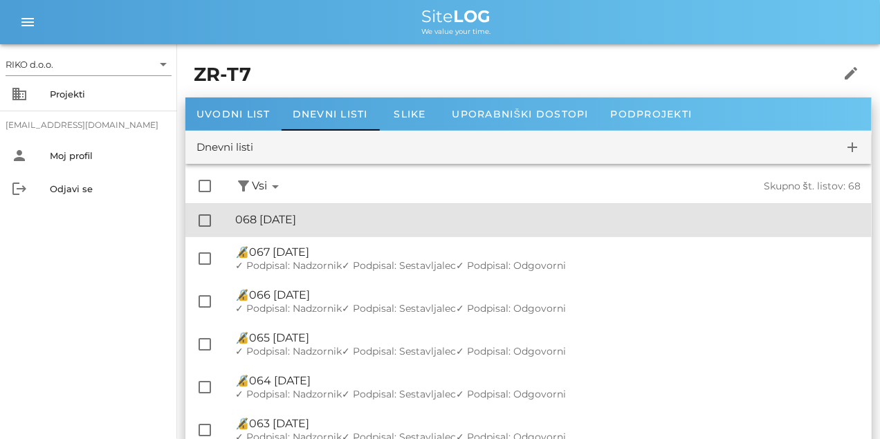
click at [362, 222] on div "🔏 068 [DATE]" at bounding box center [547, 219] width 625 height 13
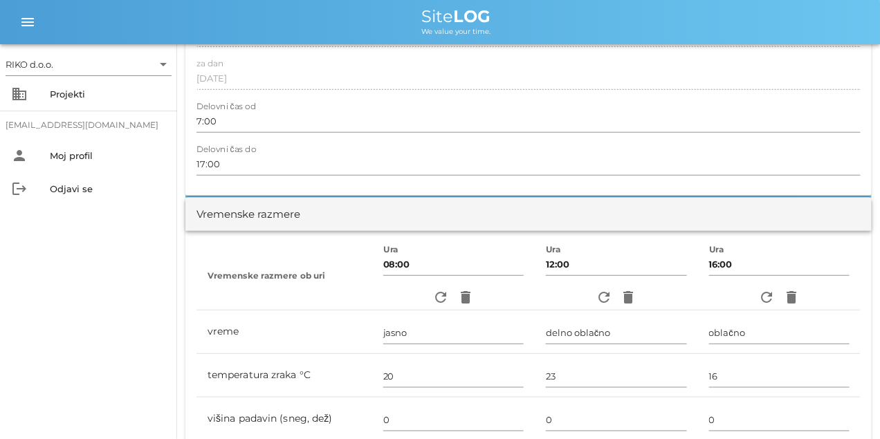
scroll to position [277, 0]
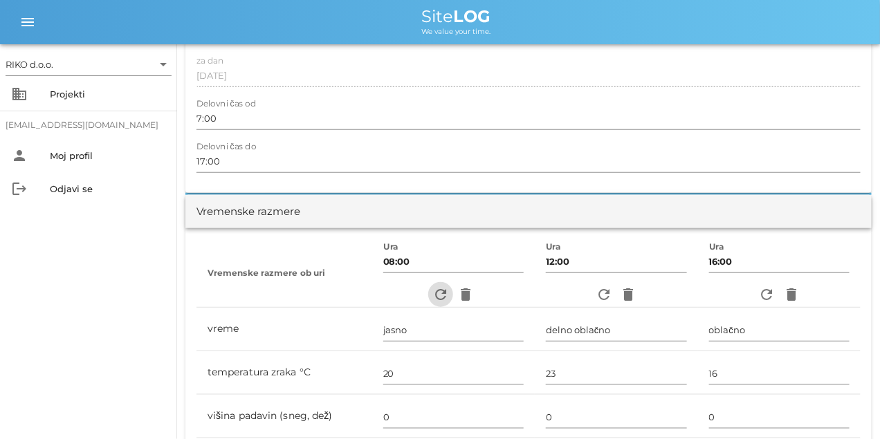
click at [445, 295] on icon "refresh" at bounding box center [440, 294] width 17 height 17
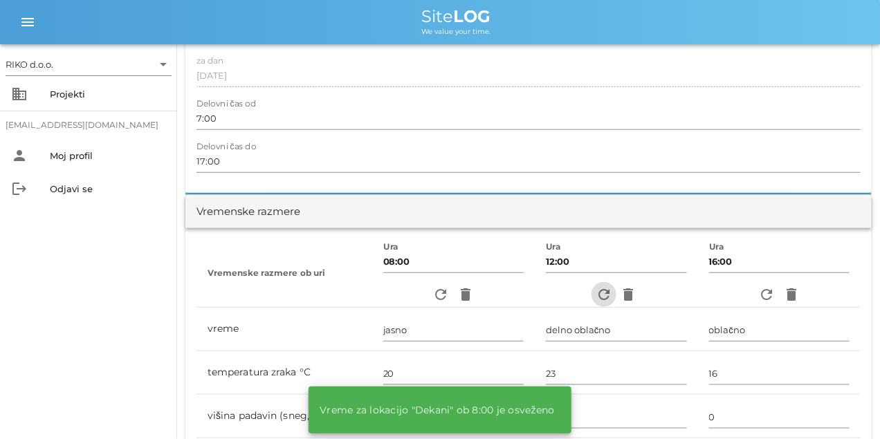
click at [605, 289] on icon "refresh" at bounding box center [603, 294] width 17 height 17
click at [771, 297] on icon "refresh" at bounding box center [766, 294] width 17 height 17
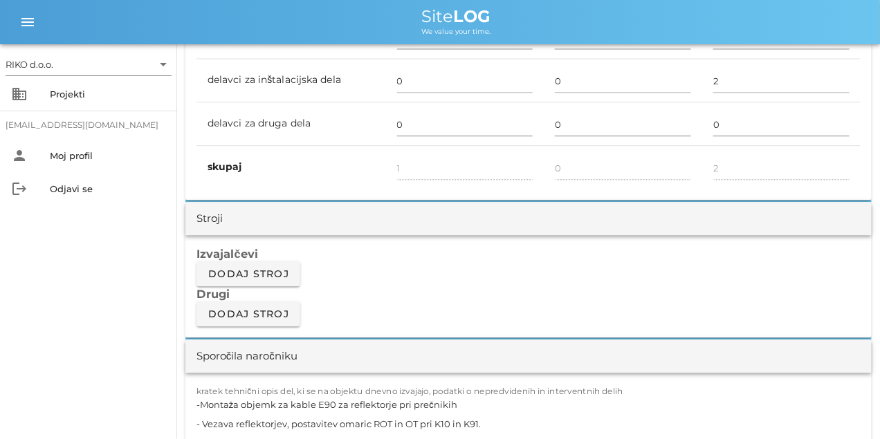
scroll to position [1106, 0]
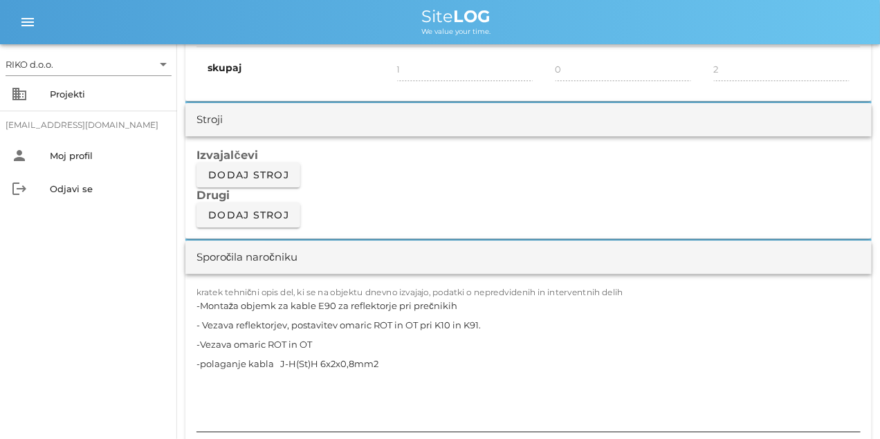
click at [301, 308] on textarea "-Montaža objemk za kable E90 za reflektorje pri prečnikih - Vezava reflektorjev…" at bounding box center [528, 364] width 664 height 136
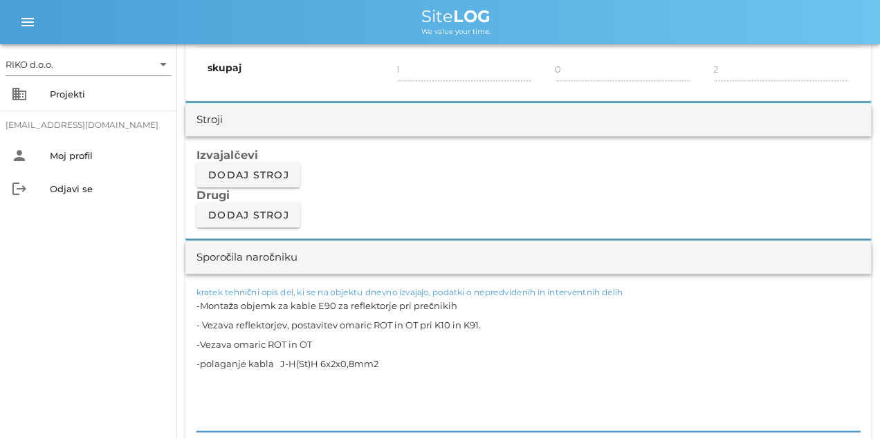
paste textarea "Rf nosilce ter montaža varnostne svetilke na nosilce - Vleka požarnega kabla 2x…"
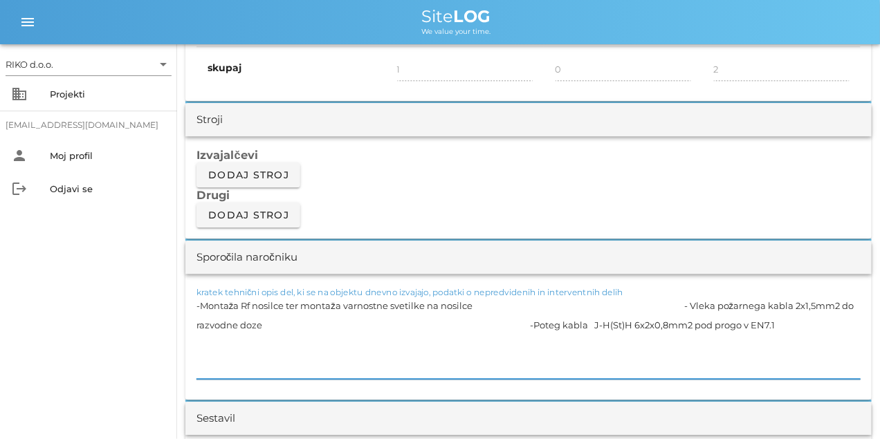
click at [267, 342] on textarea "-Montaža Rf nosilce ter montaža varnostne svetilke na nosilce - Vleka požarnega…" at bounding box center [528, 337] width 664 height 83
click at [710, 299] on textarea "-Montaža Rf nosilce ter montaža varnostne svetilke na nosilce - Vleka požarnega…" at bounding box center [528, 337] width 664 height 83
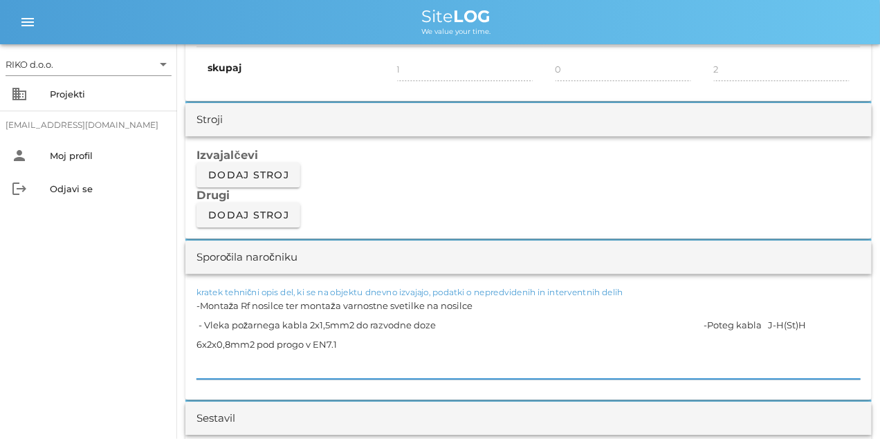
click at [732, 324] on textarea "-Montaža Rf nosilce ter montaža varnostne svetilke na nosilce - Vleka požarnega…" at bounding box center [528, 337] width 664 height 83
click at [408, 353] on textarea "-Montaža Rf nosilce ter montaža varnostne svetilke na nosilce - Vleka požarnega…" at bounding box center [528, 337] width 664 height 83
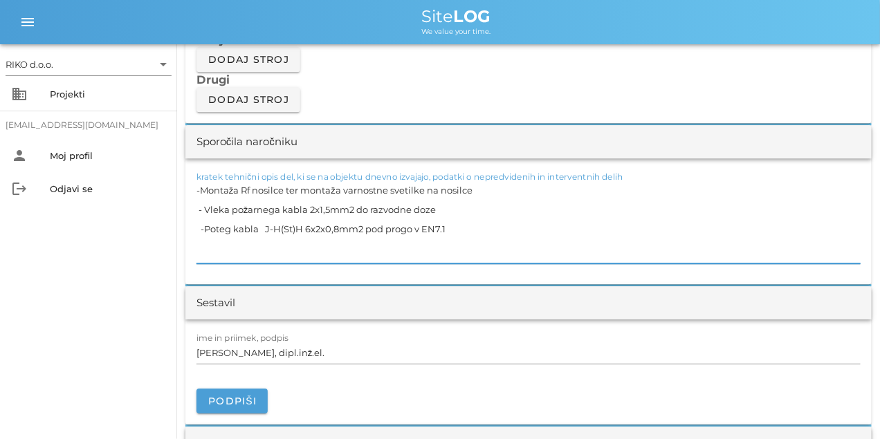
scroll to position [1210, 0]
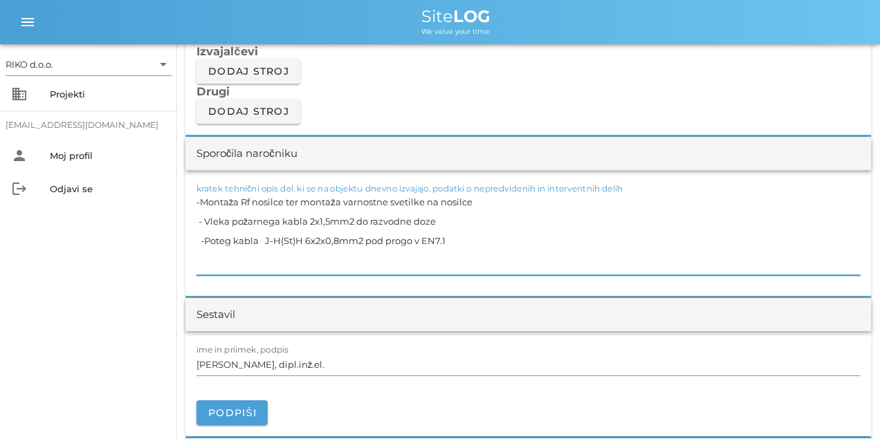
click at [196, 221] on div "kratek tehnični opis del, ki se na objektu dnevno izvajajo, podatki o nepredvid…" at bounding box center [528, 233] width 686 height 126
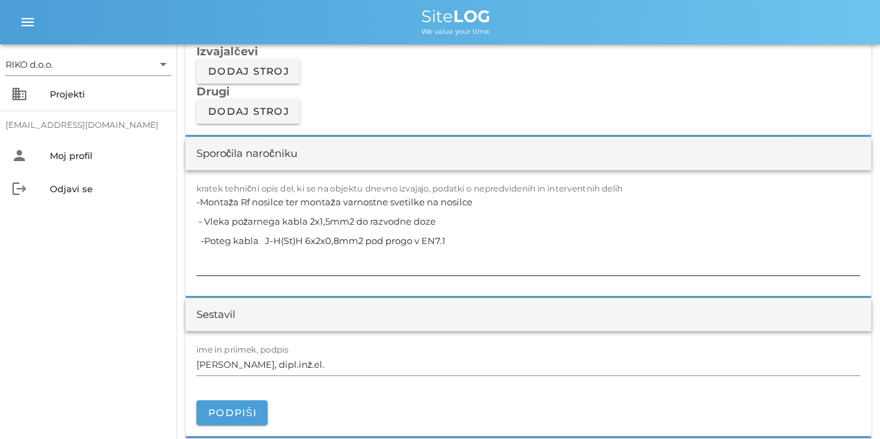
click at [200, 222] on textarea "-Montaža Rf nosilce ter montaža varnostne svetilke na nosilce - Vleka požarnega…" at bounding box center [528, 233] width 664 height 83
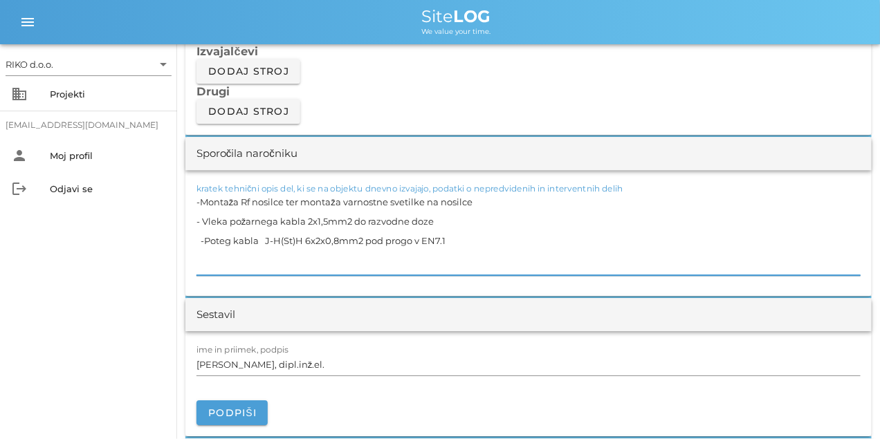
click at [198, 243] on textarea "-Montaža Rf nosilce ter montaža varnostne svetilke na nosilce - Vleka požarnega…" at bounding box center [528, 233] width 664 height 83
click at [201, 245] on textarea "-Montaža Rf nosilce ter montaža varnostne svetilke na nosilce - Vleka požarnega…" at bounding box center [528, 233] width 664 height 83
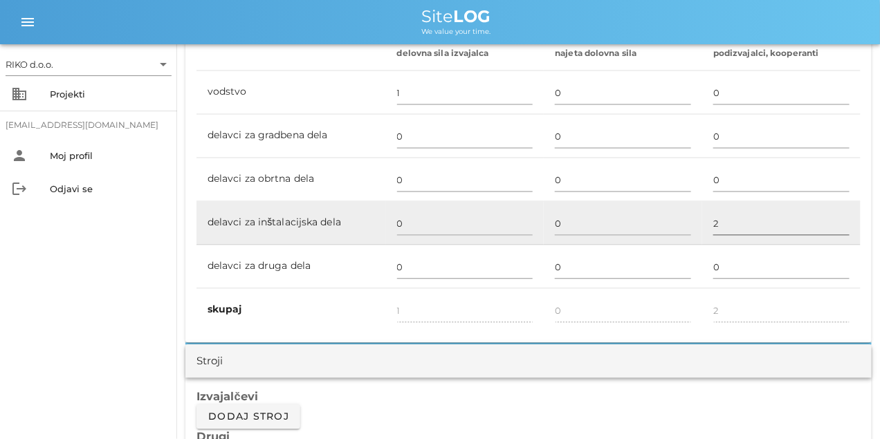
click at [743, 232] on input "2" at bounding box center [781, 224] width 136 height 22
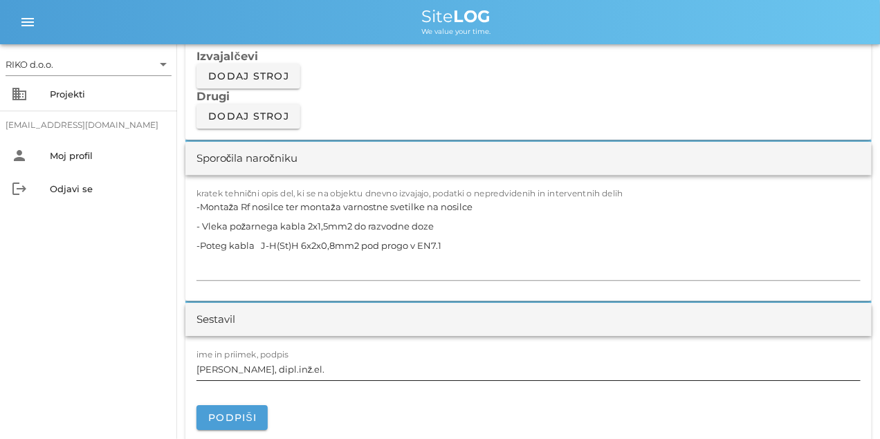
scroll to position [1245, 0]
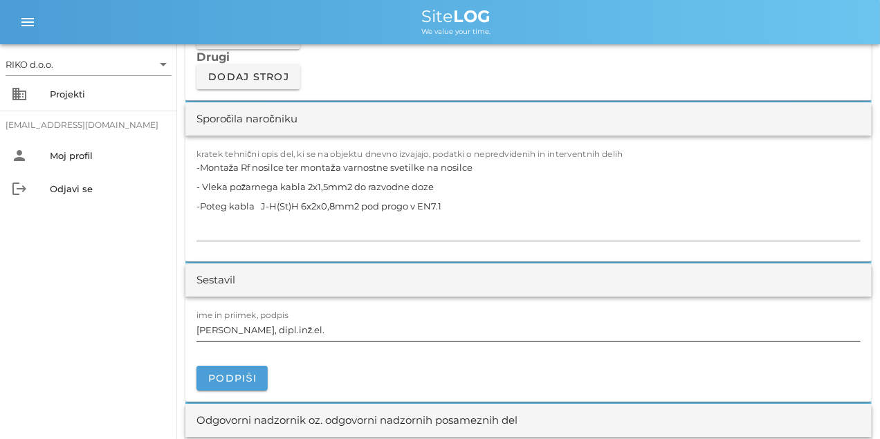
click at [270, 332] on input "[PERSON_NAME], dipl.inž.el." at bounding box center [528, 330] width 664 height 22
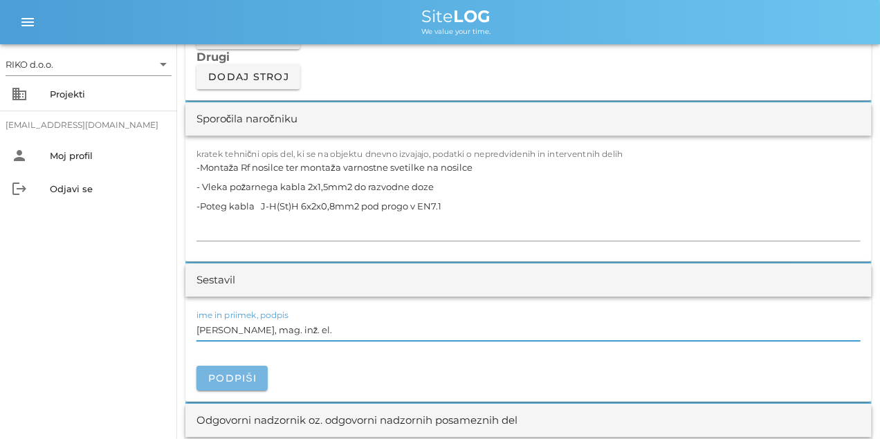
click at [252, 374] on span "Podpiši" at bounding box center [231, 378] width 49 height 12
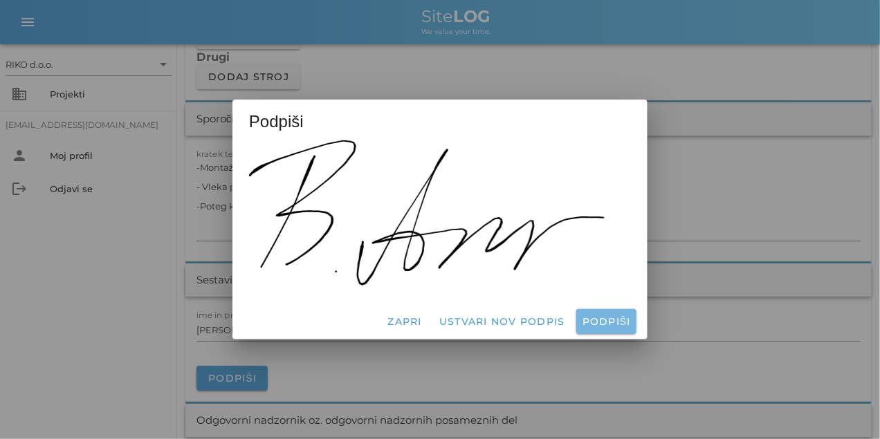
click at [596, 313] on button "Podpiši" at bounding box center [606, 321] width 60 height 25
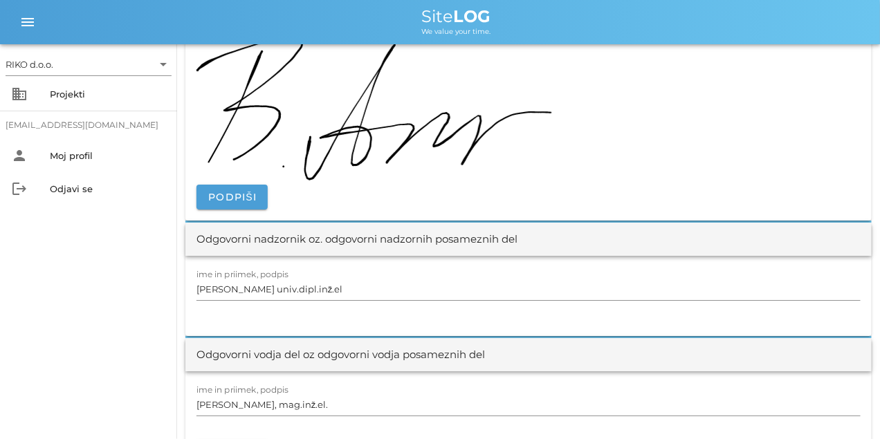
scroll to position [1694, 0]
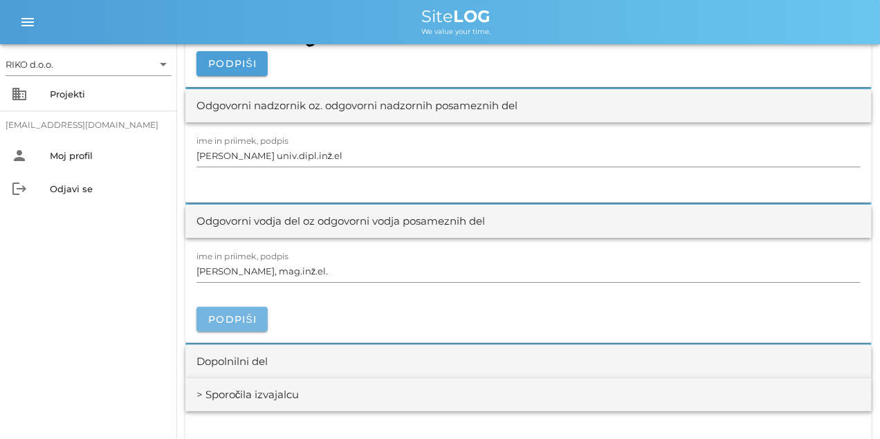
click at [236, 311] on button "Podpiši" at bounding box center [231, 319] width 71 height 25
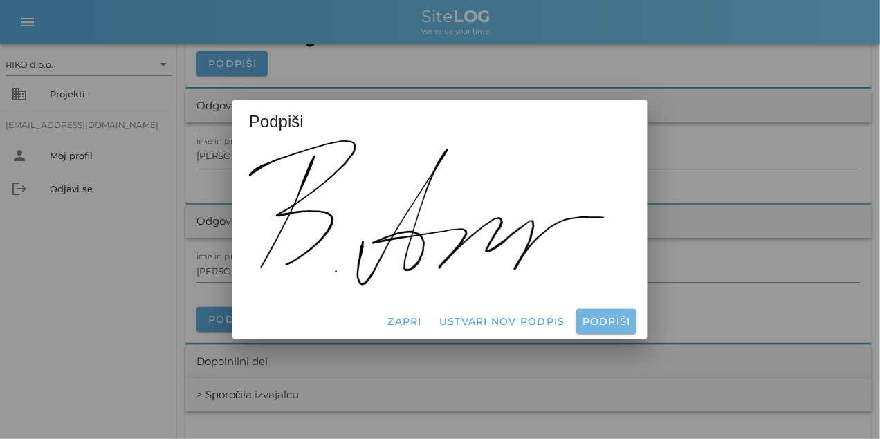
click at [606, 311] on button "Podpiši" at bounding box center [606, 321] width 60 height 25
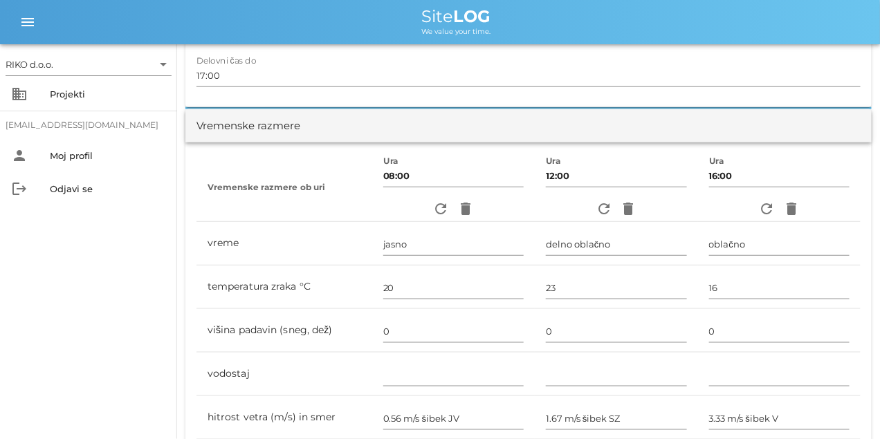
scroll to position [0, 0]
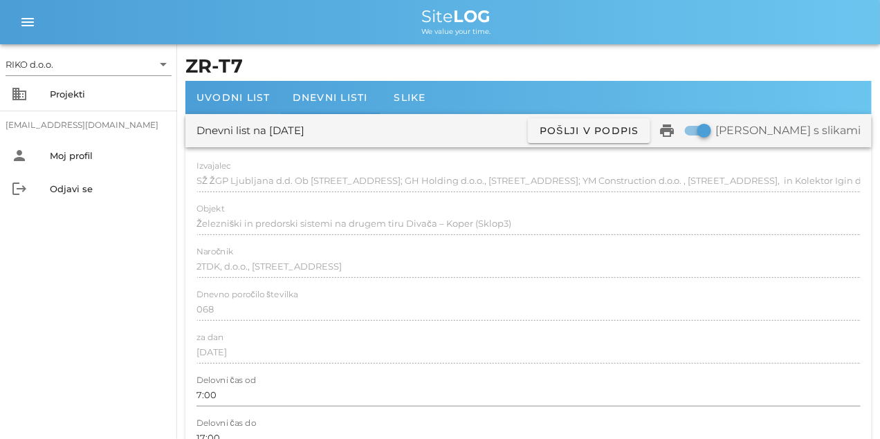
drag, startPoint x: 558, startPoint y: 359, endPoint x: 359, endPoint y: 121, distance: 310.2
click at [312, 85] on div "Dnevni listi" at bounding box center [329, 97] width 97 height 33
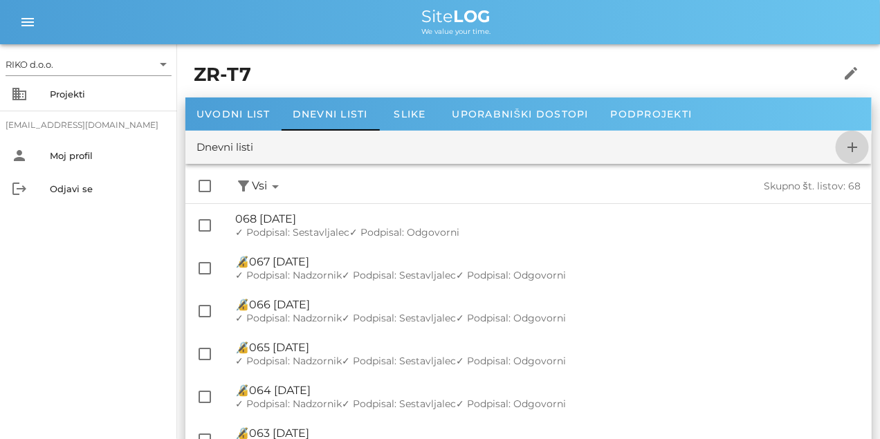
click at [849, 145] on icon "add" at bounding box center [852, 147] width 17 height 17
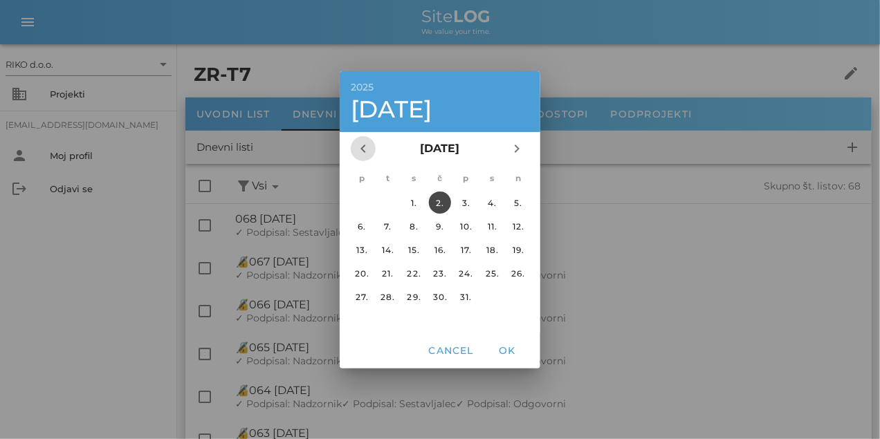
click at [370, 145] on icon "chevron_left" at bounding box center [363, 148] width 17 height 17
click at [364, 295] on div "29." at bounding box center [362, 296] width 22 height 10
click at [494, 342] on button "OK" at bounding box center [507, 350] width 44 height 25
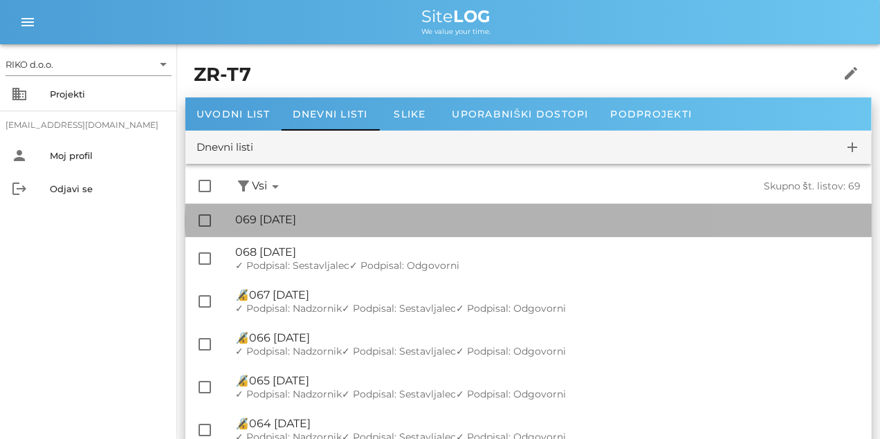
click at [342, 220] on div "🔏 069 [DATE]" at bounding box center [547, 219] width 625 height 13
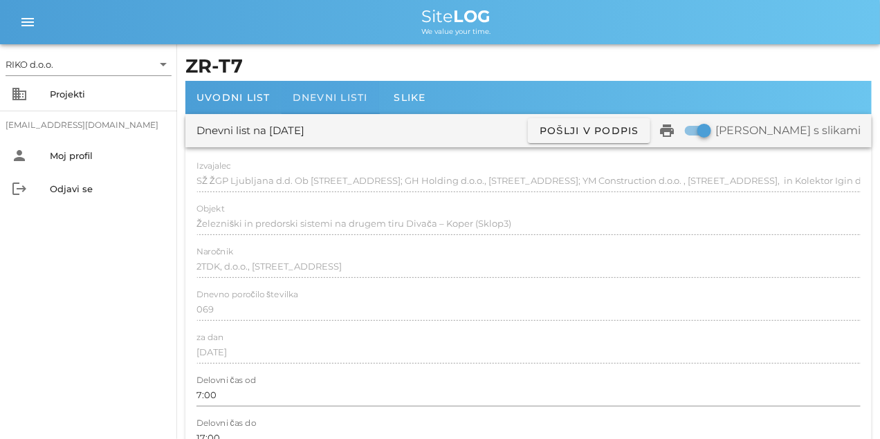
click at [343, 102] on span "Dnevni listi" at bounding box center [329, 97] width 75 height 12
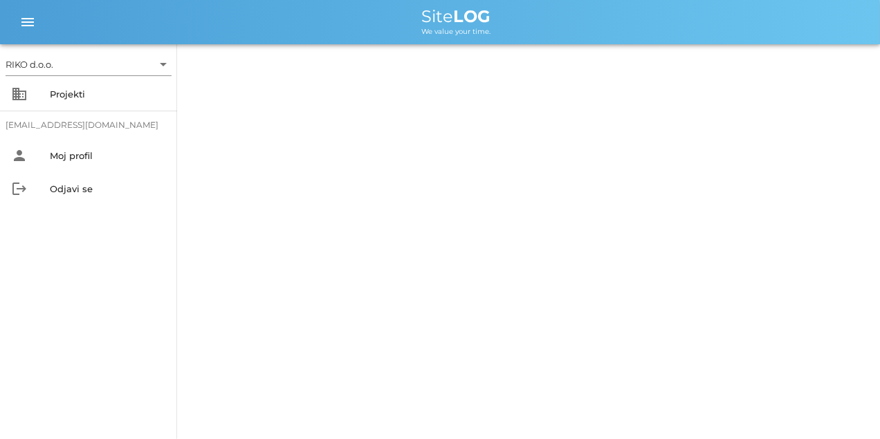
click at [343, 102] on div "RIKO d.o.o. arrow_drop_down business Projekti [EMAIL_ADDRESS][DOMAIN_NAME] pers…" at bounding box center [440, 219] width 880 height 439
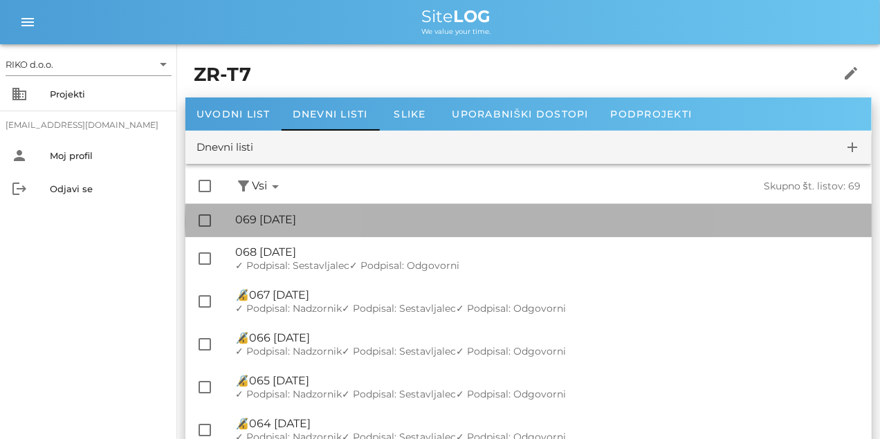
click at [337, 216] on div "🔏 069 [DATE]" at bounding box center [547, 219] width 625 height 13
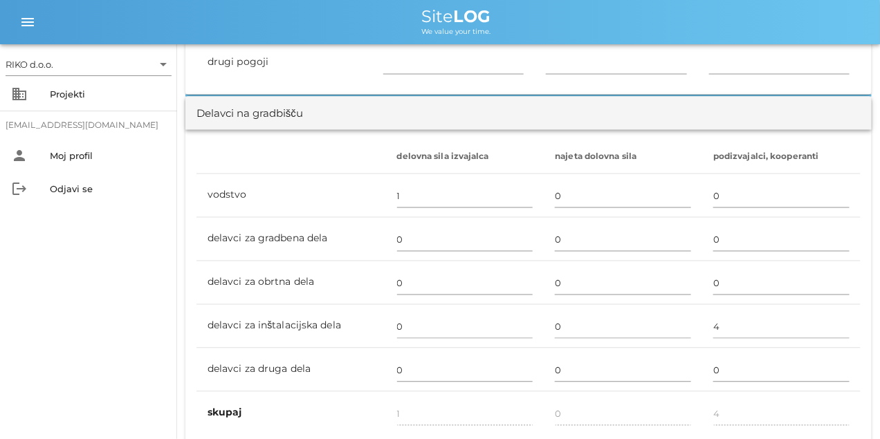
scroll to position [864, 0]
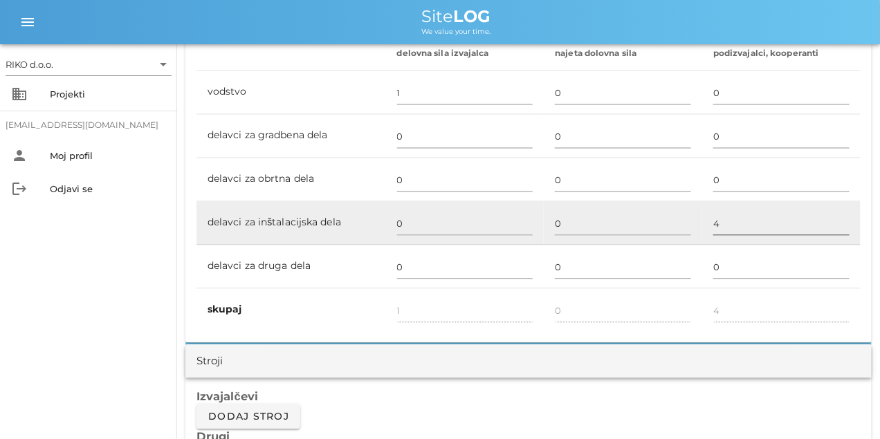
click at [736, 222] on input "4" at bounding box center [781, 224] width 136 height 22
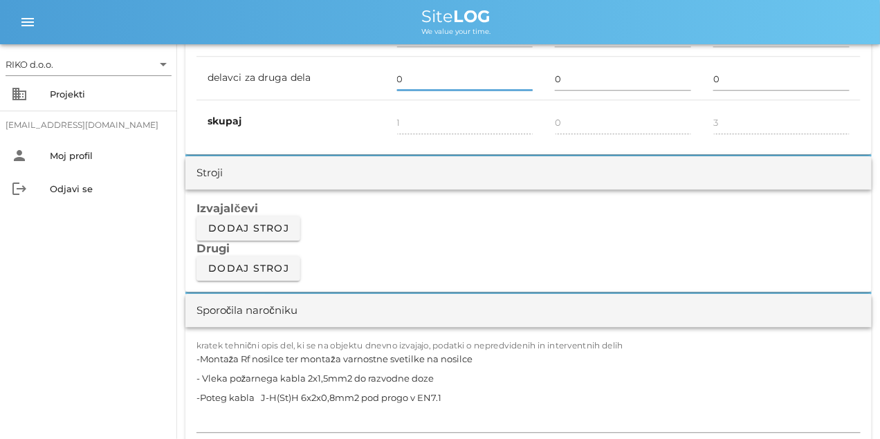
scroll to position [1072, 0]
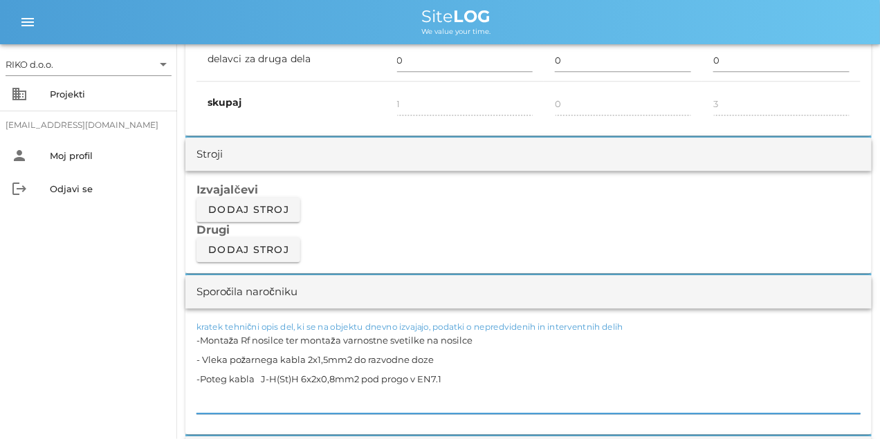
click at [308, 343] on textarea "-Montaža Rf nosilce ter montaža varnostne svetilke na nosilce - Vleka požarnega…" at bounding box center [528, 372] width 664 height 83
paste textarea "- Popravilo ročaja v T7 zaradi odpiranja vrat v EN in HN"
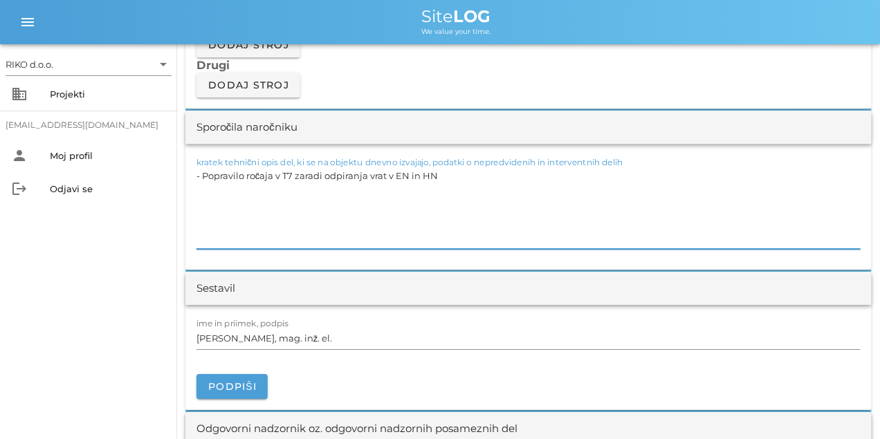
scroll to position [1279, 0]
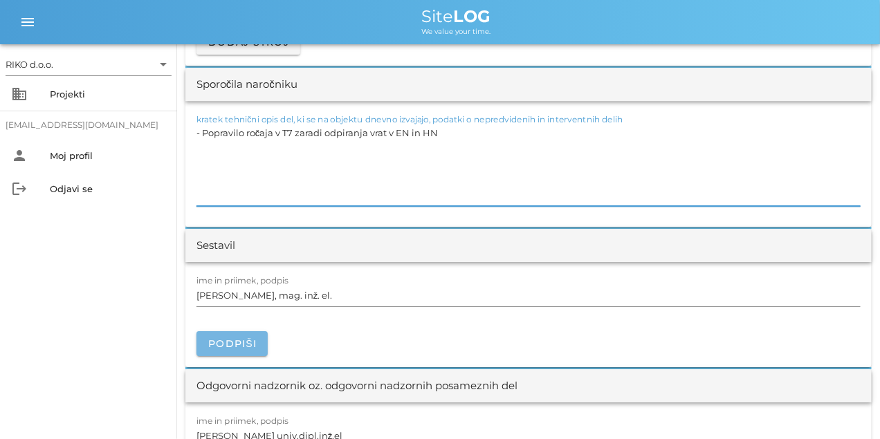
click at [246, 335] on button "Podpiši" at bounding box center [231, 343] width 71 height 25
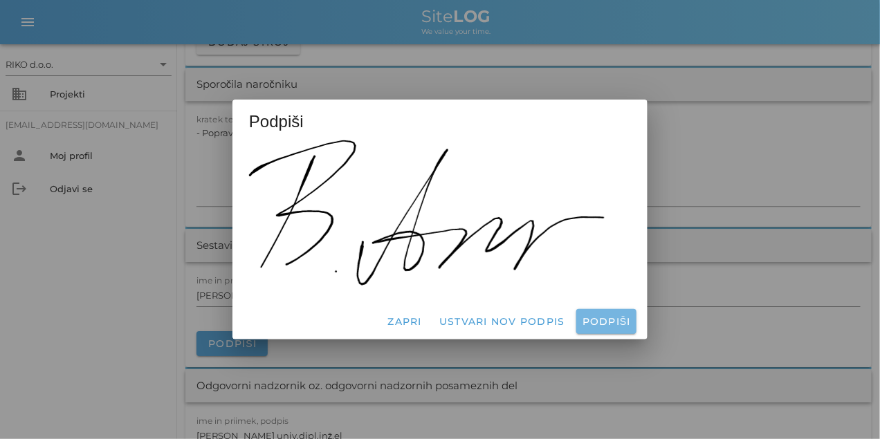
click at [577, 318] on button "Podpiši" at bounding box center [606, 321] width 60 height 25
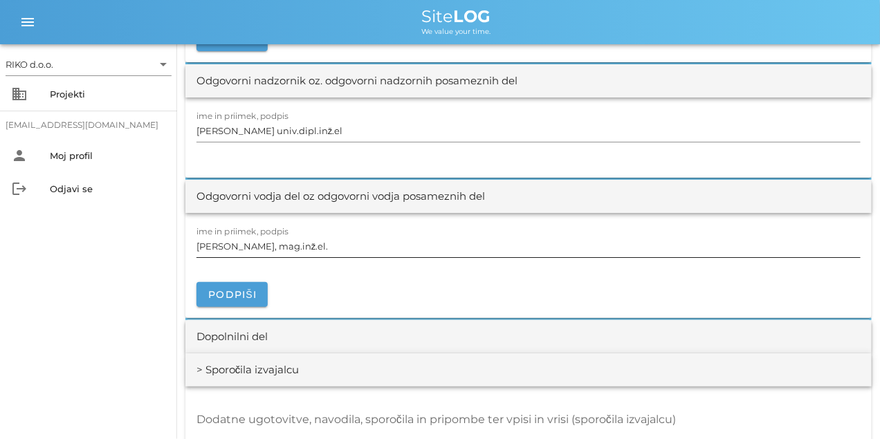
scroll to position [1729, 0]
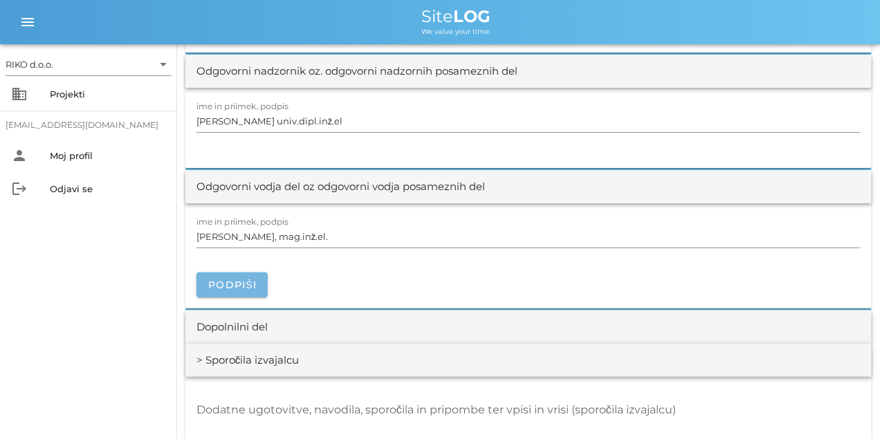
click at [239, 293] on button "Podpiši" at bounding box center [231, 284] width 71 height 25
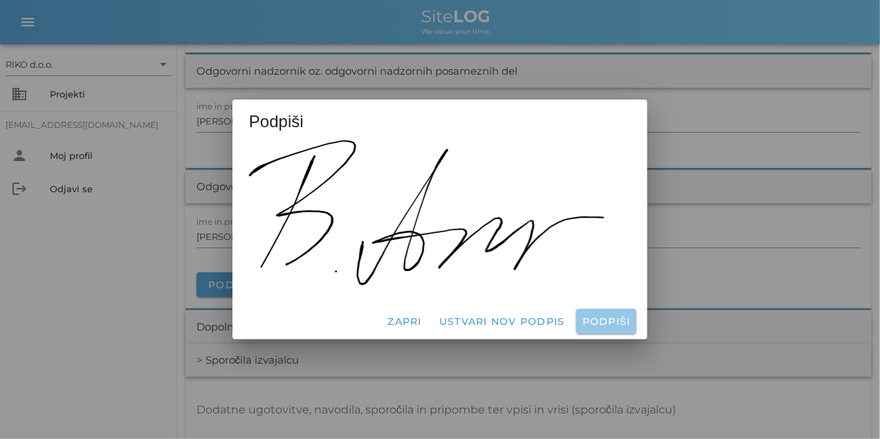
click at [594, 320] on span "Podpiši" at bounding box center [606, 321] width 49 height 12
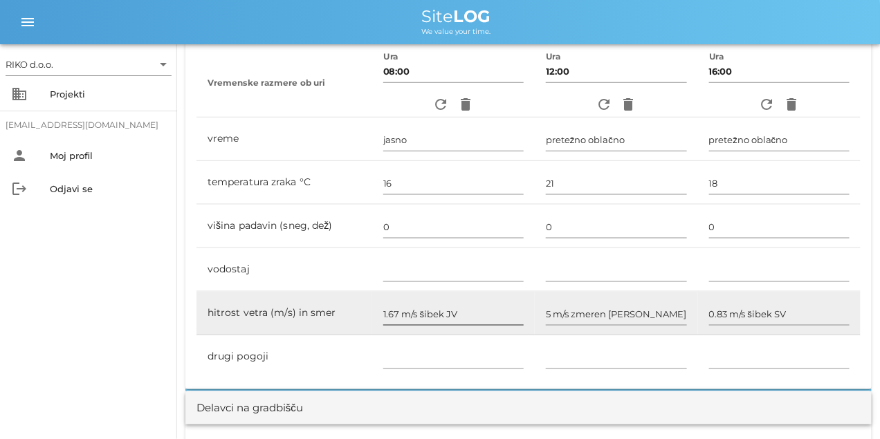
scroll to position [0, 0]
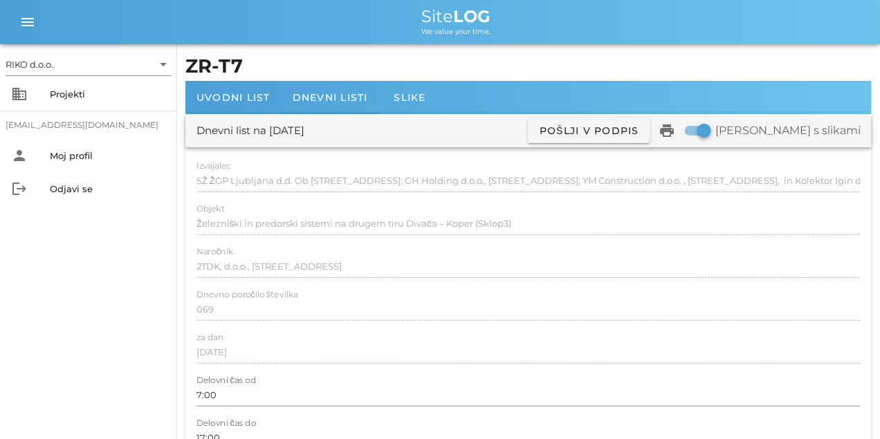
drag, startPoint x: 486, startPoint y: 326, endPoint x: 447, endPoint y: 46, distance: 282.7
click at [344, 95] on span "Dnevni listi" at bounding box center [329, 97] width 75 height 12
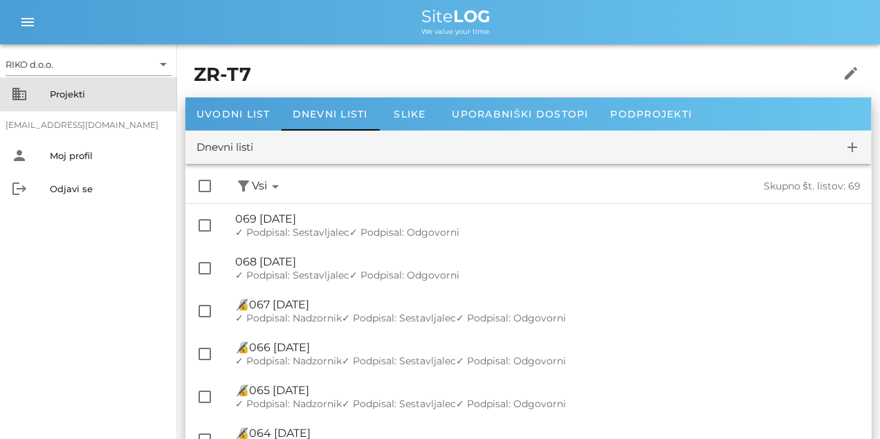
click at [91, 91] on div "Projekti" at bounding box center [108, 94] width 116 height 11
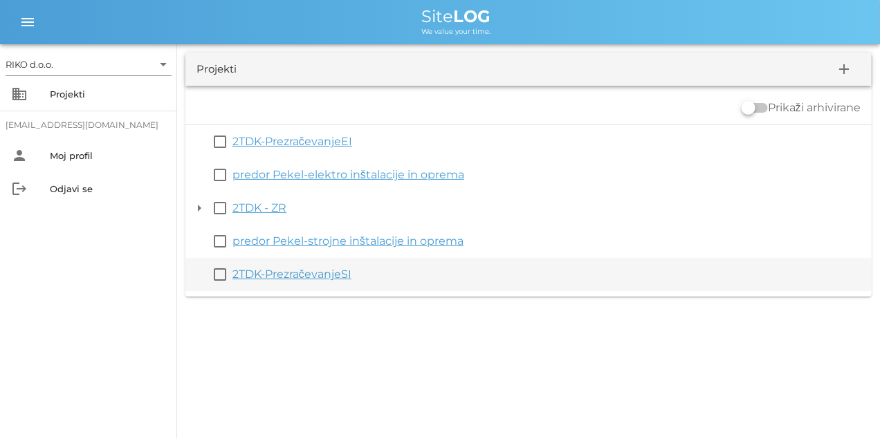
click at [292, 279] on link "2TDK-PrezračevanjeSI" at bounding box center [291, 274] width 119 height 13
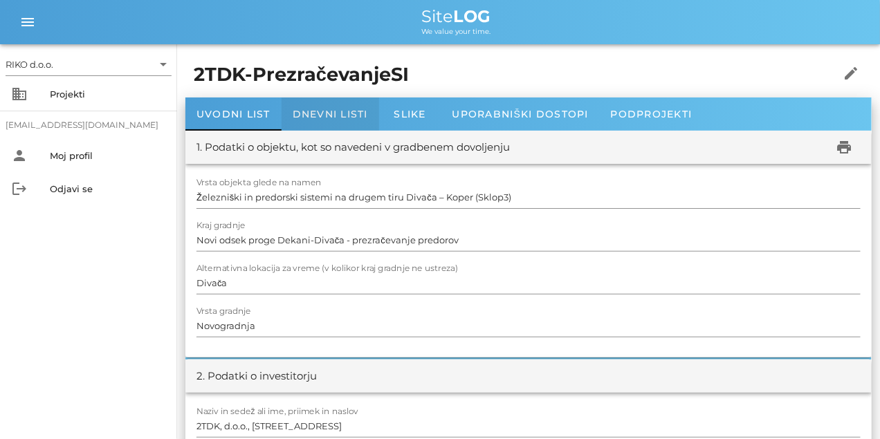
click at [312, 121] on div "Dnevni listi" at bounding box center [329, 113] width 97 height 33
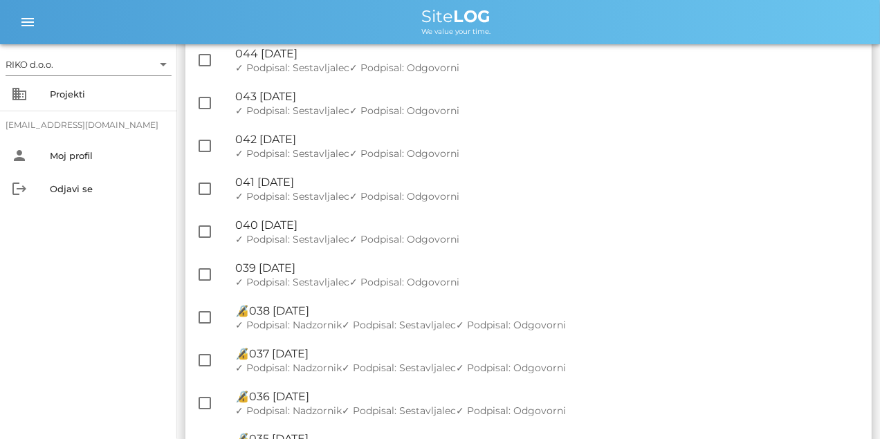
scroll to position [484, 0]
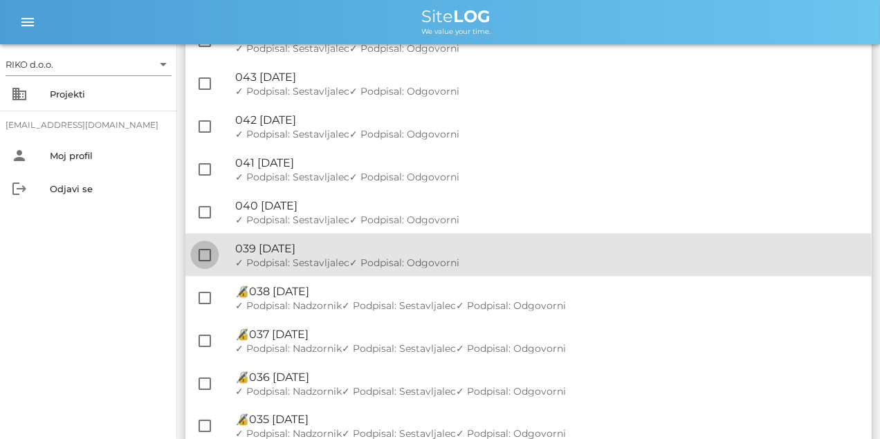
click at [202, 251] on div at bounding box center [205, 255] width 24 height 24
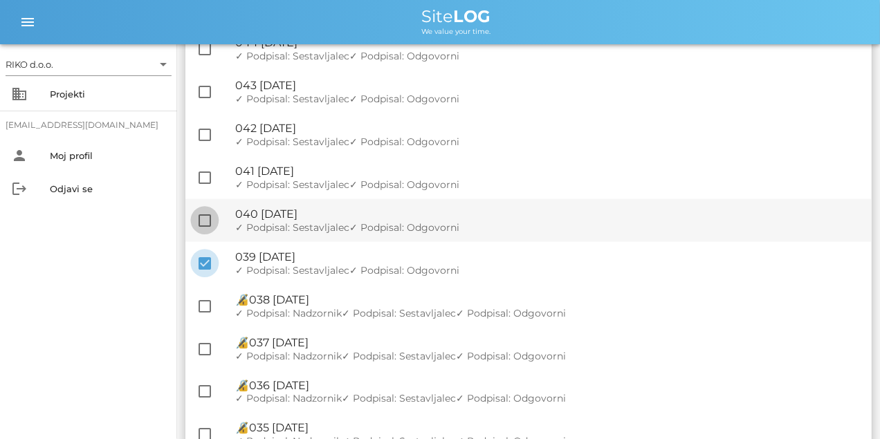
scroll to position [492, 0]
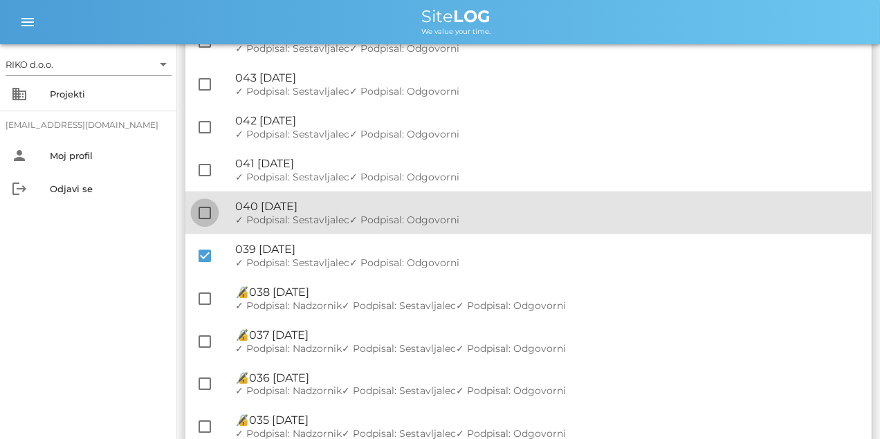
click at [208, 214] on div at bounding box center [205, 213] width 24 height 24
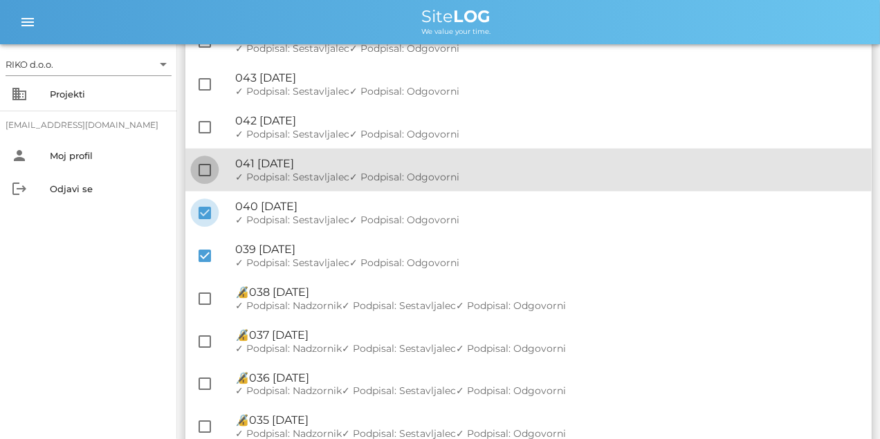
click at [207, 178] on div at bounding box center [205, 170] width 24 height 24
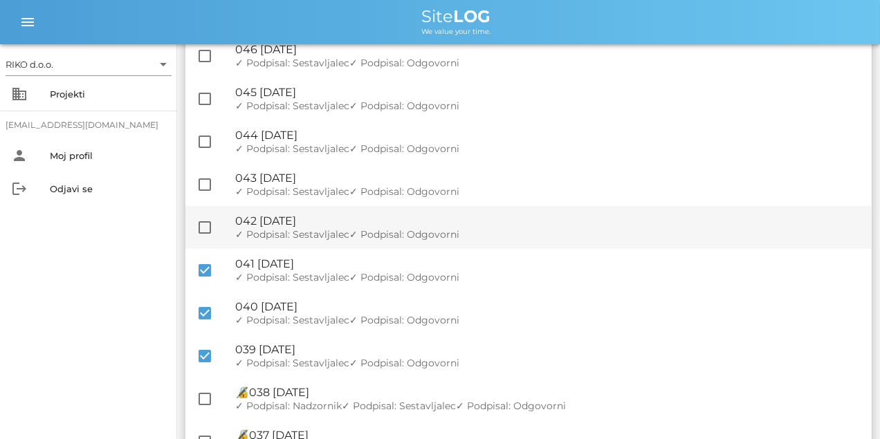
scroll to position [388, 0]
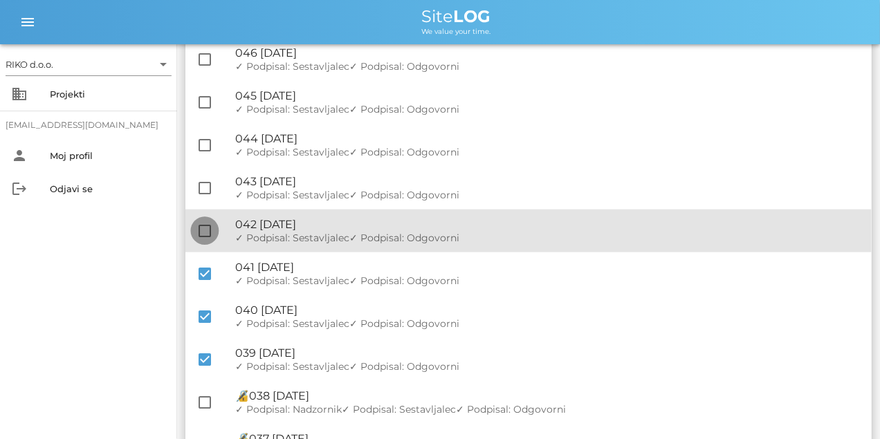
click at [204, 223] on div at bounding box center [205, 231] width 24 height 24
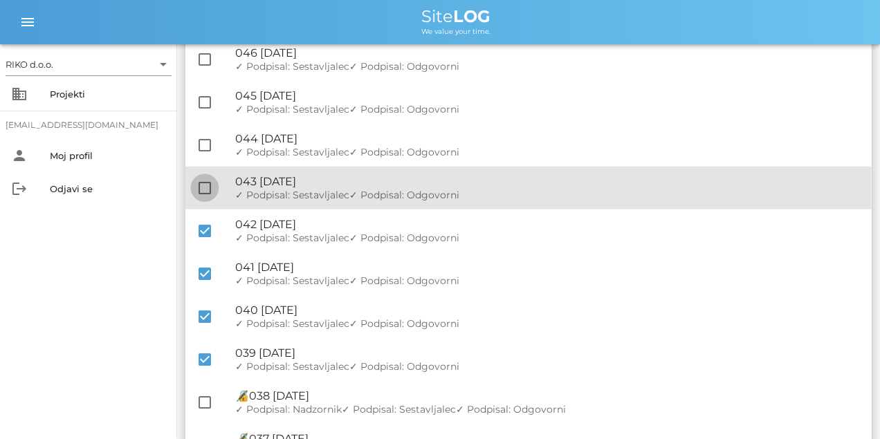
click at [209, 184] on div at bounding box center [205, 188] width 24 height 24
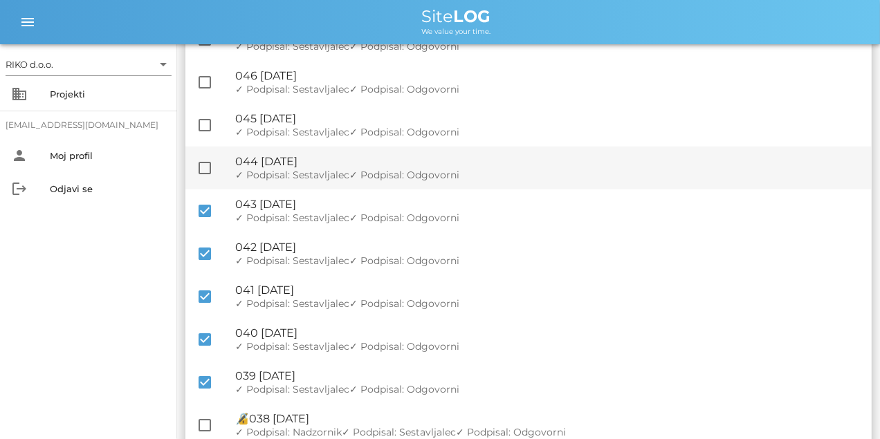
scroll to position [353, 0]
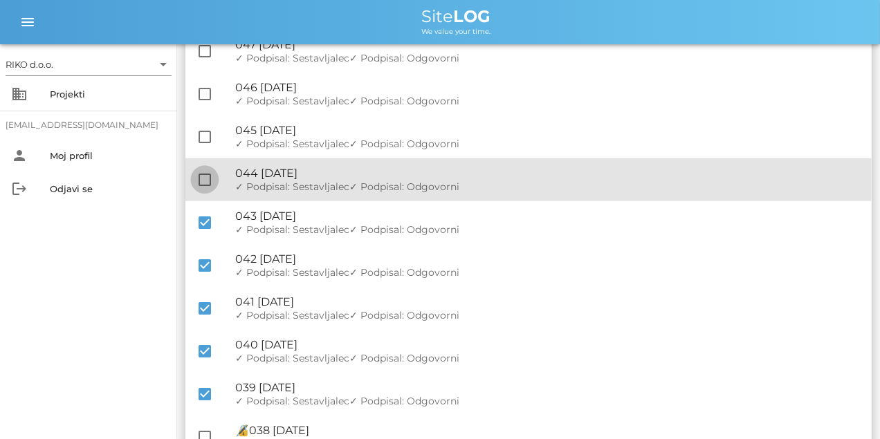
click at [202, 180] on div at bounding box center [205, 180] width 24 height 24
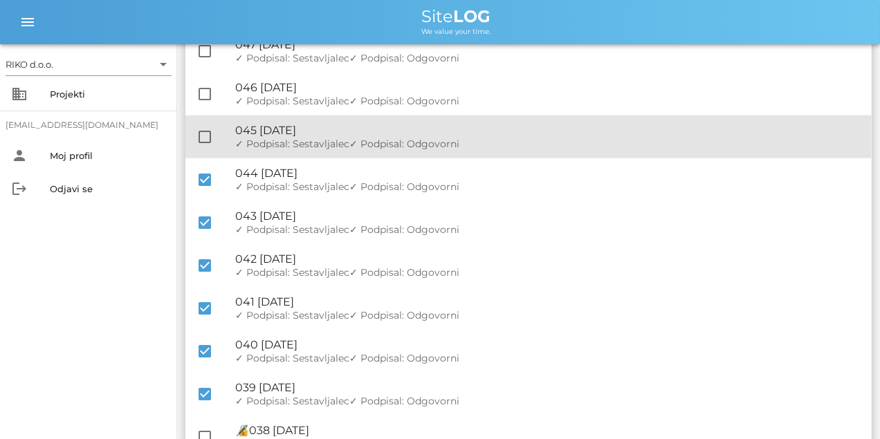
click at [202, 149] on div "check_box_outline_blank 🔏 045 [DATE] ✓ Podpisal: Nadzornik ✓ Podpisal: Sestavlj…" at bounding box center [528, 136] width 686 height 43
click at [207, 143] on div at bounding box center [205, 137] width 24 height 24
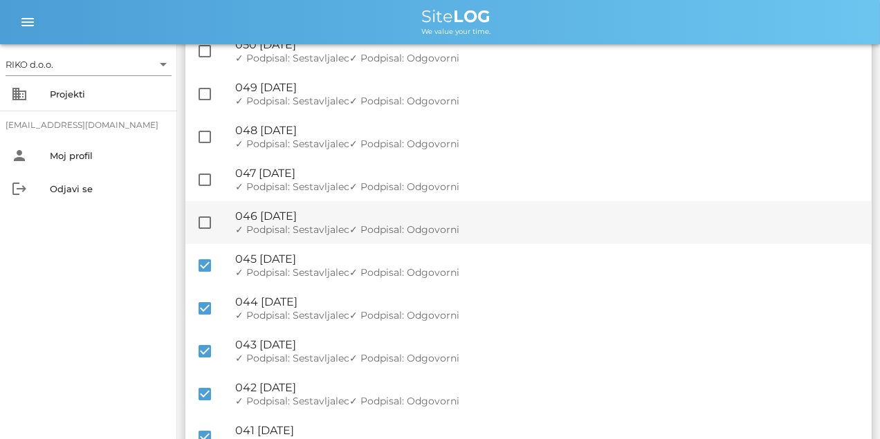
scroll to position [215, 0]
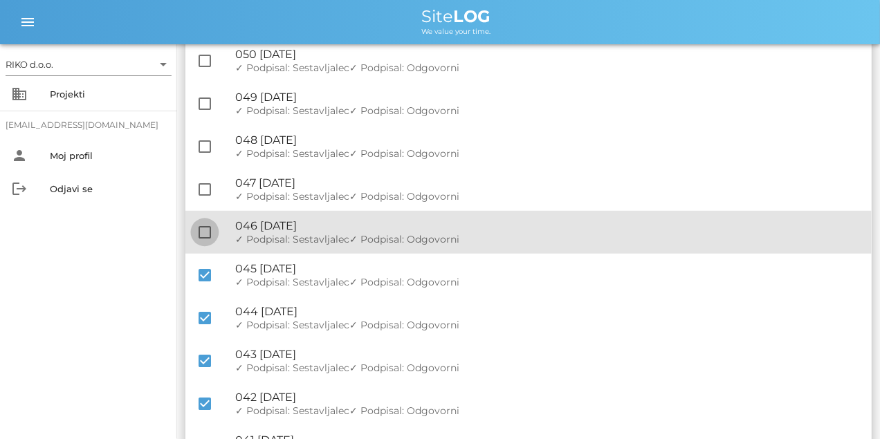
click at [207, 229] on div at bounding box center [205, 233] width 24 height 24
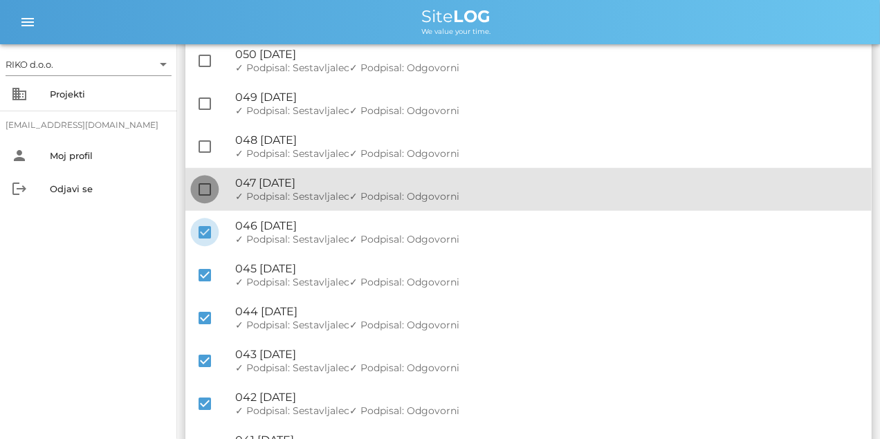
click at [206, 179] on div at bounding box center [205, 190] width 24 height 24
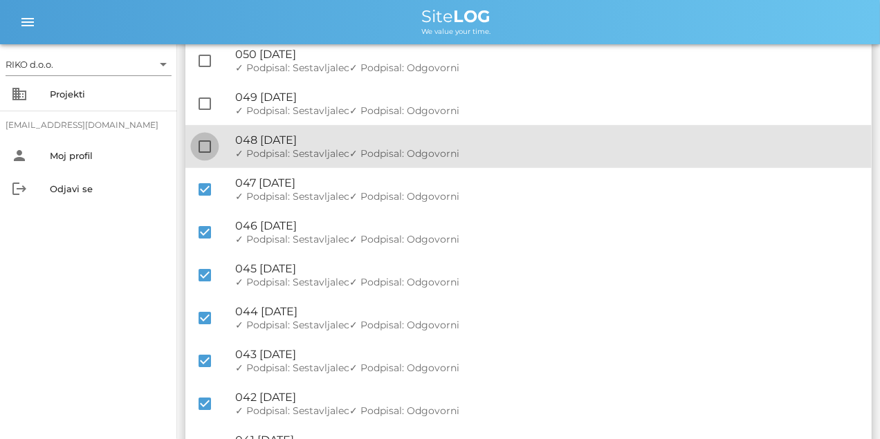
click at [207, 141] on div at bounding box center [205, 147] width 24 height 24
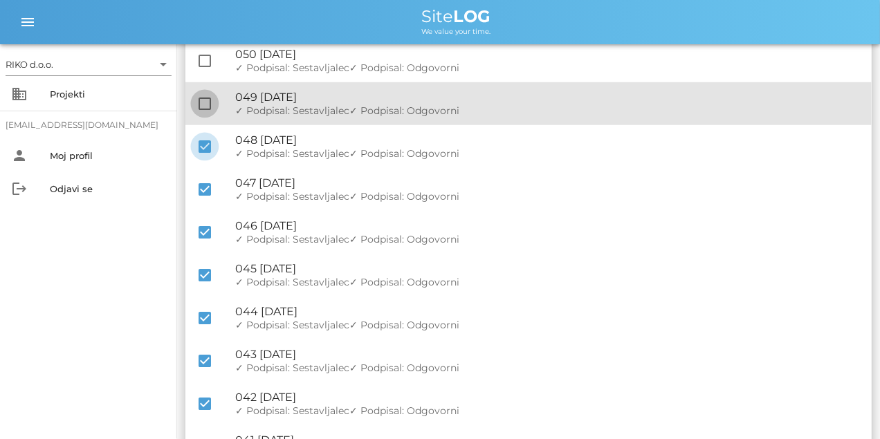
click at [203, 99] on div at bounding box center [205, 104] width 24 height 24
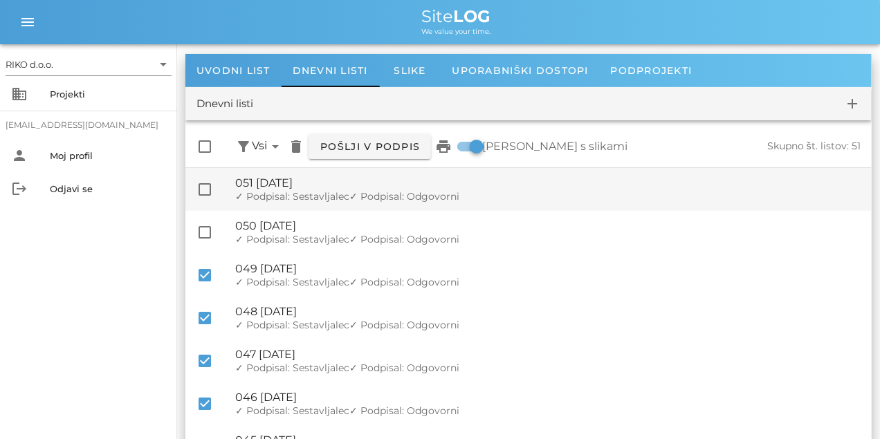
scroll to position [42, 0]
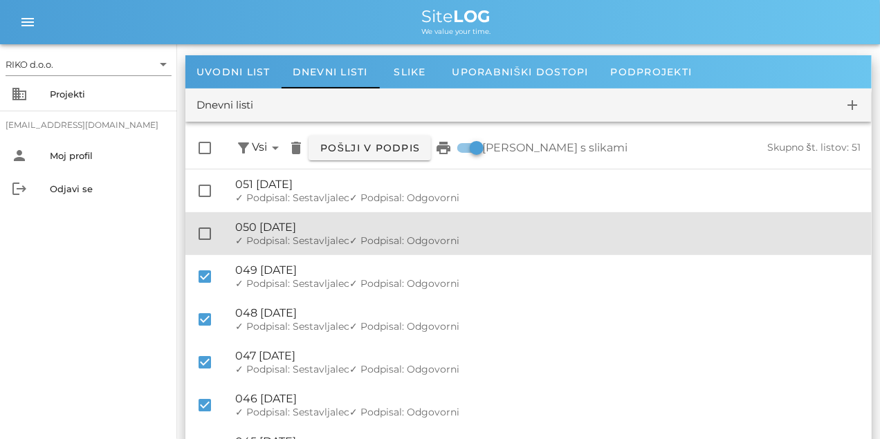
click at [206, 221] on div "check_box_outline_blank 🔏 050 [DATE] ✓ Podpisal: Nadzornik ✓ Podpisal: Sestavlj…" at bounding box center [528, 233] width 686 height 43
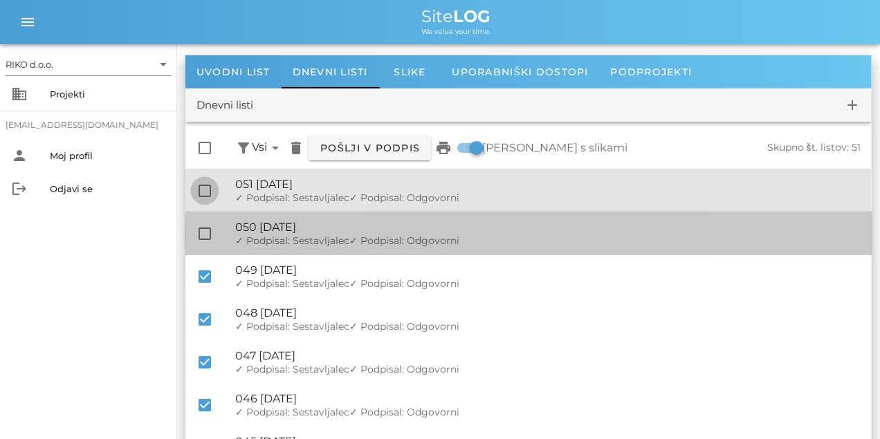
click at [203, 188] on div at bounding box center [205, 191] width 24 height 24
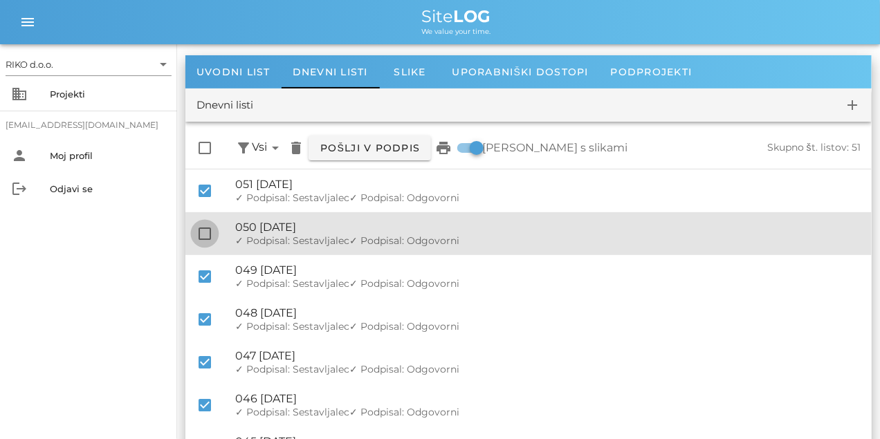
click at [196, 227] on div at bounding box center [205, 234] width 24 height 24
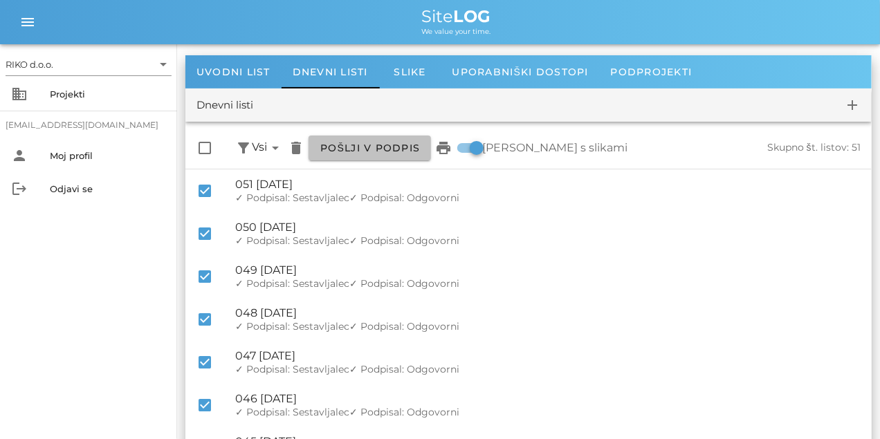
click at [360, 145] on span "Pošlji v podpis" at bounding box center [369, 148] width 100 height 12
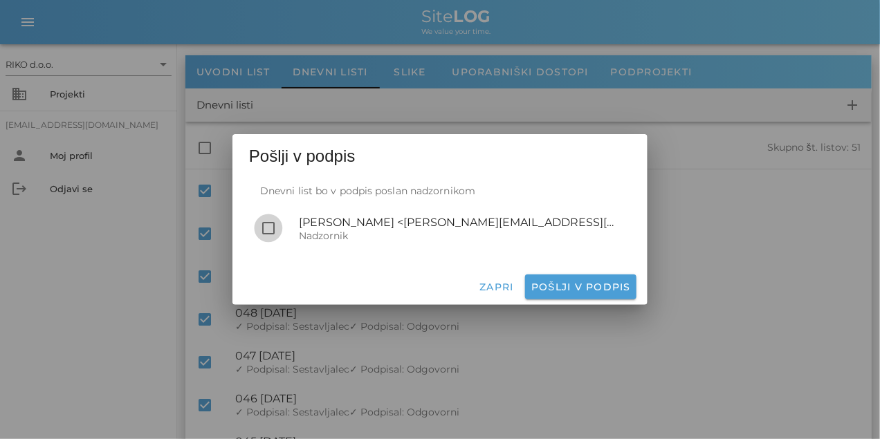
click at [268, 228] on div at bounding box center [269, 228] width 24 height 24
click at [561, 289] on span "Pošlji v podpis" at bounding box center [580, 287] width 100 height 12
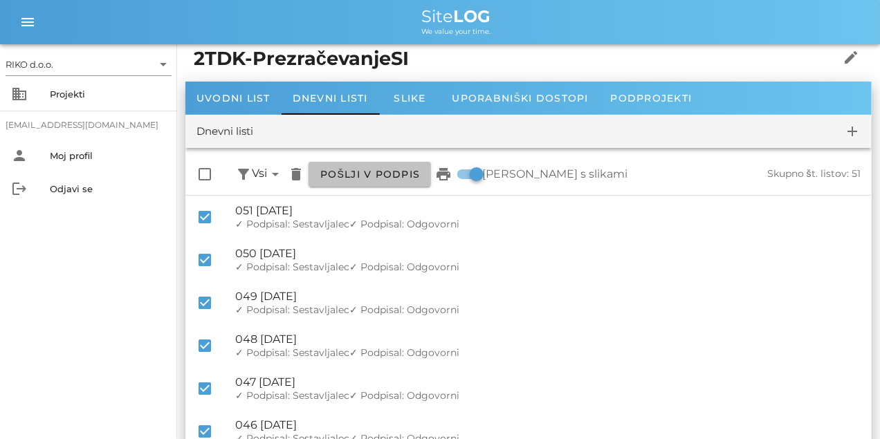
scroll to position [0, 0]
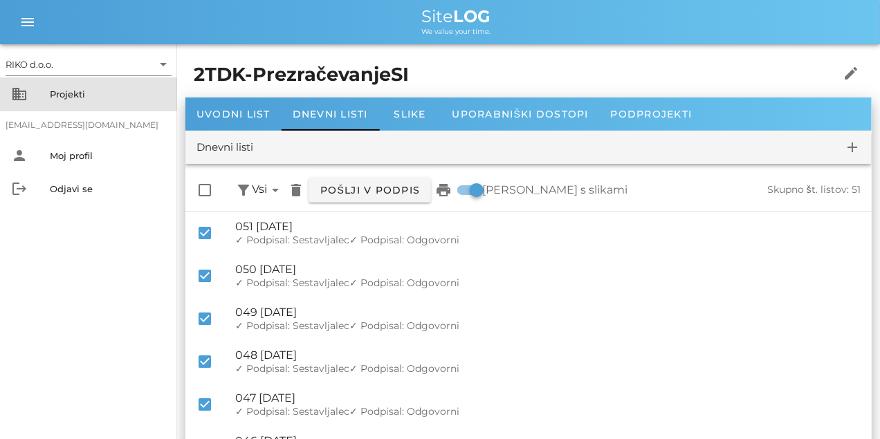
click at [77, 101] on div "Projekti" at bounding box center [108, 94] width 116 height 22
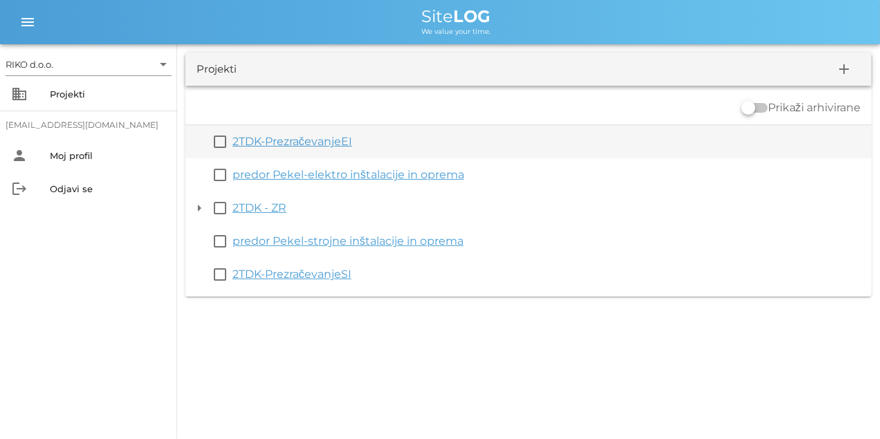
click at [289, 143] on link "2TDK-PrezračevanjeEI" at bounding box center [292, 141] width 120 height 13
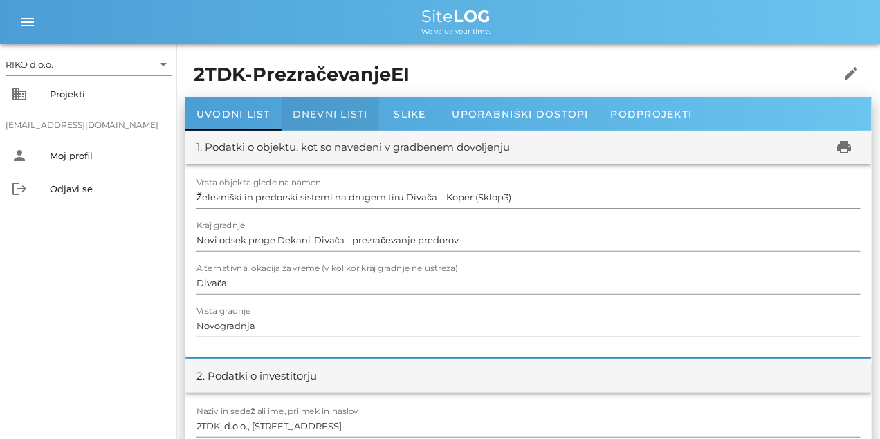
click at [322, 112] on span "Dnevni listi" at bounding box center [329, 114] width 75 height 12
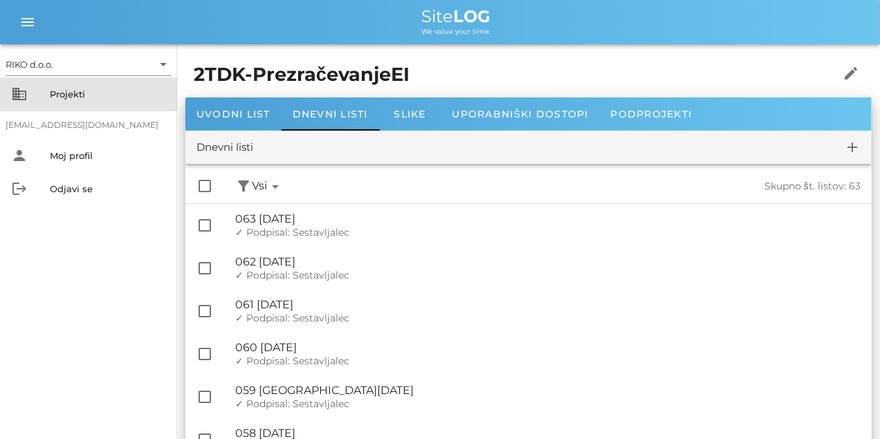
click at [75, 91] on div "Projekti" at bounding box center [108, 94] width 116 height 11
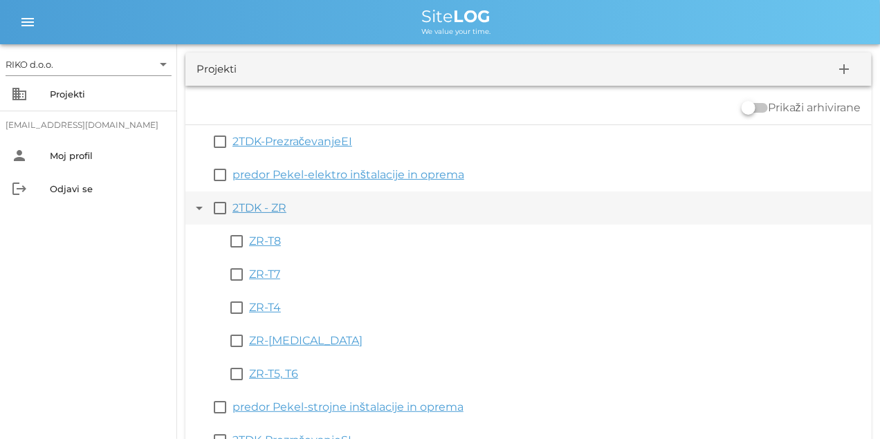
click at [194, 209] on button "arrow_drop_down" at bounding box center [199, 208] width 17 height 17
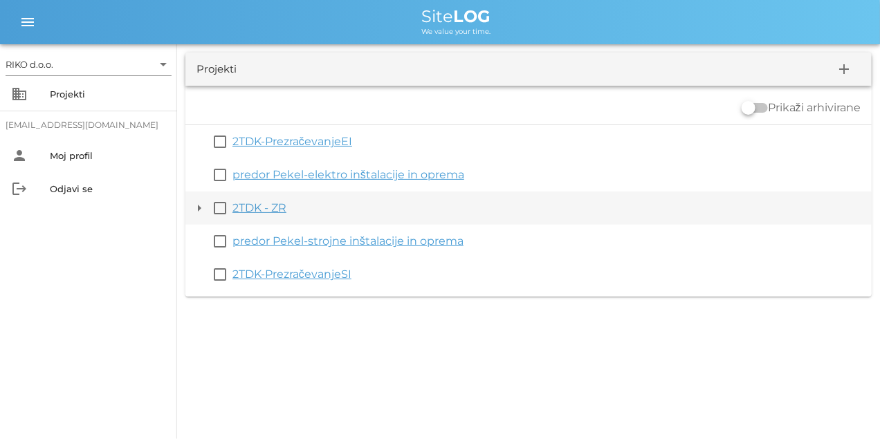
click at [193, 208] on button "arrow_drop_down" at bounding box center [199, 208] width 17 height 17
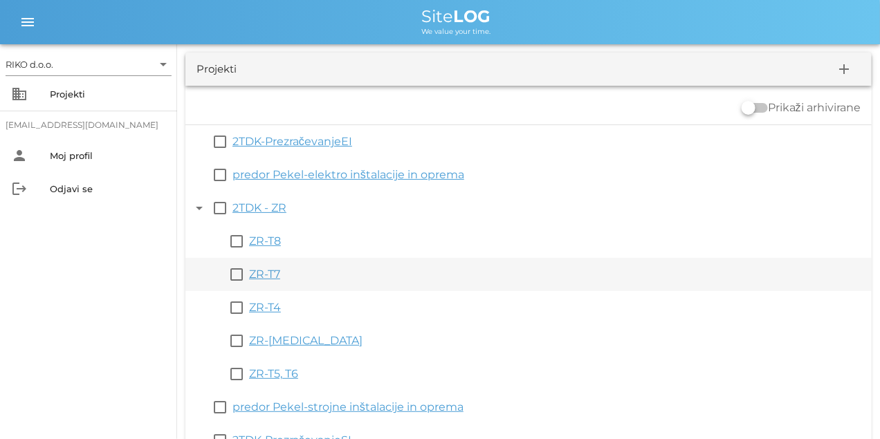
click at [265, 275] on link "ZR-T7" at bounding box center [264, 274] width 31 height 13
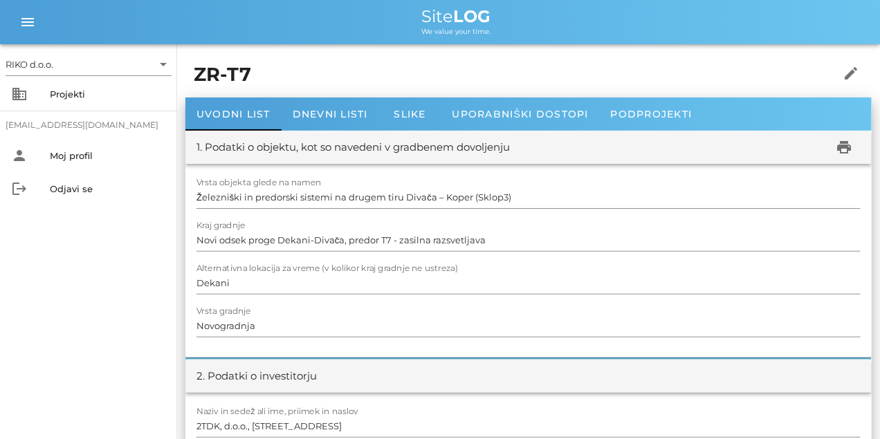
click at [330, 95] on div "ZR-T7 edit" at bounding box center [528, 75] width 686 height 45
click at [333, 105] on div "Dnevni listi" at bounding box center [329, 113] width 97 height 33
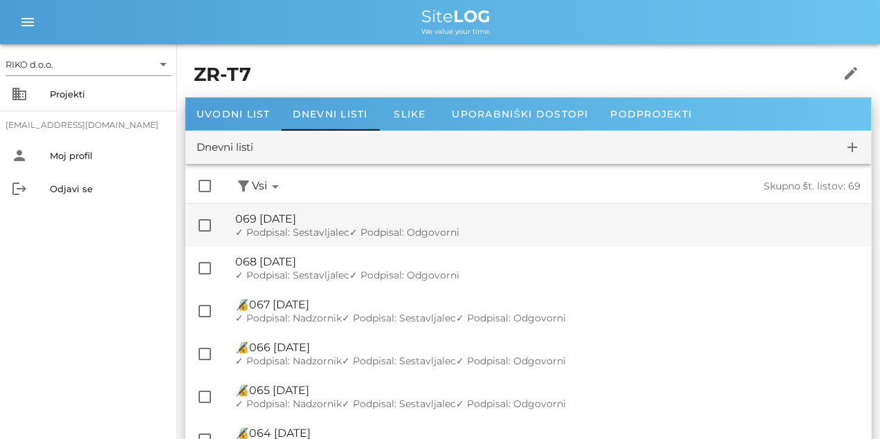
scroll to position [104, 0]
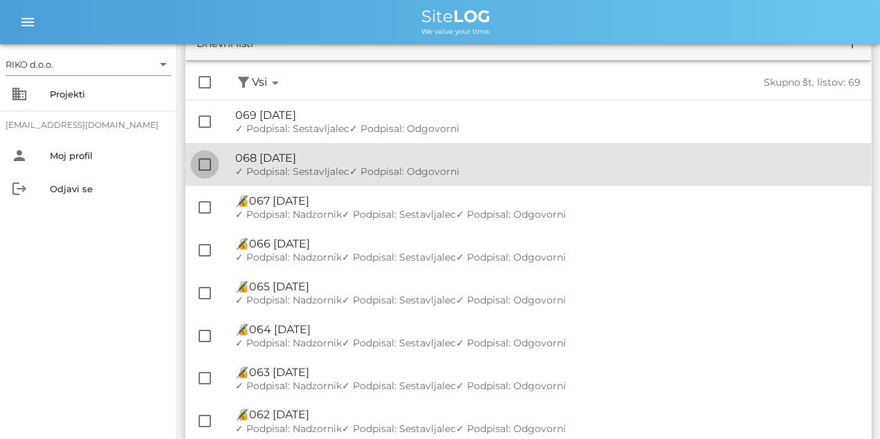
click at [207, 161] on div at bounding box center [205, 165] width 24 height 24
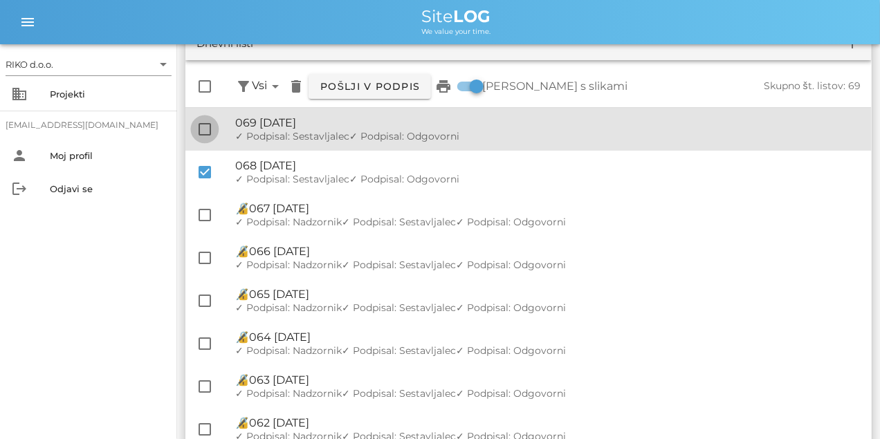
click at [215, 123] on div at bounding box center [205, 130] width 24 height 24
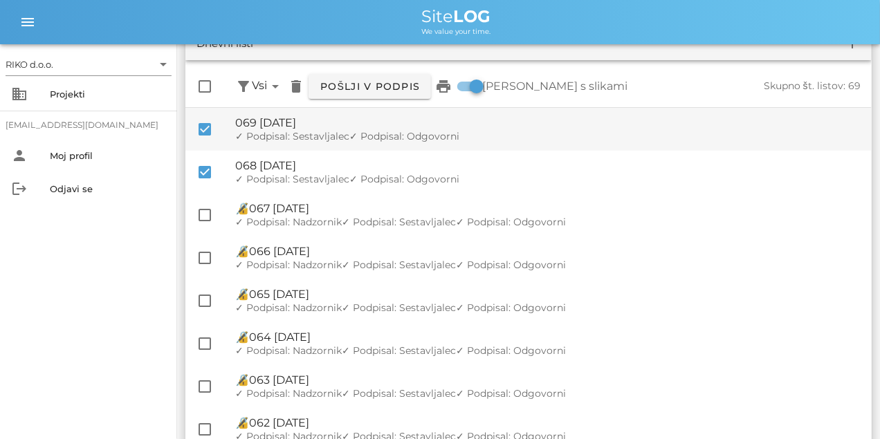
scroll to position [35, 0]
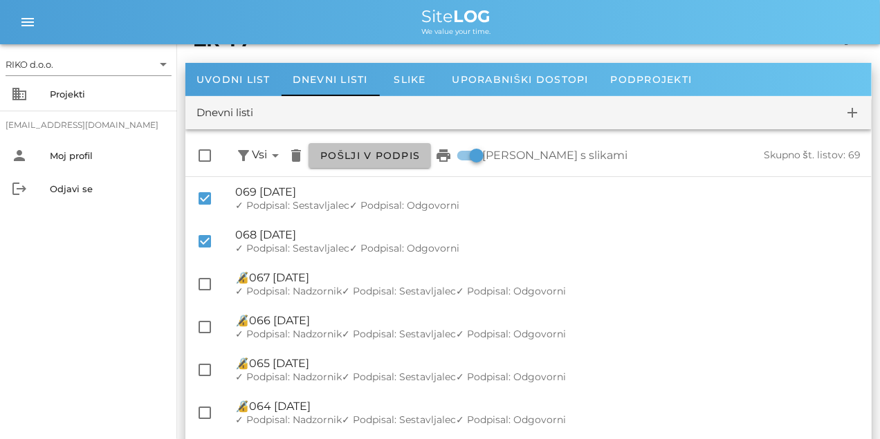
click at [380, 157] on span "Pošlji v podpis" at bounding box center [369, 155] width 100 height 12
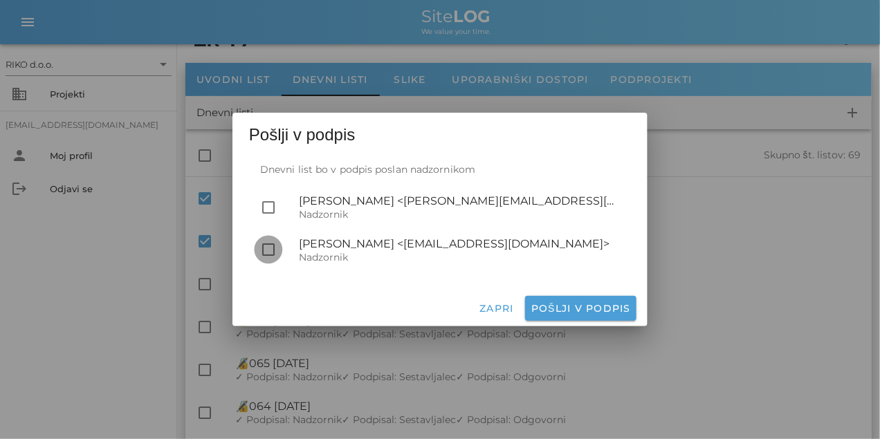
drag, startPoint x: 261, startPoint y: 251, endPoint x: 277, endPoint y: 256, distance: 16.6
click at [261, 251] on div at bounding box center [269, 250] width 24 height 24
click at [602, 310] on span "Pošlji v podpis" at bounding box center [580, 308] width 100 height 12
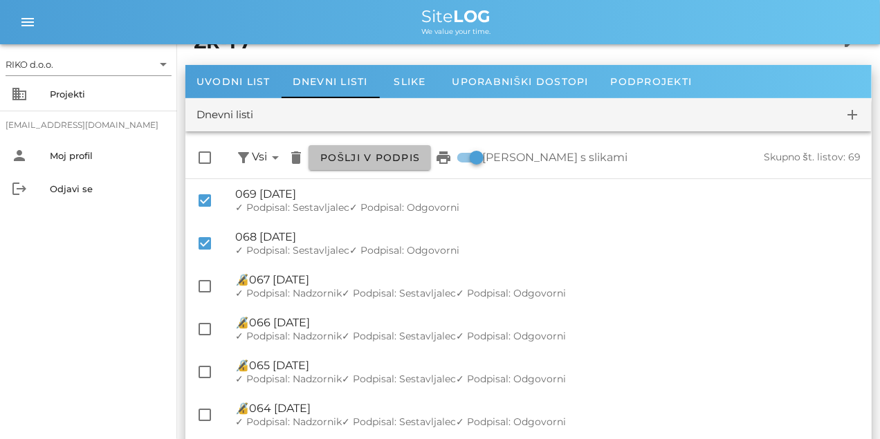
scroll to position [0, 0]
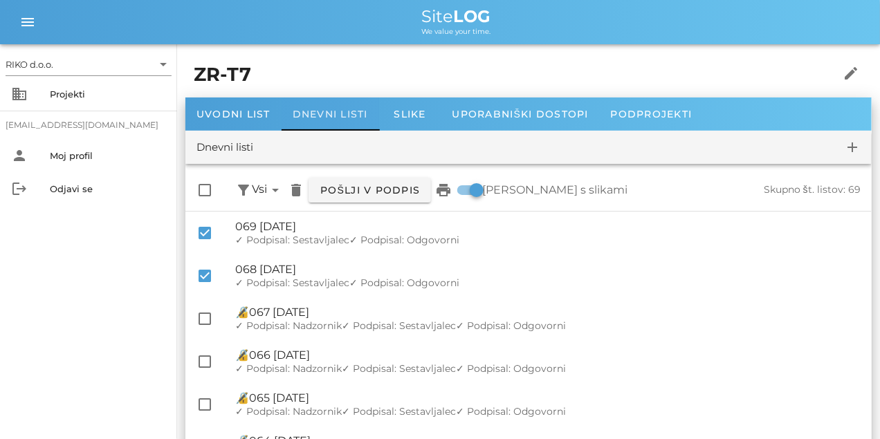
click at [328, 113] on span "Dnevni listi" at bounding box center [329, 114] width 75 height 12
click at [323, 118] on span "Dnevni listi" at bounding box center [329, 114] width 75 height 12
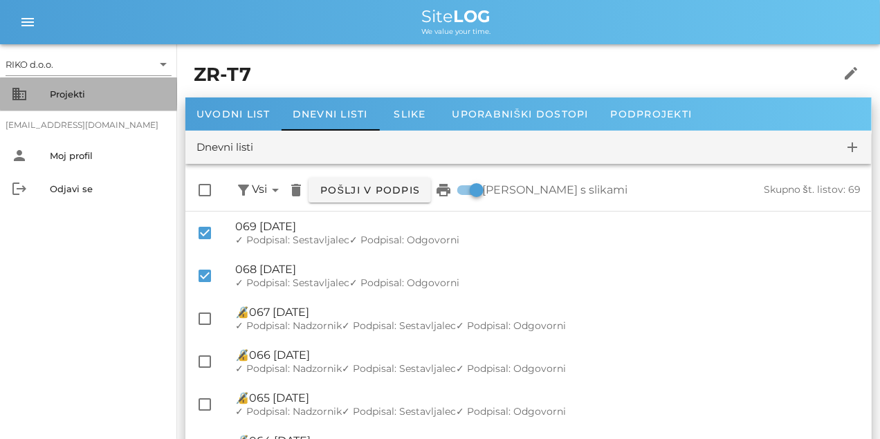
click at [78, 95] on div "Projekti" at bounding box center [108, 94] width 116 height 11
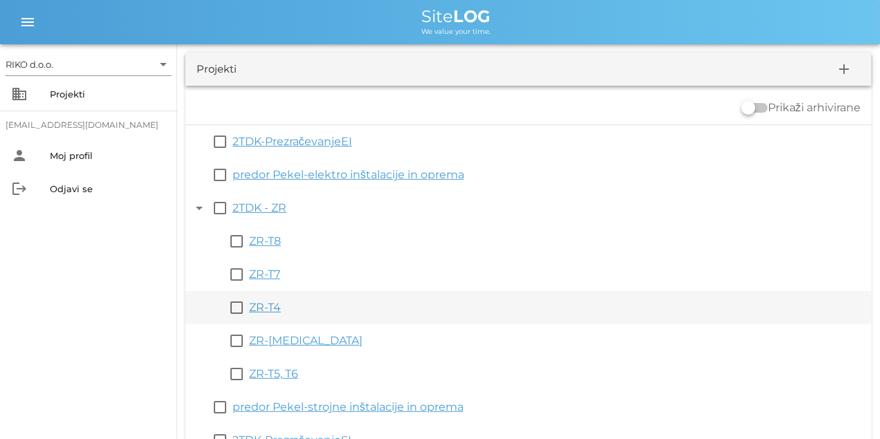
click at [274, 315] on div "ZR-T4" at bounding box center [557, 307] width 617 height 17
click at [272, 308] on link "ZR-T4" at bounding box center [265, 307] width 32 height 13
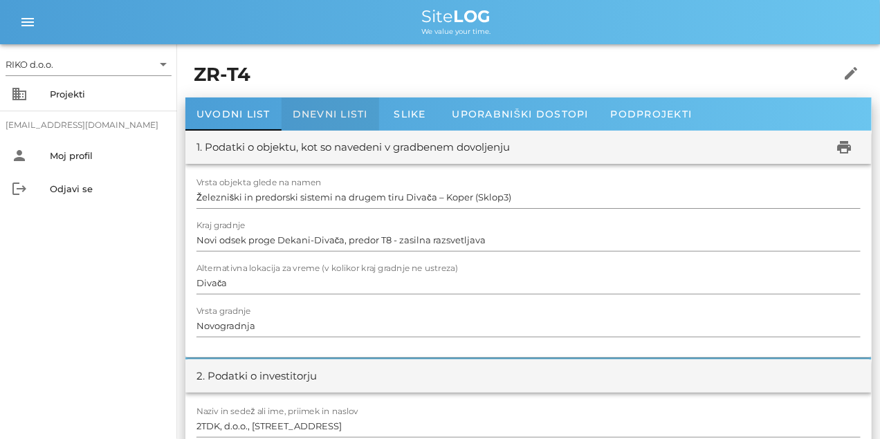
click at [330, 102] on div "Dnevni listi" at bounding box center [329, 113] width 97 height 33
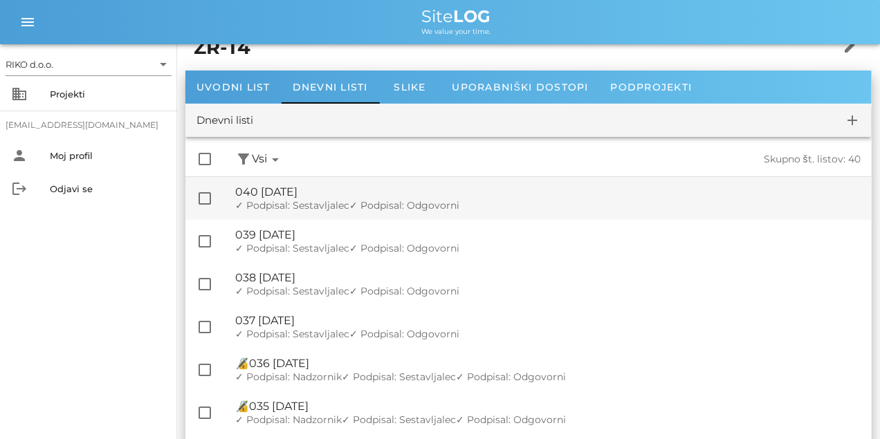
scroll to position [69, 0]
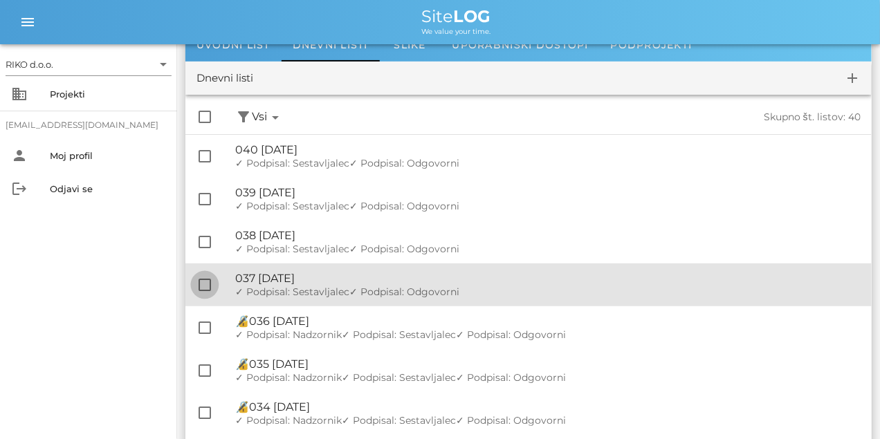
drag, startPoint x: 207, startPoint y: 286, endPoint x: 216, endPoint y: 252, distance: 35.7
click at [207, 284] on div at bounding box center [205, 285] width 24 height 24
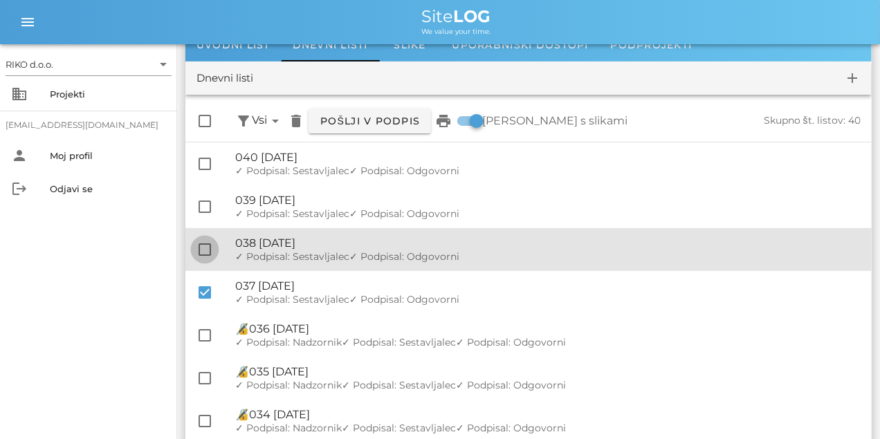
click at [207, 245] on div at bounding box center [205, 250] width 24 height 24
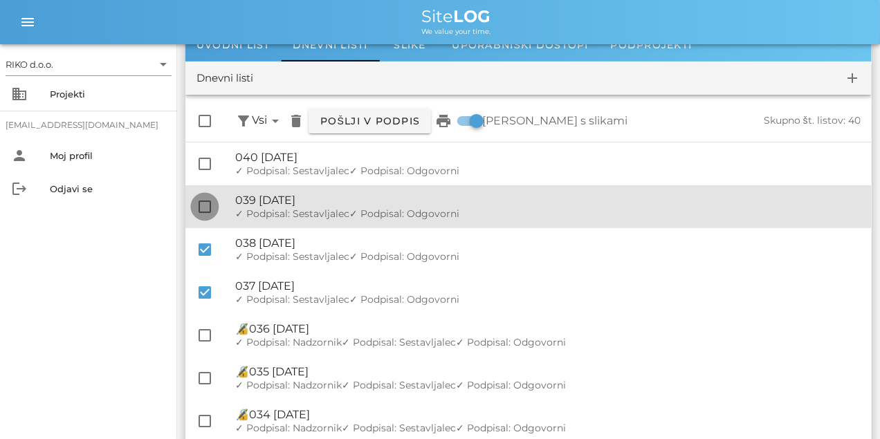
click at [206, 207] on div at bounding box center [205, 207] width 24 height 24
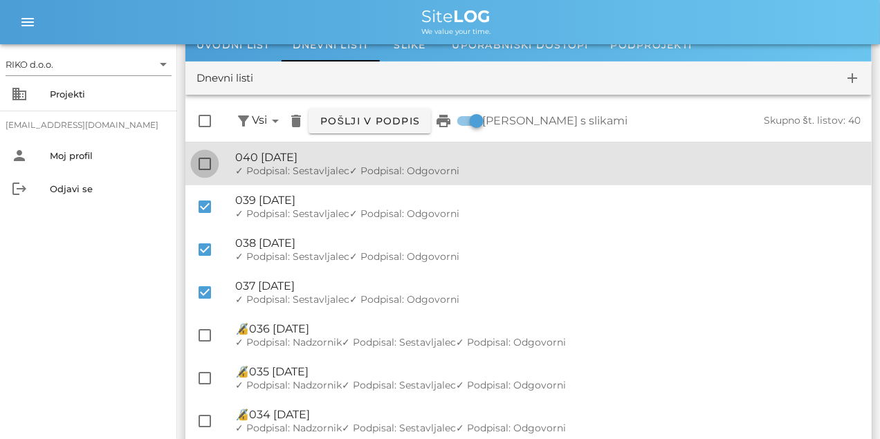
click at [213, 160] on div at bounding box center [205, 164] width 24 height 24
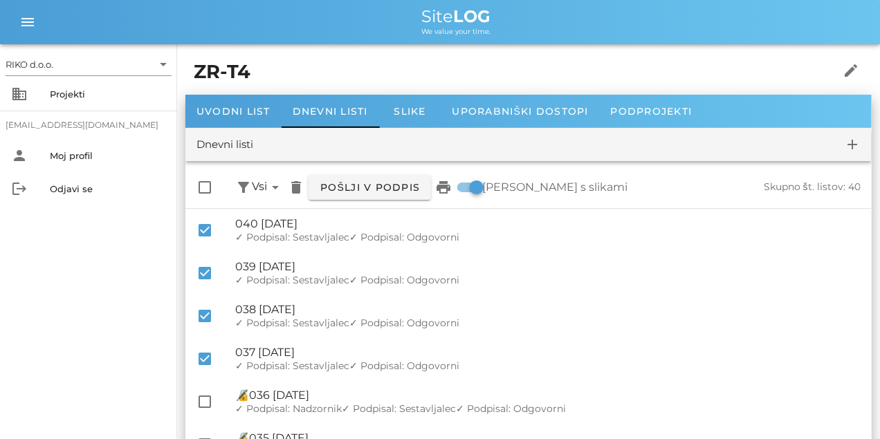
scroll to position [0, 0]
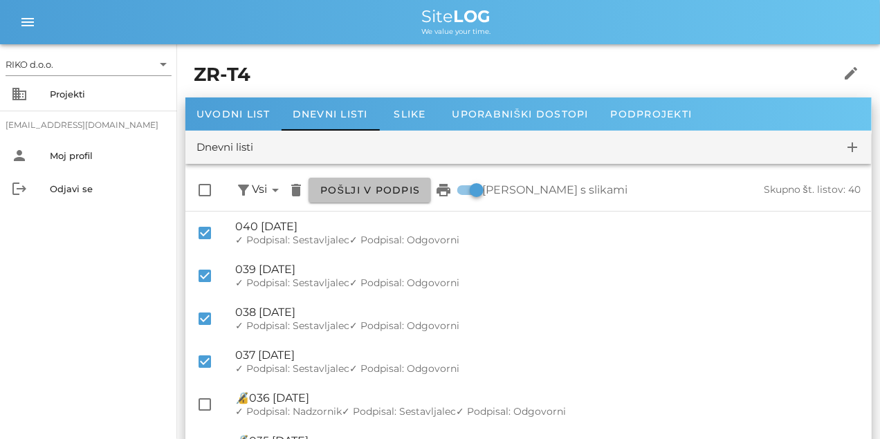
click at [364, 197] on button "Pošlji v podpis" at bounding box center [369, 190] width 122 height 25
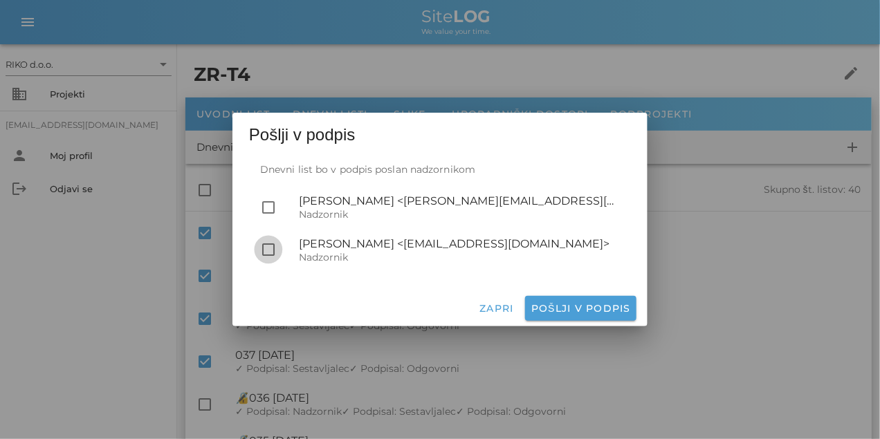
click at [270, 253] on div at bounding box center [269, 250] width 24 height 24
click at [555, 308] on span "Pošlji v podpis" at bounding box center [580, 308] width 100 height 12
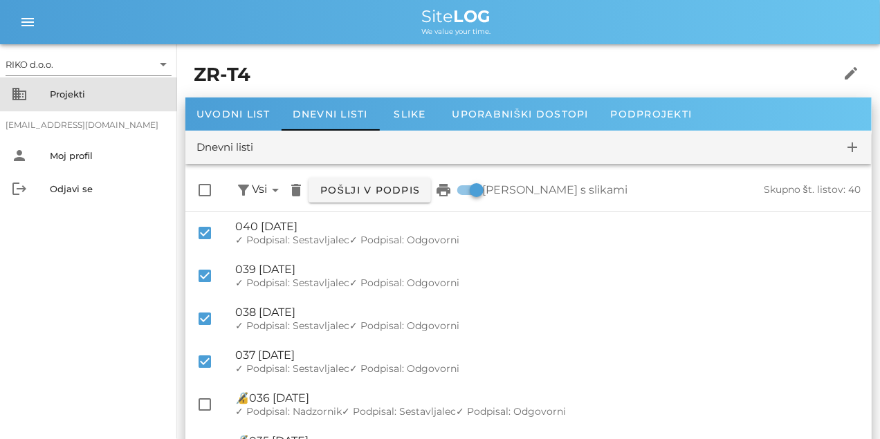
click at [80, 93] on div "Projekti" at bounding box center [108, 94] width 116 height 11
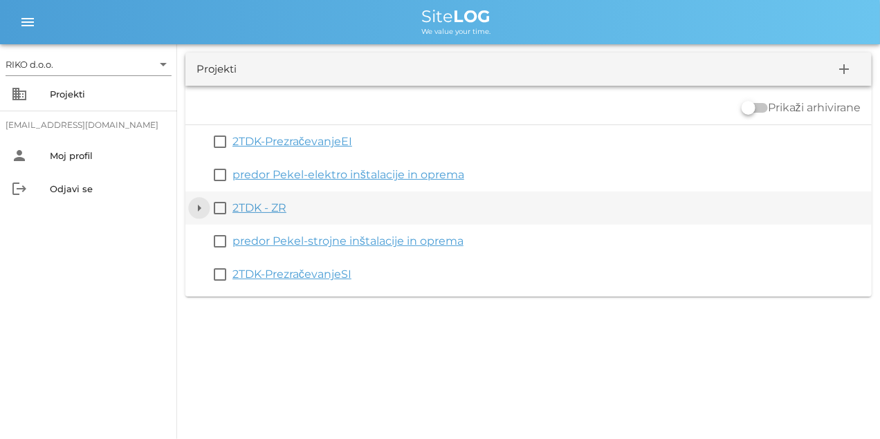
click at [196, 207] on button "arrow_drop_down" at bounding box center [199, 208] width 17 height 17
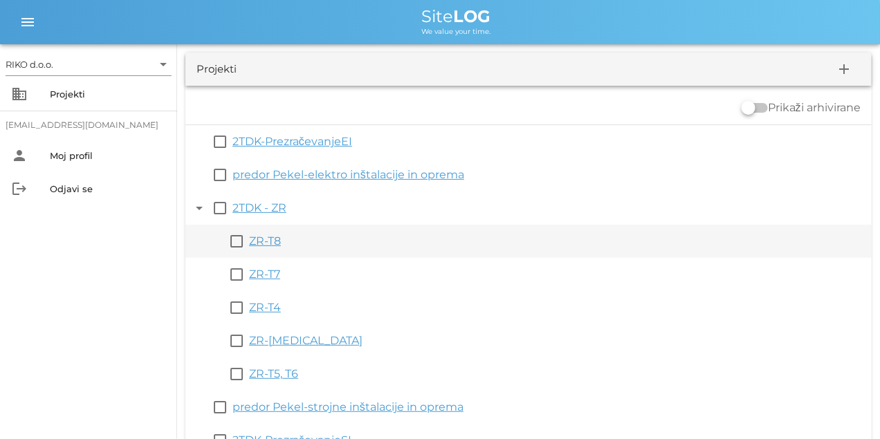
click at [255, 242] on link "ZR-T8" at bounding box center [265, 240] width 32 height 13
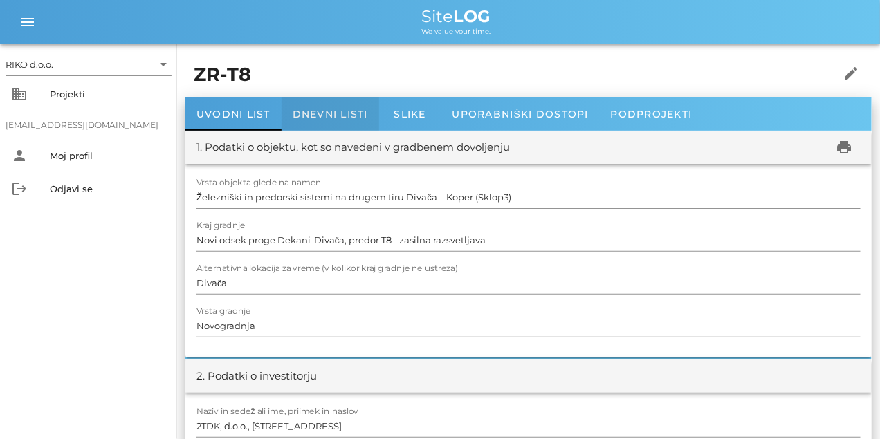
drag, startPoint x: 324, startPoint y: 117, endPoint x: 345, endPoint y: 143, distance: 33.9
click at [324, 117] on span "Dnevni listi" at bounding box center [329, 114] width 75 height 12
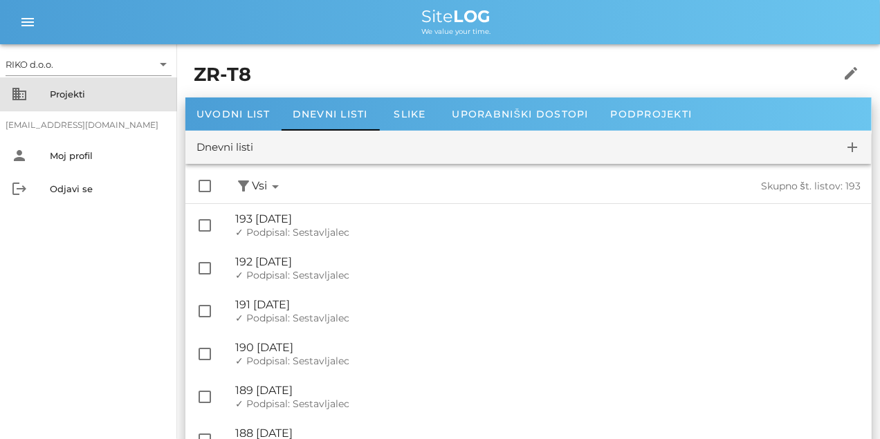
click at [90, 97] on div "Projekti" at bounding box center [108, 94] width 116 height 11
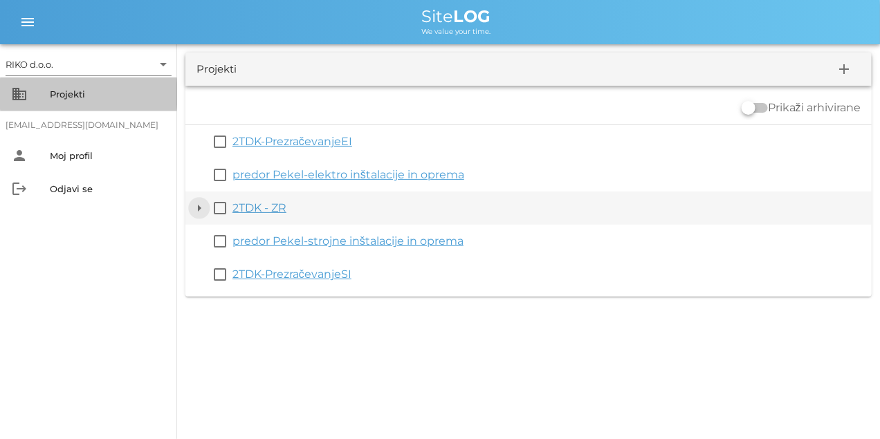
click at [199, 205] on button "arrow_drop_down" at bounding box center [199, 208] width 17 height 17
click at [198, 207] on button "arrow_drop_down" at bounding box center [199, 208] width 17 height 17
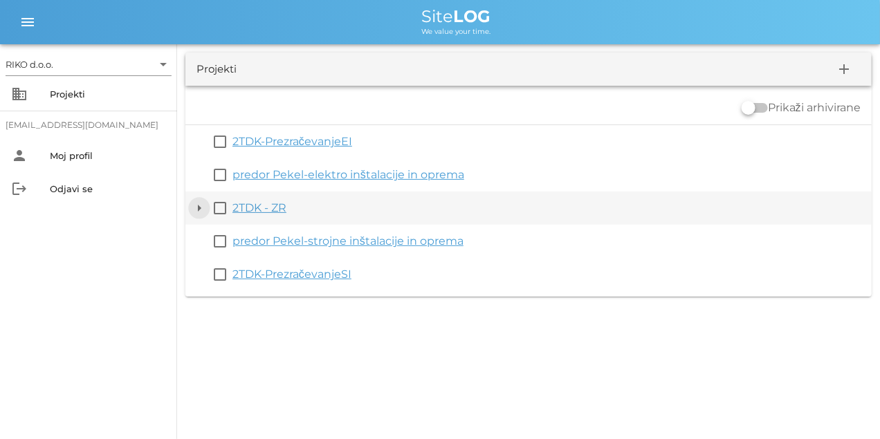
click at [201, 210] on button "arrow_drop_down" at bounding box center [199, 208] width 17 height 17
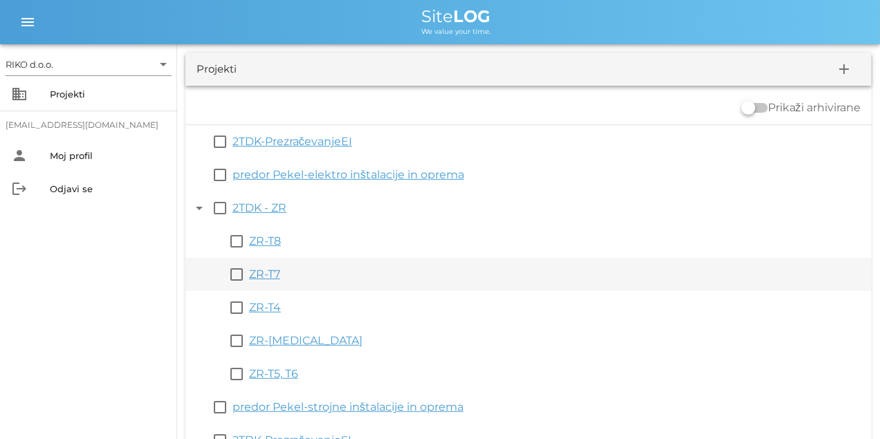
click at [274, 286] on div "check_box_outline_blank ZR-T7" at bounding box center [528, 274] width 686 height 33
click at [277, 278] on link "ZR-T7" at bounding box center [264, 274] width 31 height 13
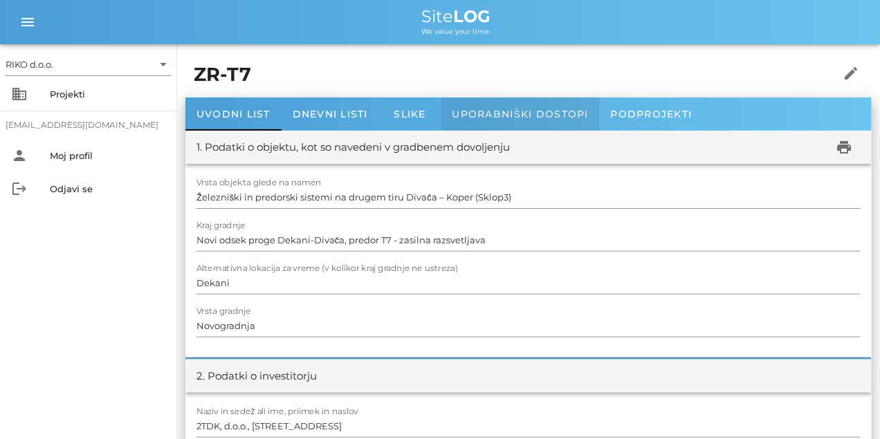
click at [517, 106] on div "Uporabniški dostopi" at bounding box center [520, 113] width 158 height 33
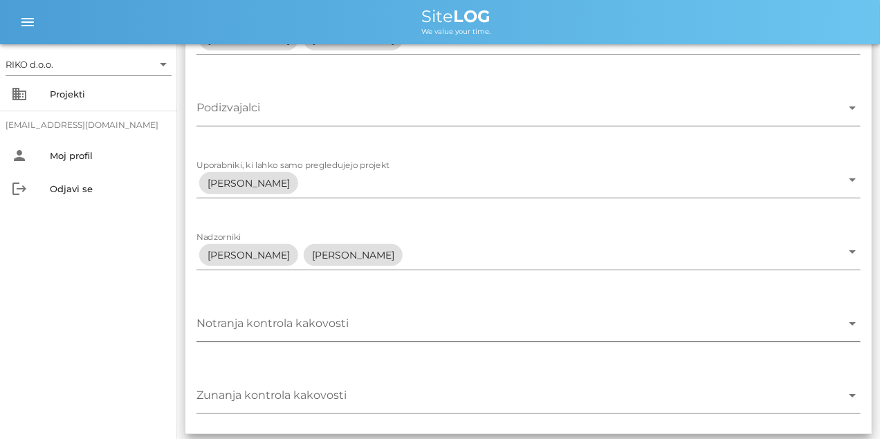
scroll to position [164, 0]
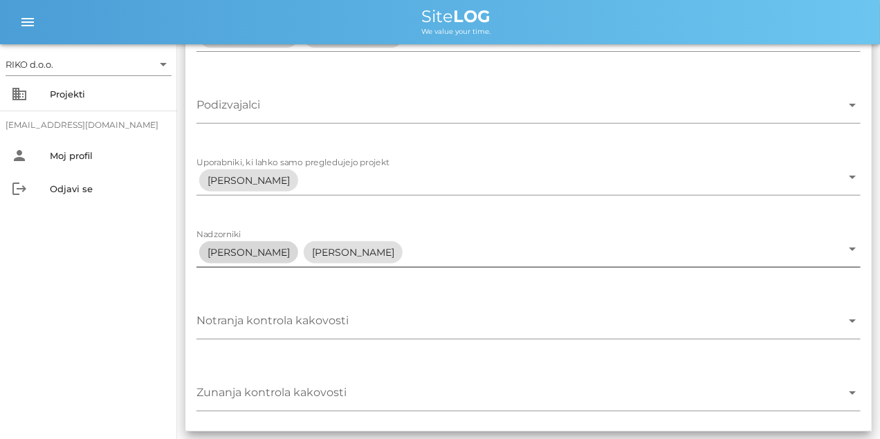
click at [268, 254] on span "[PERSON_NAME]" at bounding box center [248, 252] width 82 height 22
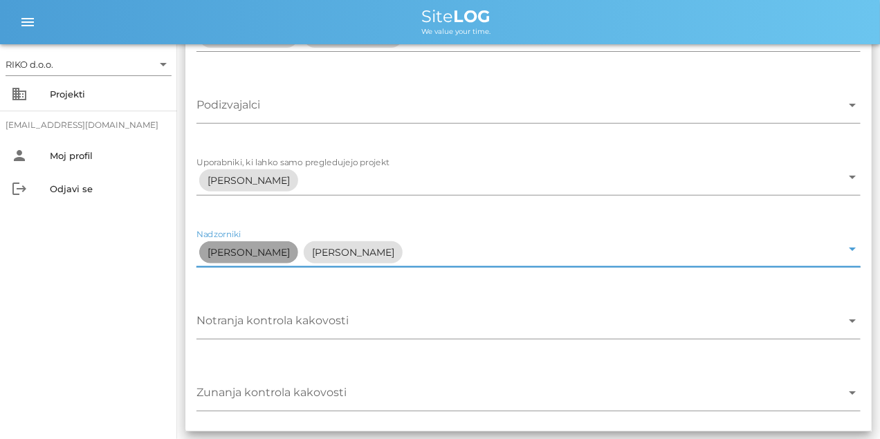
click at [268, 254] on span "[PERSON_NAME]" at bounding box center [248, 252] width 82 height 22
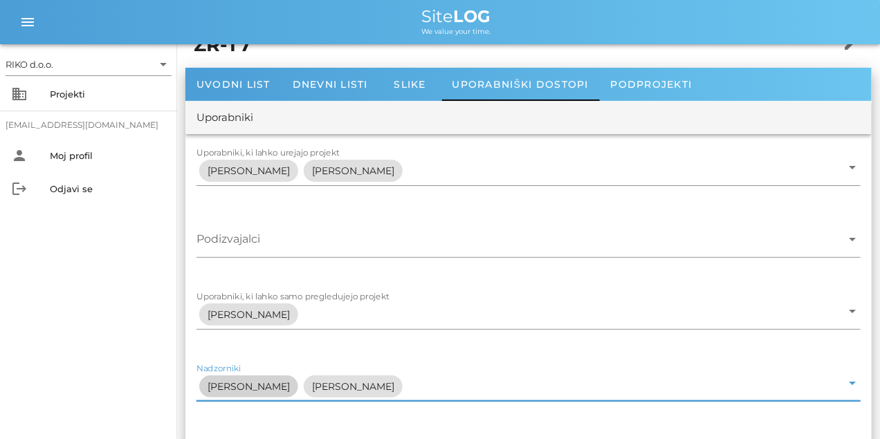
scroll to position [0, 0]
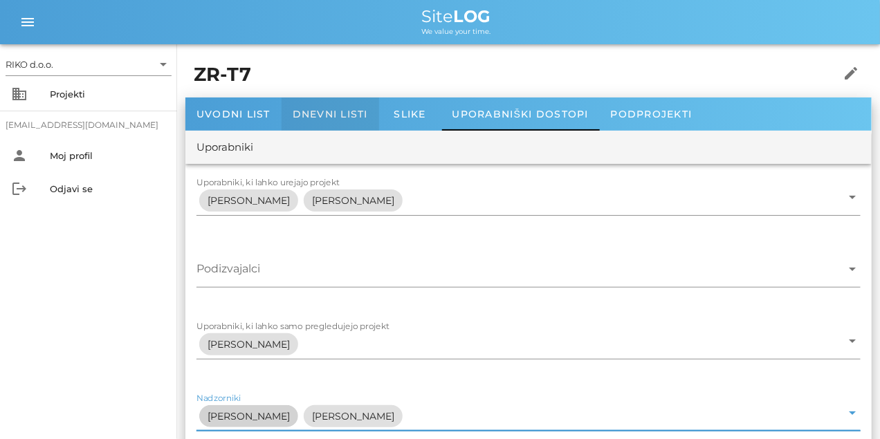
click at [329, 120] on div "Dnevni listi" at bounding box center [329, 113] width 97 height 33
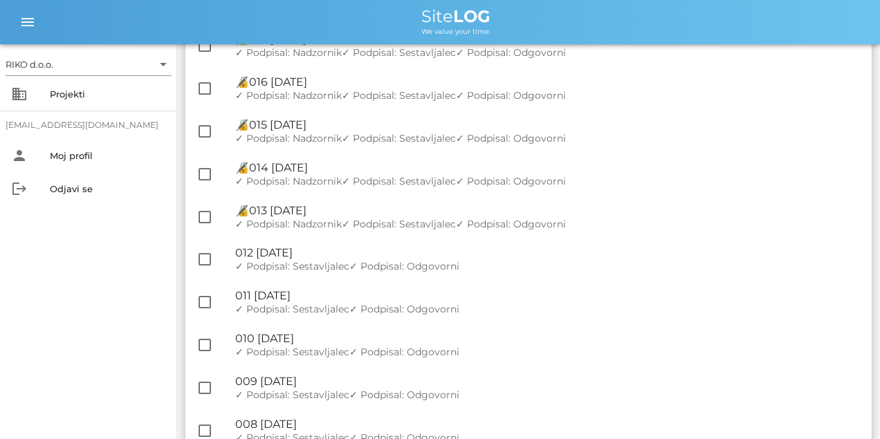
scroll to position [2736, 0]
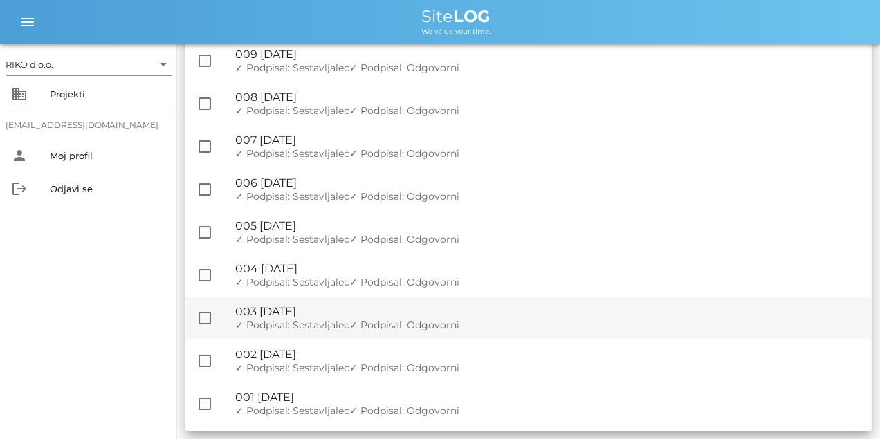
drag, startPoint x: 683, startPoint y: 141, endPoint x: 666, endPoint y: 331, distance: 190.9
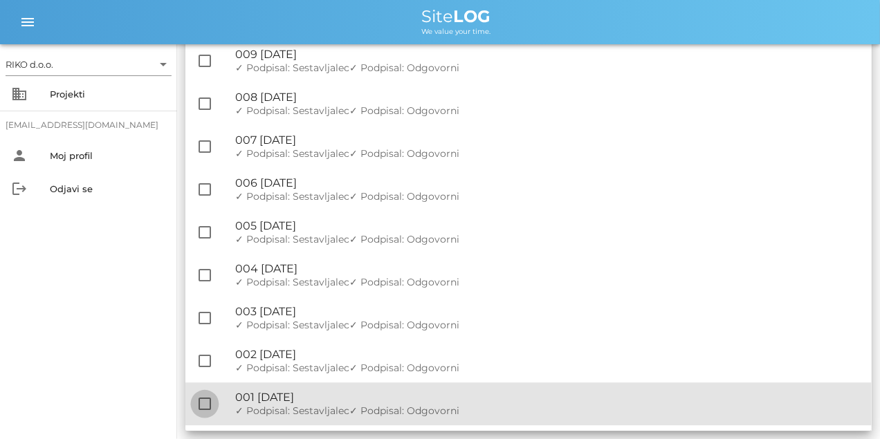
click at [200, 404] on div at bounding box center [205, 404] width 24 height 24
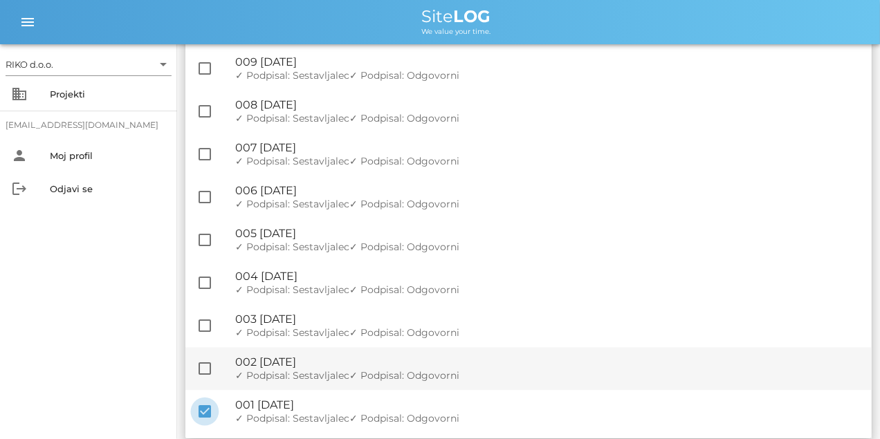
scroll to position [2744, 0]
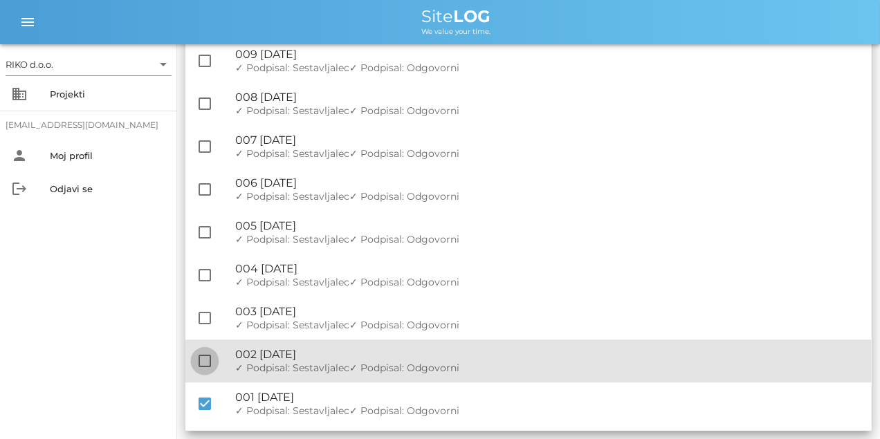
click at [198, 364] on div at bounding box center [205, 361] width 24 height 24
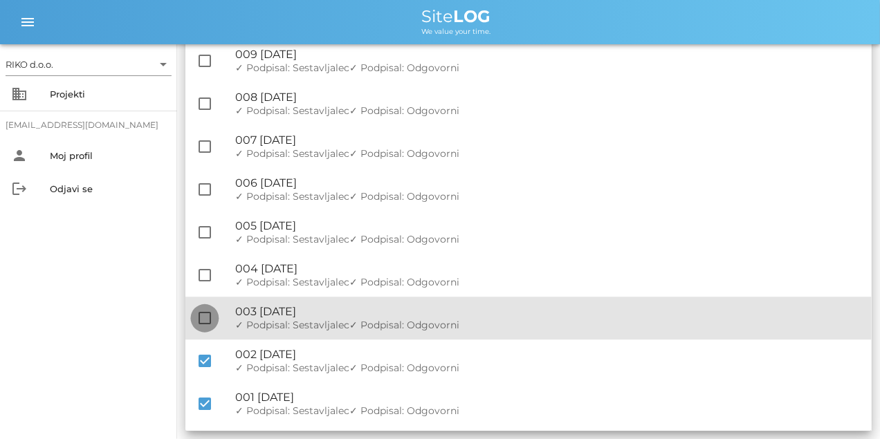
click at [203, 308] on div at bounding box center [205, 318] width 24 height 24
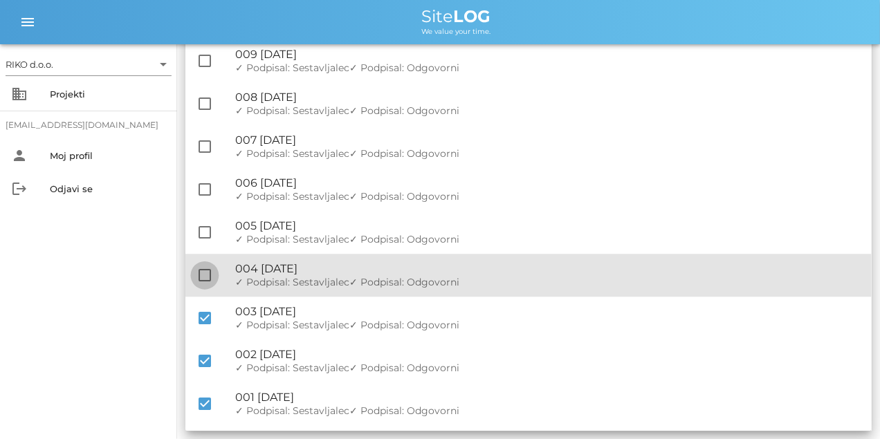
click at [205, 274] on div at bounding box center [205, 275] width 24 height 24
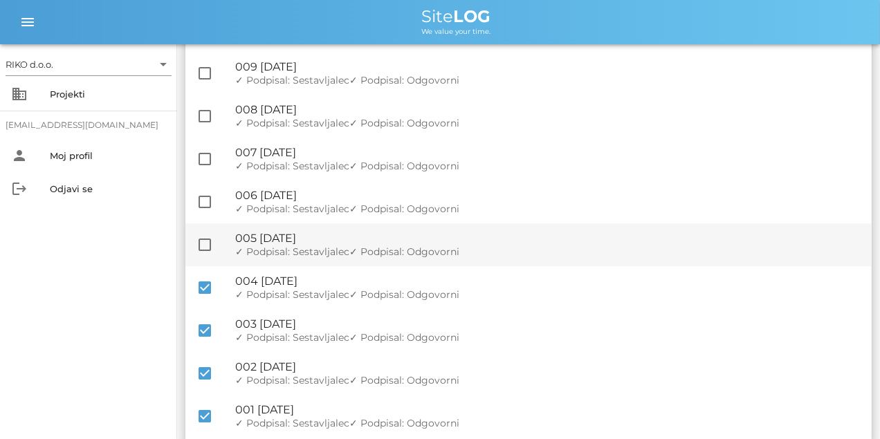
scroll to position [2709, 0]
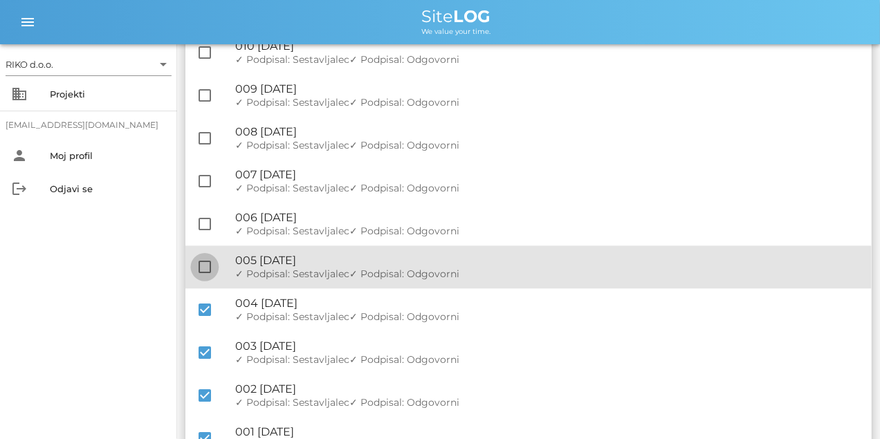
drag, startPoint x: 207, startPoint y: 263, endPoint x: 205, endPoint y: 242, distance: 21.5
click at [207, 263] on div at bounding box center [205, 267] width 24 height 24
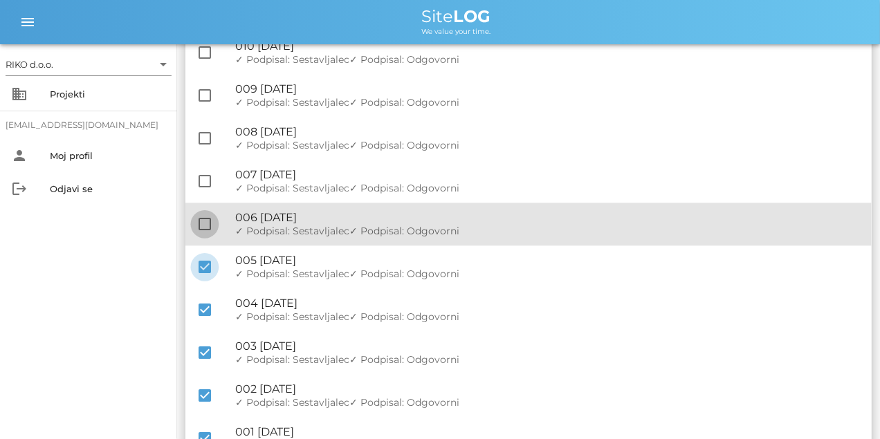
click at [205, 227] on div at bounding box center [205, 224] width 24 height 24
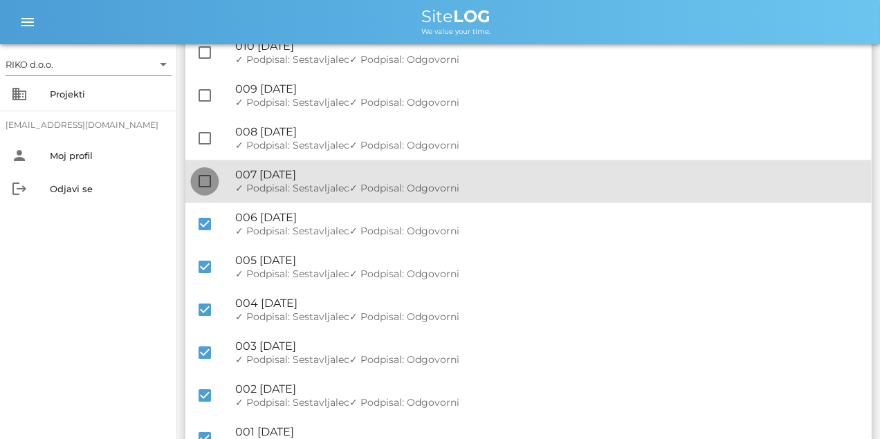
click at [205, 187] on div at bounding box center [205, 181] width 24 height 24
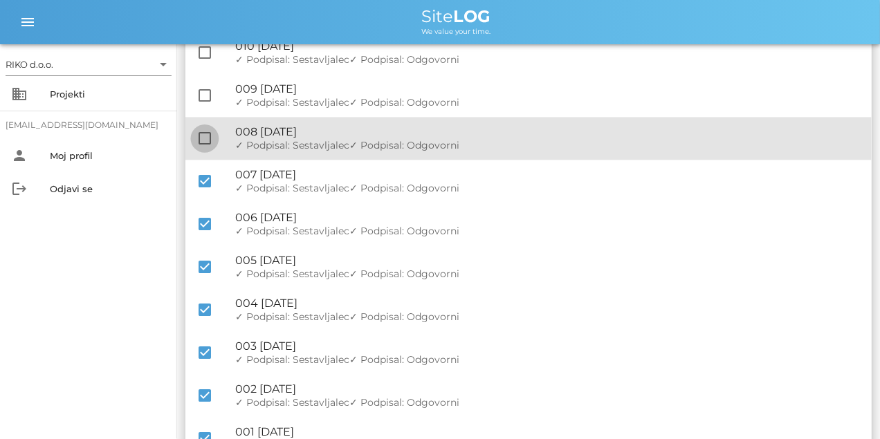
click at [205, 146] on div at bounding box center [205, 139] width 24 height 24
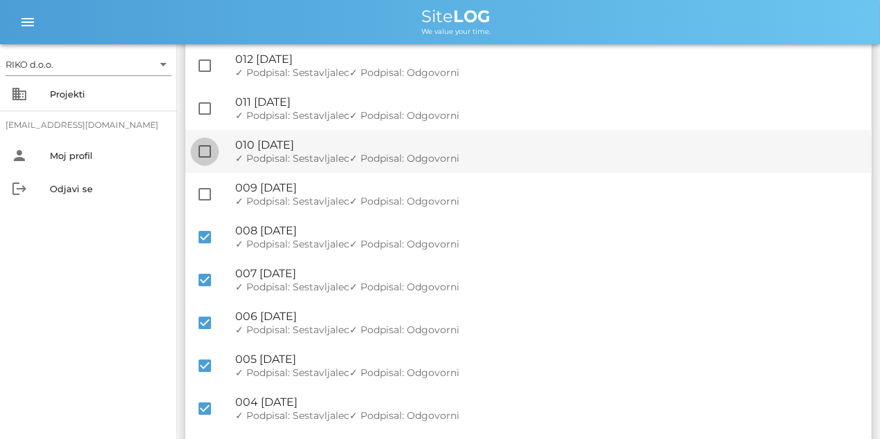
scroll to position [2605, 0]
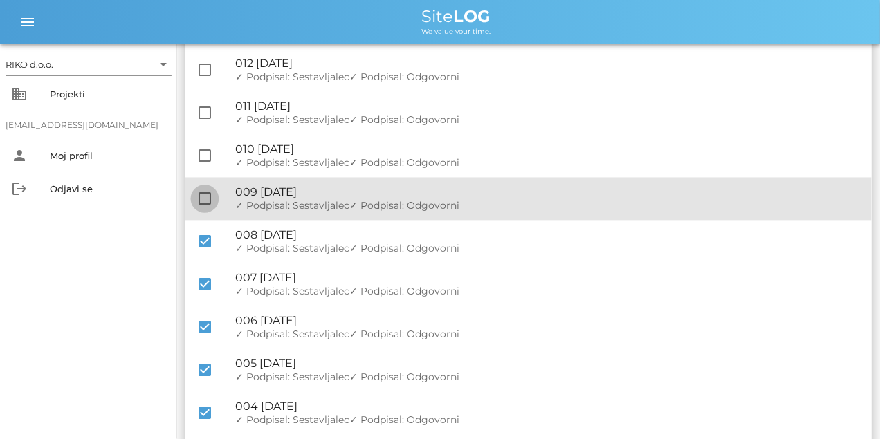
click at [205, 202] on div at bounding box center [205, 199] width 24 height 24
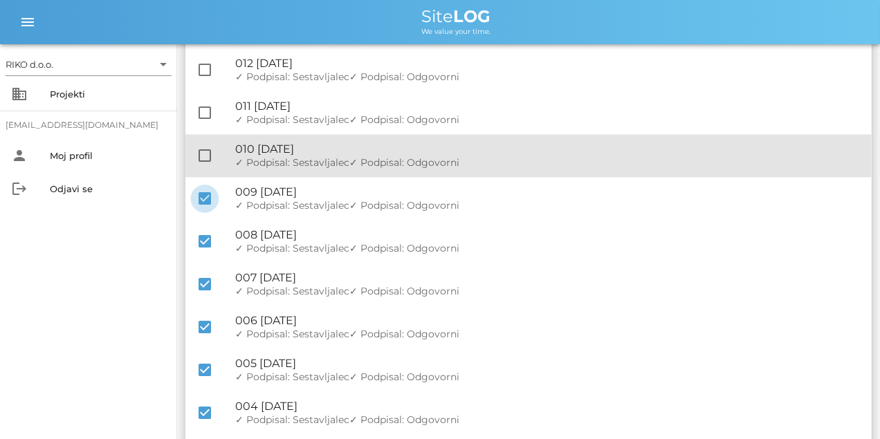
click at [201, 140] on div "check_box_outline_blank 🔏 010 [DATE] ✓ Podpisal: Nadzornik ✓ Podpisal: Sestavlj…" at bounding box center [528, 156] width 686 height 43
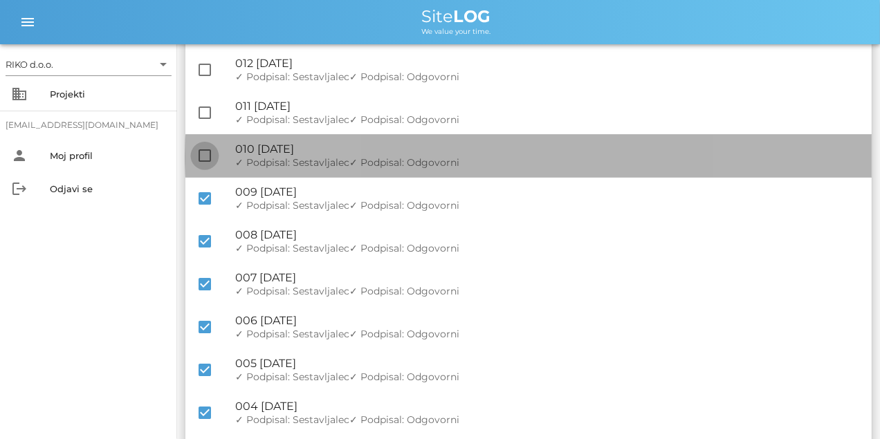
click at [203, 149] on div at bounding box center [205, 157] width 24 height 24
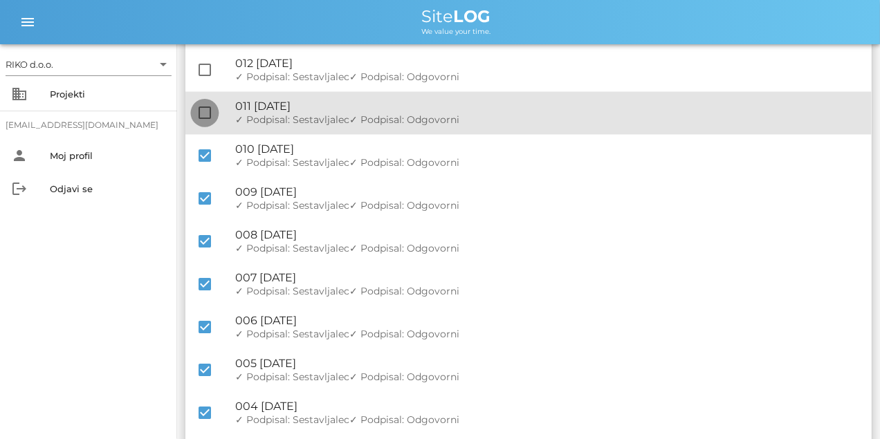
drag, startPoint x: 203, startPoint y: 123, endPoint x: 205, endPoint y: 100, distance: 22.9
click at [203, 121] on div at bounding box center [205, 114] width 24 height 24
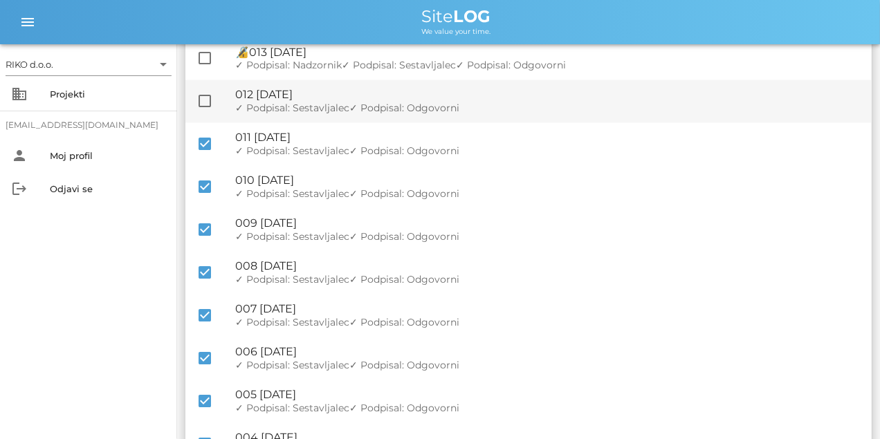
scroll to position [2536, 0]
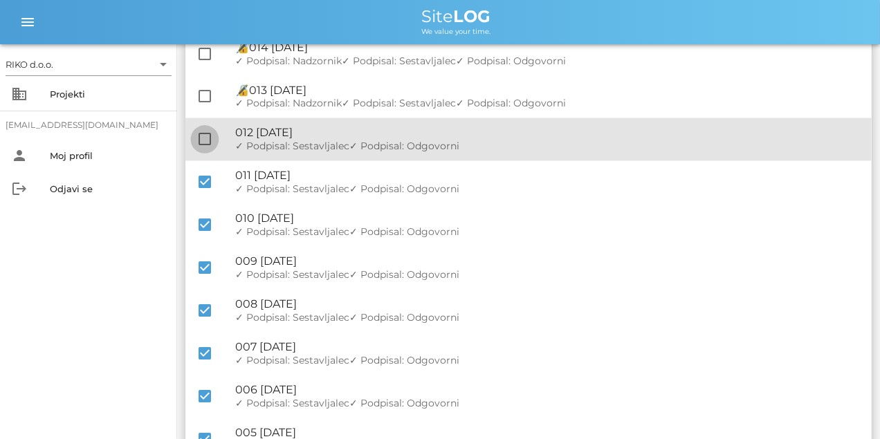
click at [209, 140] on div at bounding box center [205, 140] width 24 height 24
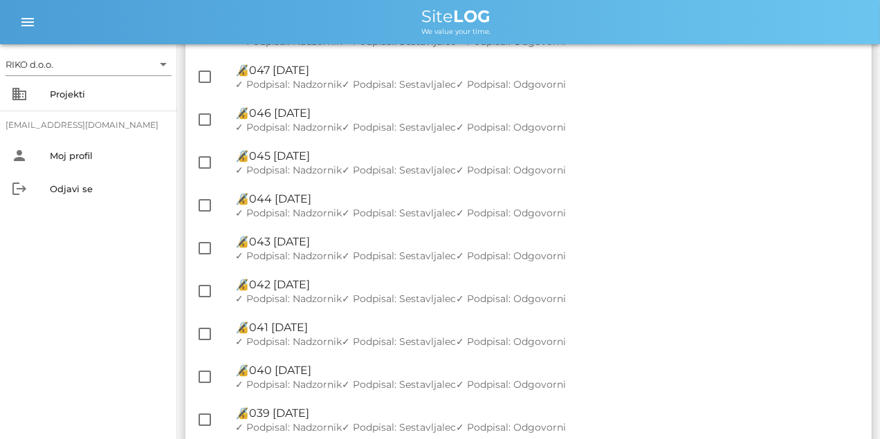
scroll to position [0, 0]
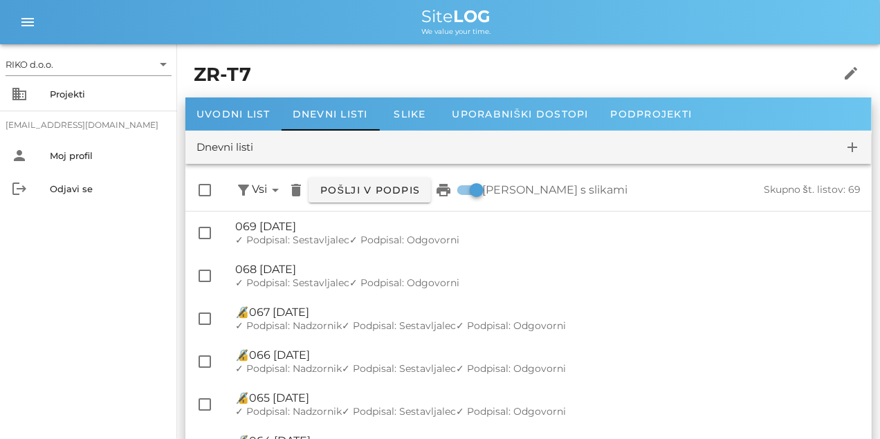
drag, startPoint x: 626, startPoint y: 393, endPoint x: 576, endPoint y: 121, distance: 276.3
click at [365, 187] on span "Pošlji v podpis" at bounding box center [369, 190] width 100 height 12
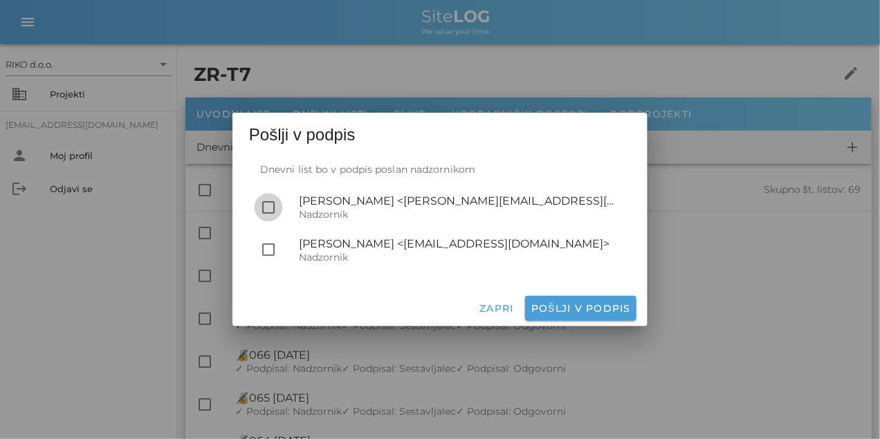
click at [274, 207] on div at bounding box center [269, 208] width 24 height 24
click at [593, 309] on span "Pošlji v podpis" at bounding box center [580, 308] width 100 height 12
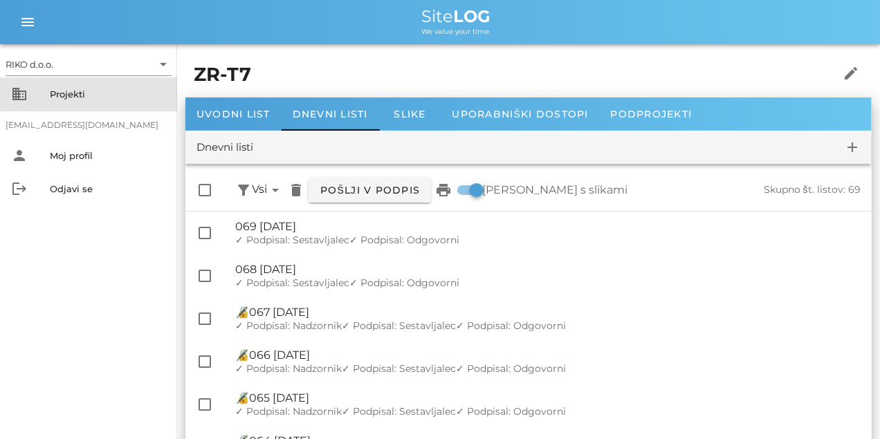
click at [75, 93] on div "Projekti" at bounding box center [108, 94] width 116 height 11
